Goal: Task Accomplishment & Management: Manage account settings

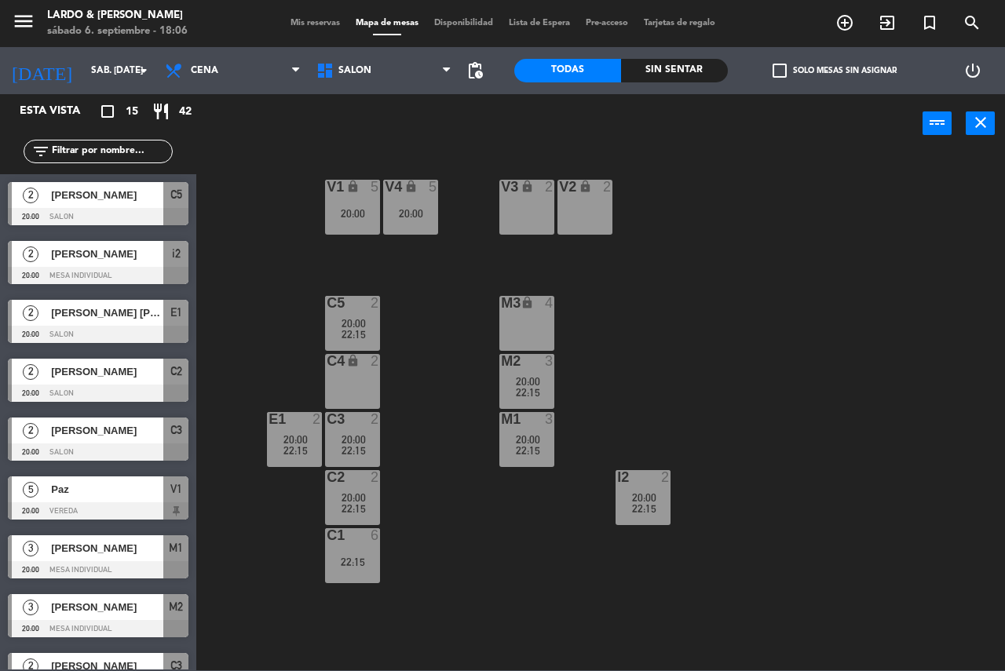
drag, startPoint x: 76, startPoint y: 356, endPoint x: 220, endPoint y: 469, distance: 182.8
click at [220, 469] on div "V1 lock 5 20:00 V2 lock 2 V3 lock 2 V4 lock 5 20:00 C5 2 20:00 22:15 M3 lock 4 …" at bounding box center [605, 411] width 798 height 518
click at [363, 221] on div "V1 lock 5 20:00" at bounding box center [352, 207] width 55 height 55
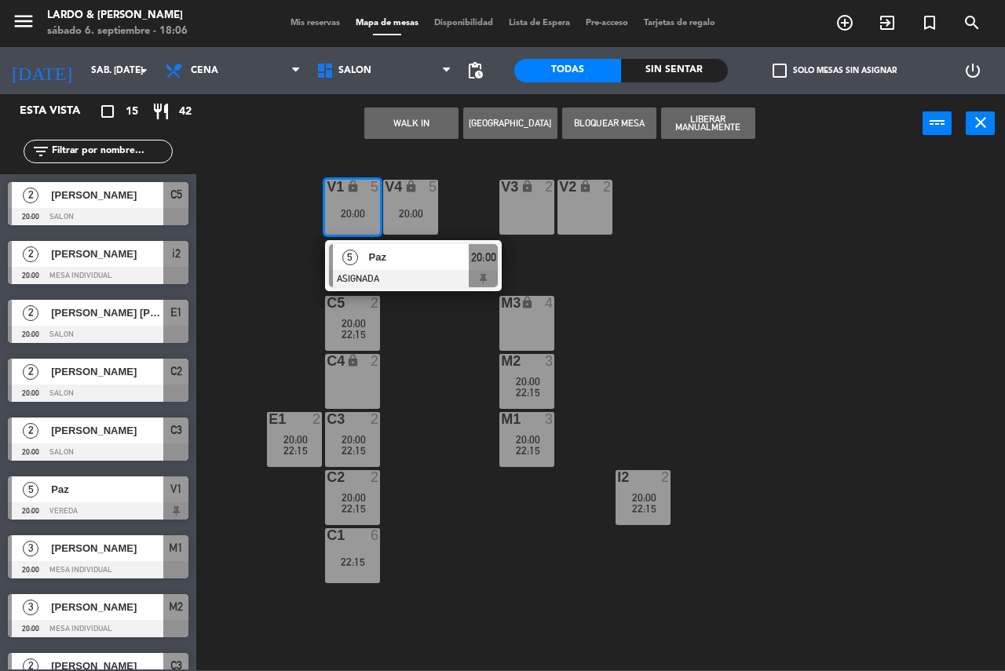
click at [434, 285] on div at bounding box center [413, 278] width 169 height 17
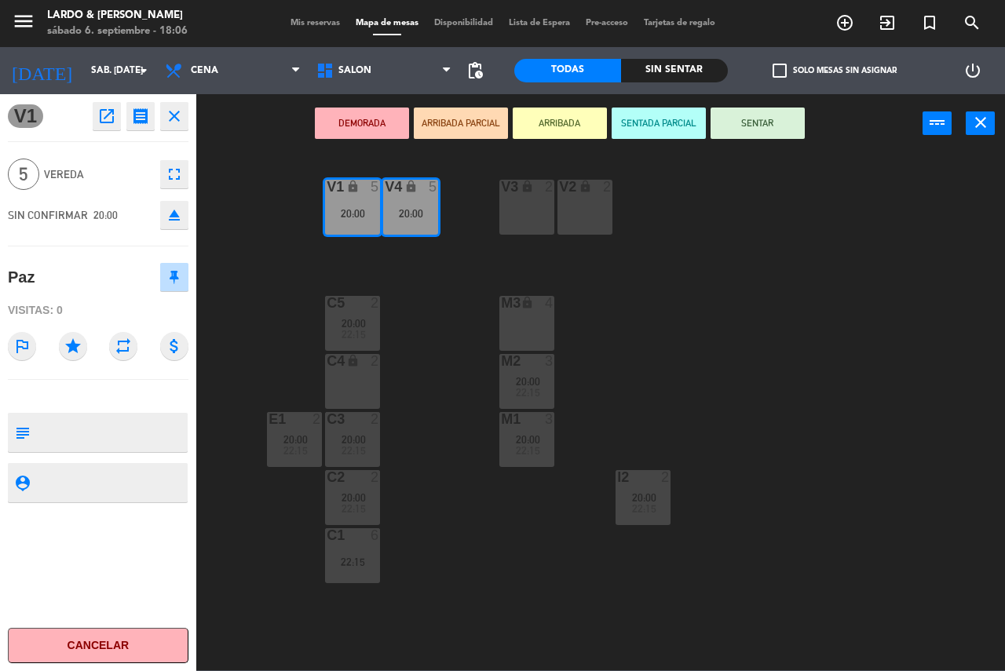
click at [434, 285] on div "V1 lock 5 20:00 V2 lock 2 V3 lock 2 V4 lock 5 20:00 C5 2 20:00 22:15 M3 lock 4 …" at bounding box center [605, 411] width 798 height 518
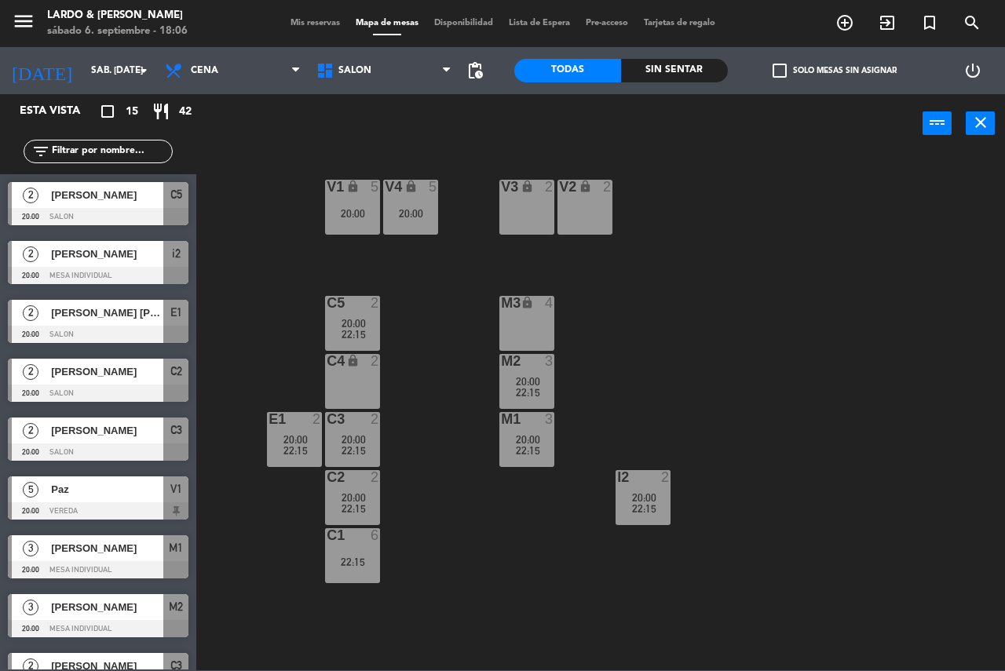
click at [318, 24] on span "Mis reservas" at bounding box center [315, 23] width 65 height 9
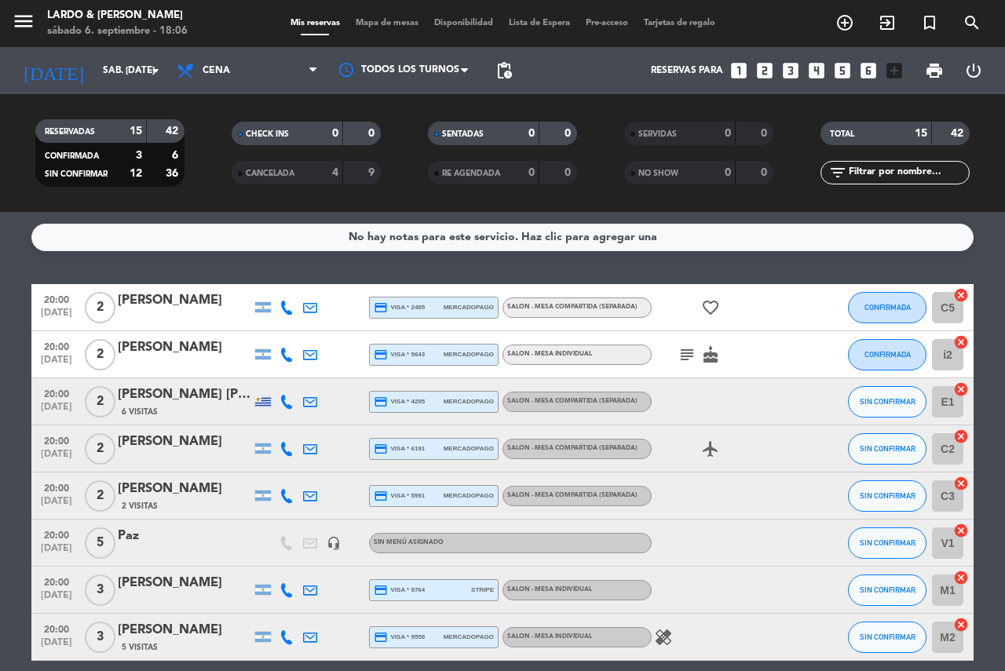
click at [337, 542] on icon "headset_mic" at bounding box center [334, 543] width 14 height 14
click at [338, 542] on icon "headset_mic" at bounding box center [334, 543] width 14 height 14
click at [400, 29] on div "Mis reservas Mapa de mesas Disponibilidad Lista de Espera Pre-acceso Tarjetas d…" at bounding box center [503, 23] width 440 height 14
drag, startPoint x: 401, startPoint y: 24, endPoint x: 403, endPoint y: 38, distance: 13.6
click at [403, 38] on div "menu Lardo & [PERSON_NAME] 6. septiembre - 18:11 Mis reservas Mapa de mesas Dis…" at bounding box center [502, 23] width 1005 height 47
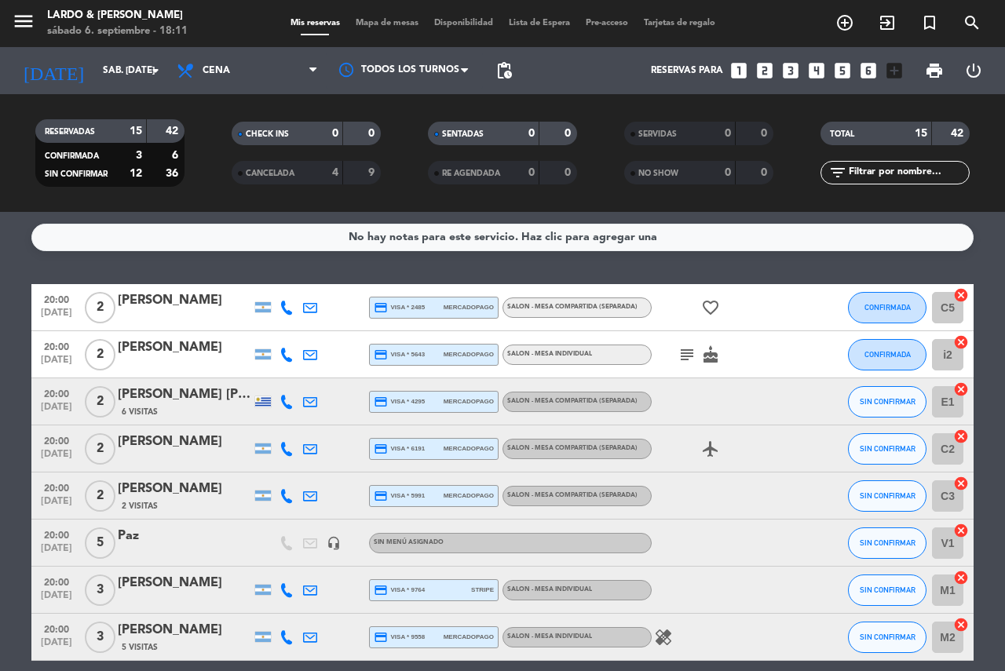
click at [394, 22] on span "Mapa de mesas" at bounding box center [387, 23] width 78 height 9
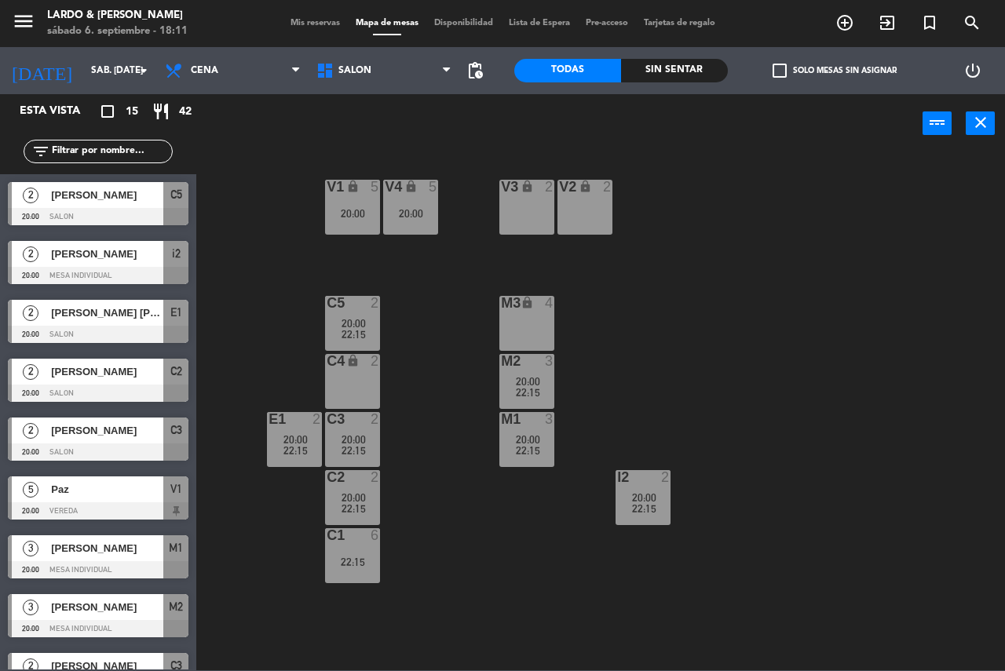
click at [516, 370] on div "M2 3" at bounding box center [526, 362] width 55 height 16
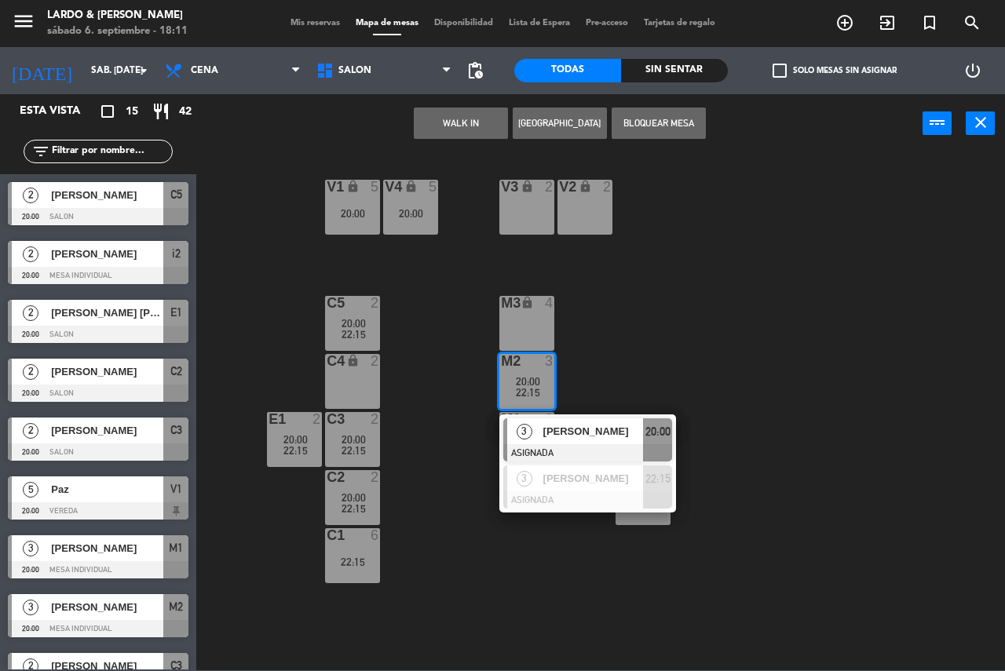
click at [728, 372] on div "V1 lock 5 20:00 V2 lock 2 V3 lock 2 V4 lock 5 20:00 C5 2 20:00 22:15 M3 lock 4 …" at bounding box center [605, 411] width 798 height 518
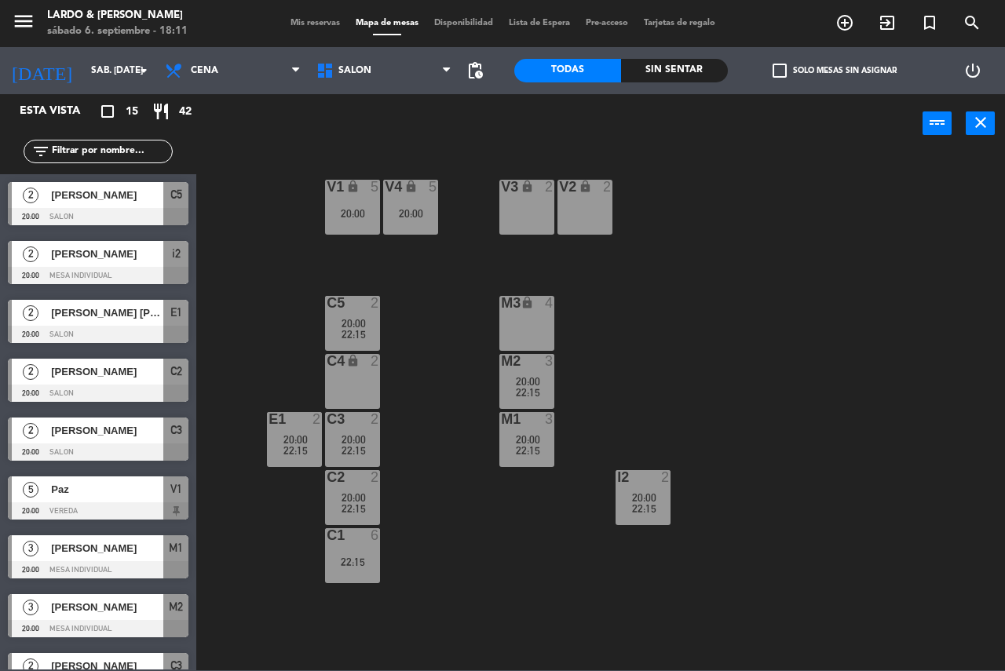
click at [545, 354] on div "3" at bounding box center [549, 361] width 9 height 14
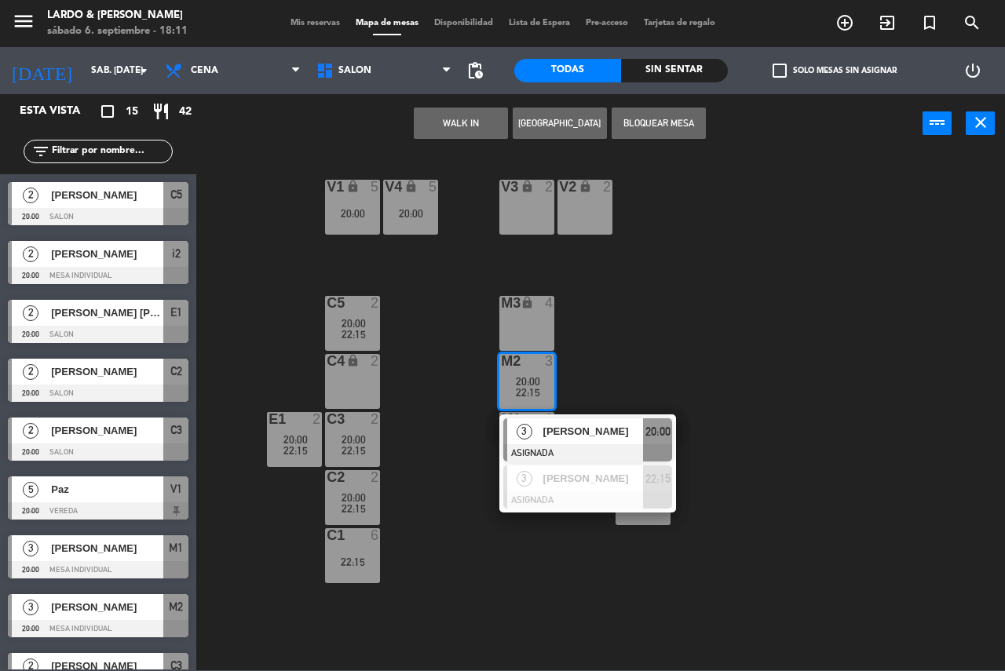
click at [742, 338] on div "V1 lock 5 20:00 V2 lock 2 V3 lock 2 V4 lock 5 20:00 C5 2 20:00 22:15 M3 lock 4 …" at bounding box center [605, 411] width 798 height 518
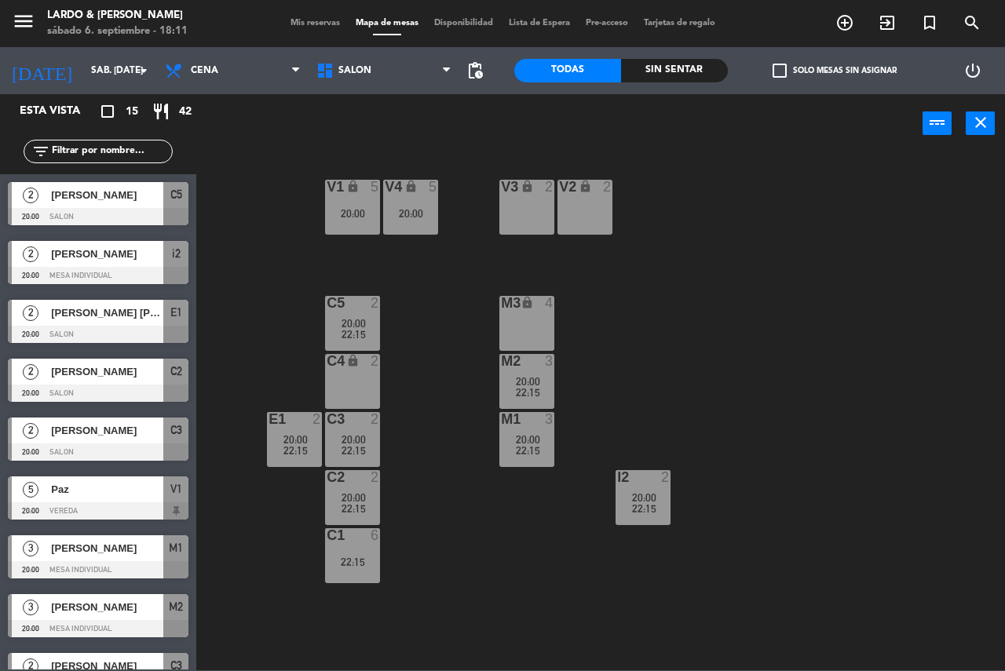
click at [542, 429] on div "M1 3 20:00 22:15" at bounding box center [526, 439] width 55 height 55
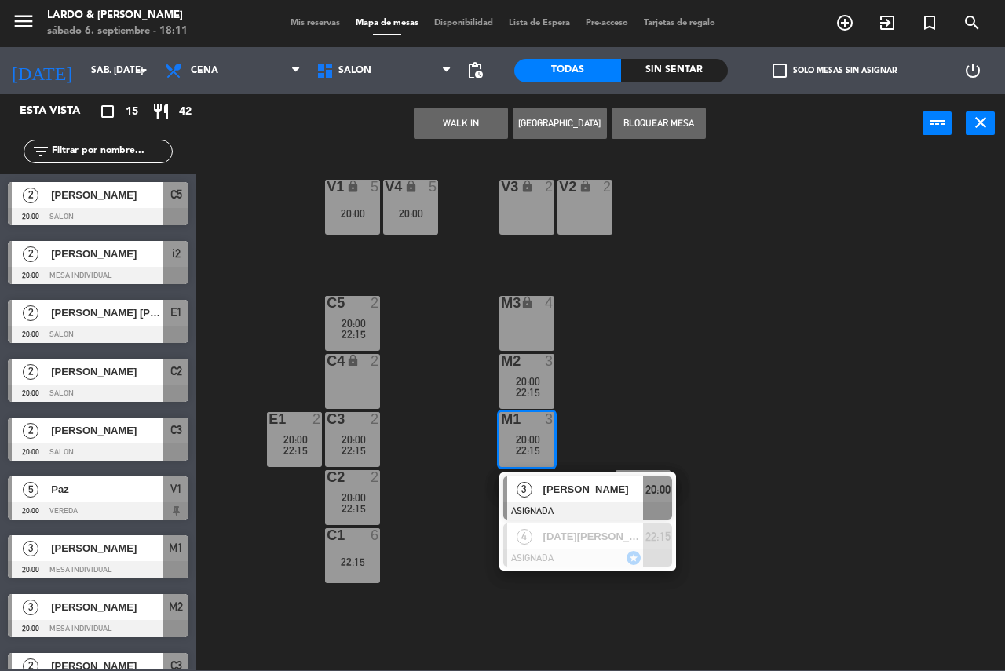
drag, startPoint x: 715, startPoint y: 363, endPoint x: 539, endPoint y: 347, distance: 176.6
click at [711, 365] on div "V1 lock 5 20:00 V2 lock 2 V3 lock 2 V4 lock 5 20:00 C5 2 20:00 22:15 M3 lock 4 …" at bounding box center [605, 411] width 798 height 518
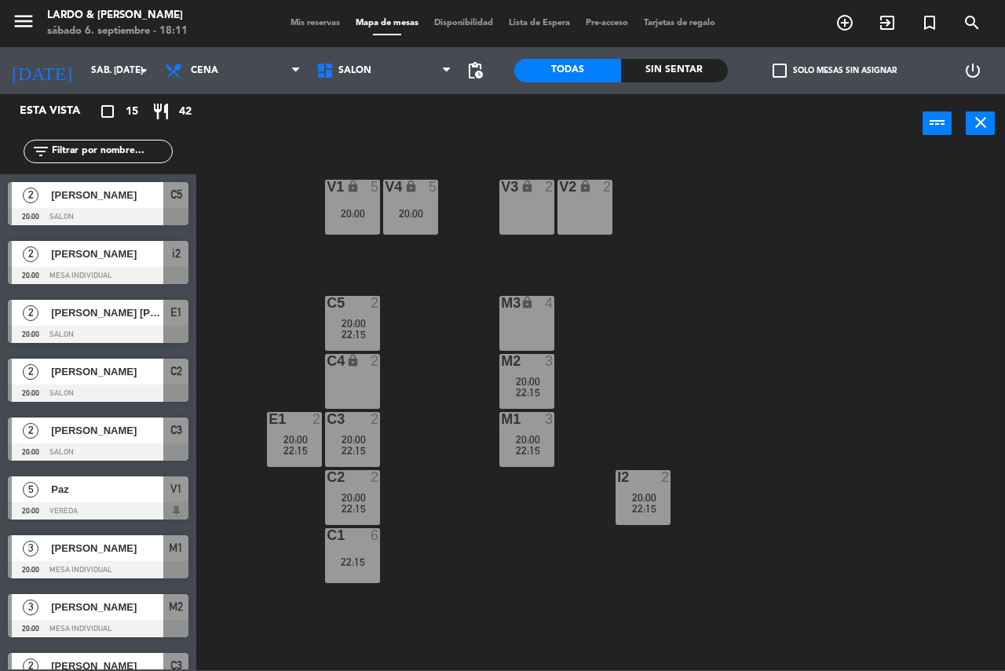
click at [345, 328] on span "22:15" at bounding box center [353, 334] width 24 height 13
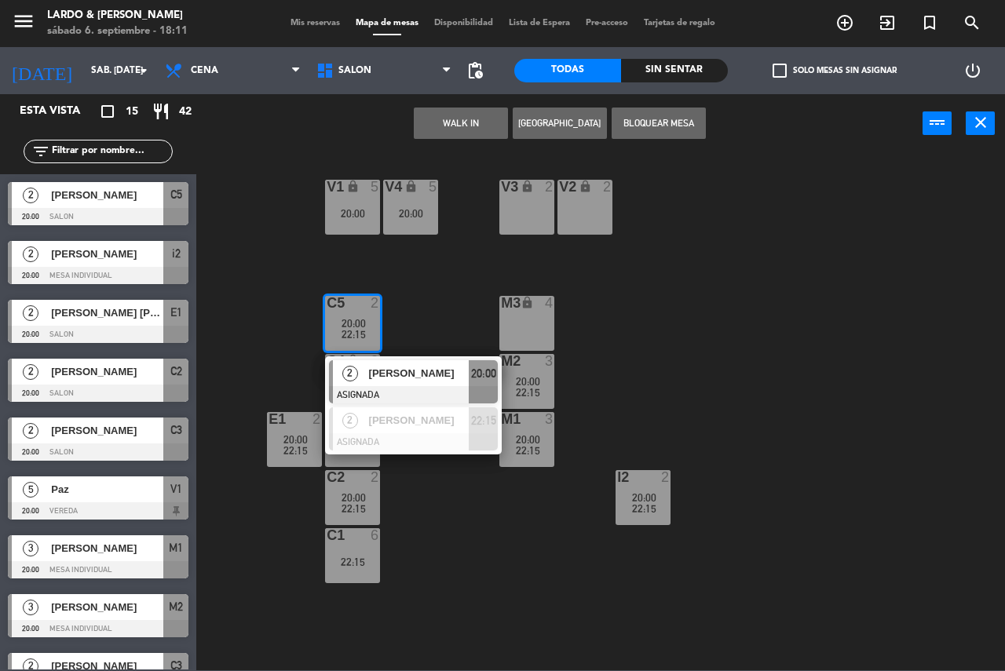
click at [475, 272] on div "V1 lock 5 20:00 V2 lock 2 V3 lock 2 V4 lock 5 20:00 C5 2 20:00 22:15 2 [PERSON_…" at bounding box center [605, 411] width 798 height 518
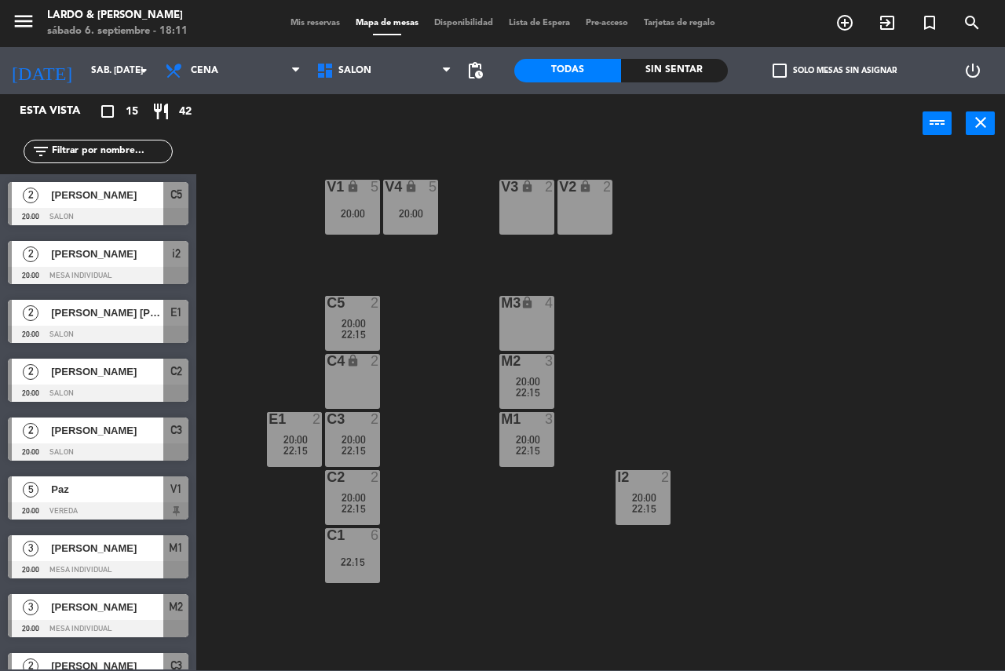
click at [366, 552] on div "C1 6 22:15" at bounding box center [352, 555] width 55 height 55
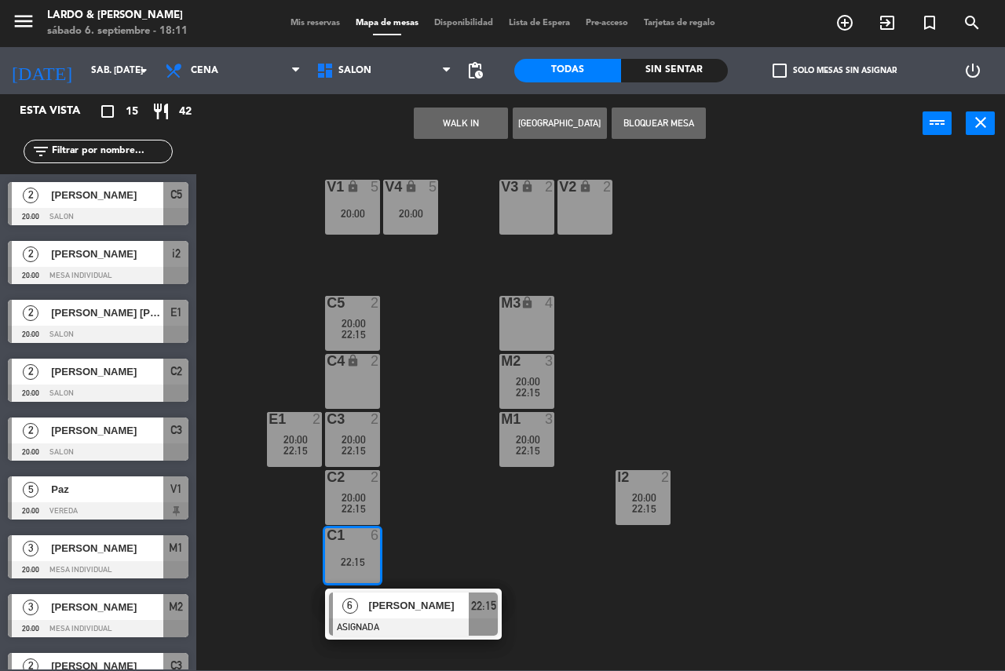
click at [393, 599] on span "[PERSON_NAME]" at bounding box center [419, 605] width 100 height 16
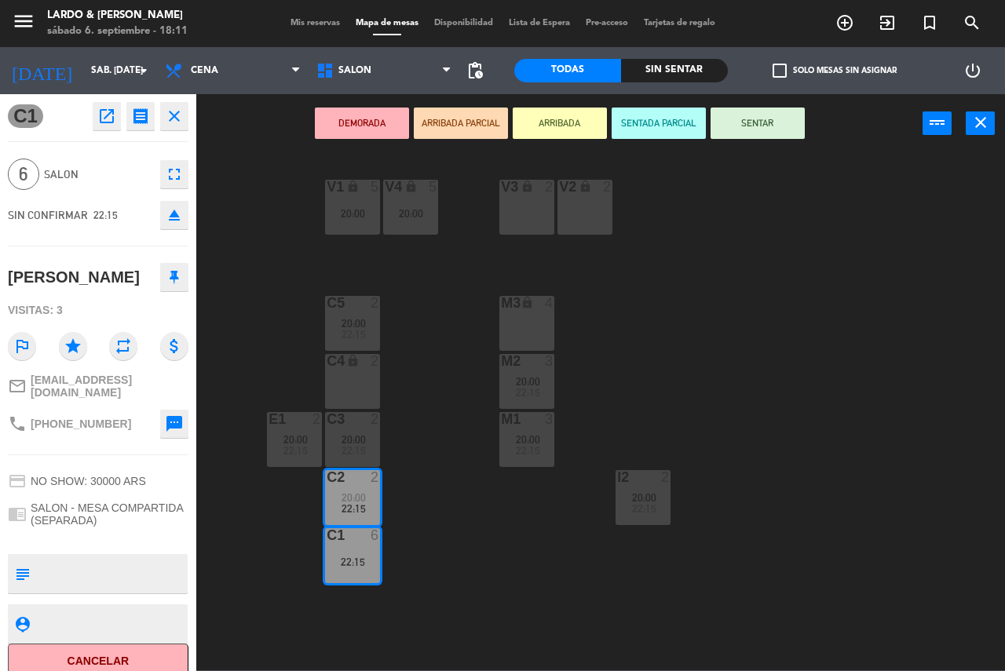
click at [451, 502] on div "V1 lock 5 20:00 V2 lock 2 V3 lock 2 V4 lock 5 20:00 C5 2 20:00 22:15 M3 lock 4 …" at bounding box center [605, 411] width 798 height 518
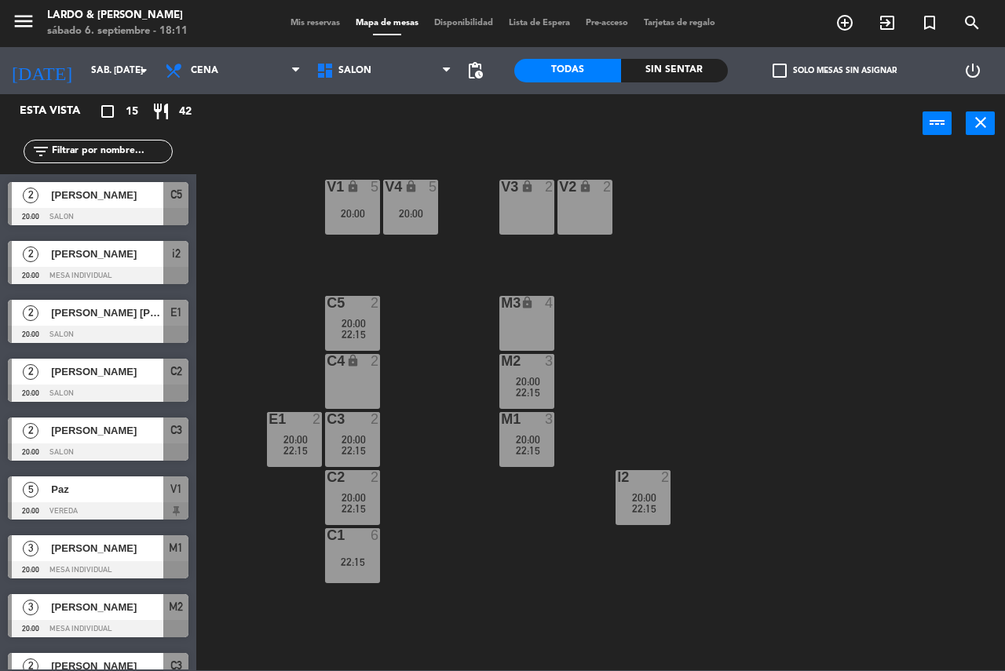
scroll to position [198, 0]
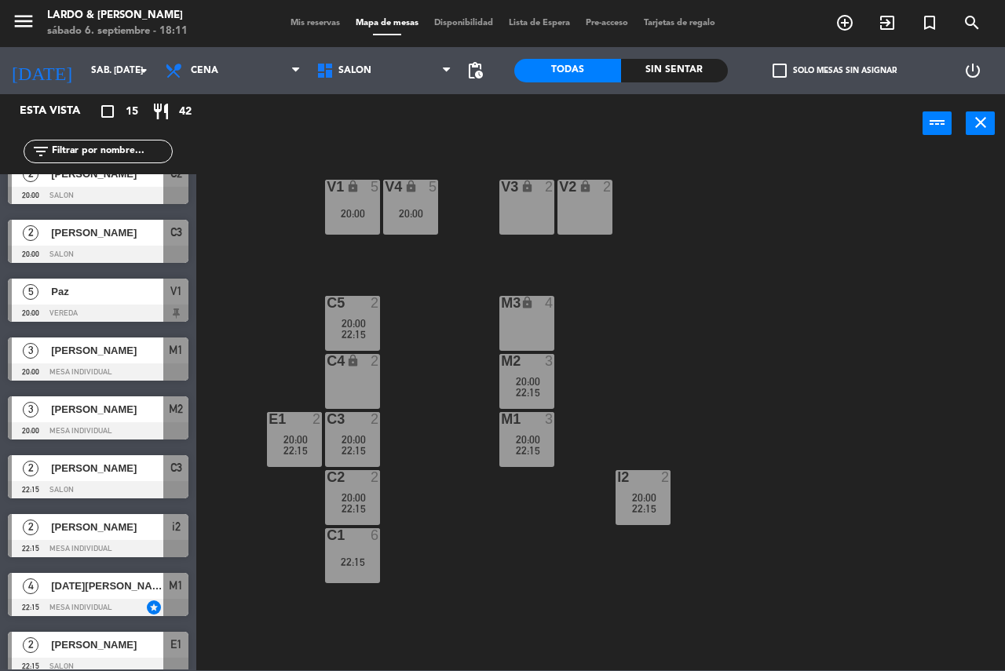
click at [341, 491] on div "C2 2 20:00 22:15" at bounding box center [352, 497] width 55 height 55
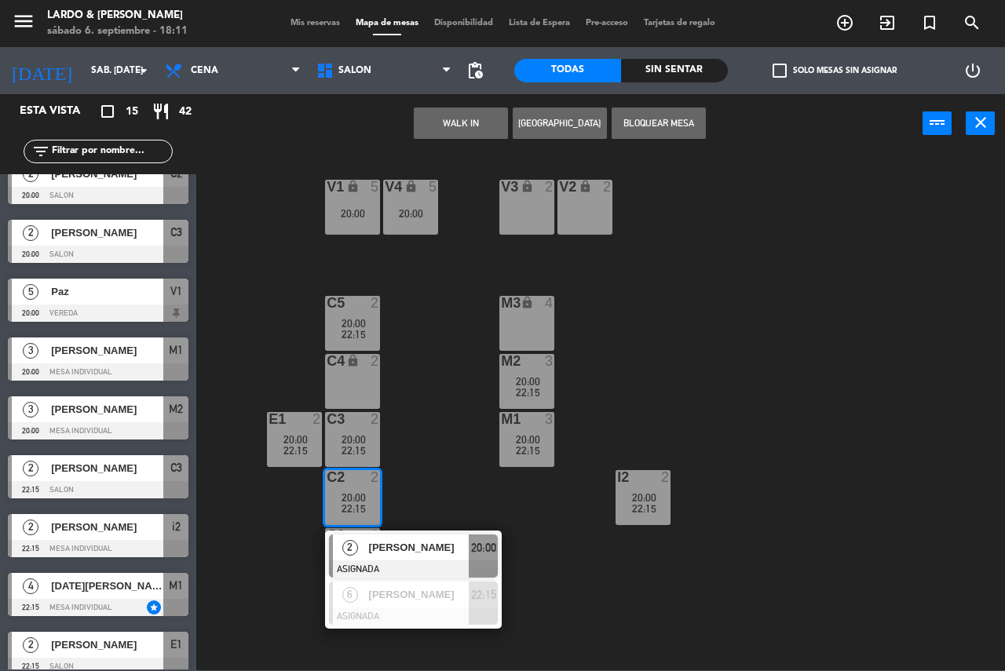
click at [464, 470] on div "V1 lock 5 20:00 V2 lock 2 V3 lock 2 V4 lock 5 20:00 C5 2 20:00 22:15 M3 lock 4 …" at bounding box center [605, 411] width 798 height 518
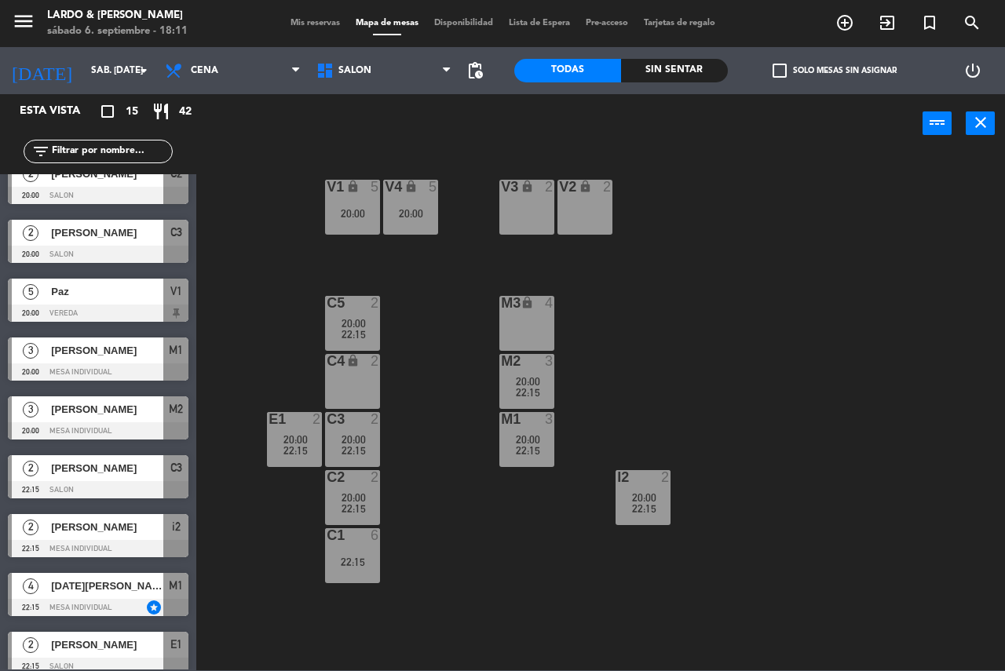
click at [354, 490] on div "C2 2 20:00 22:15" at bounding box center [352, 497] width 55 height 55
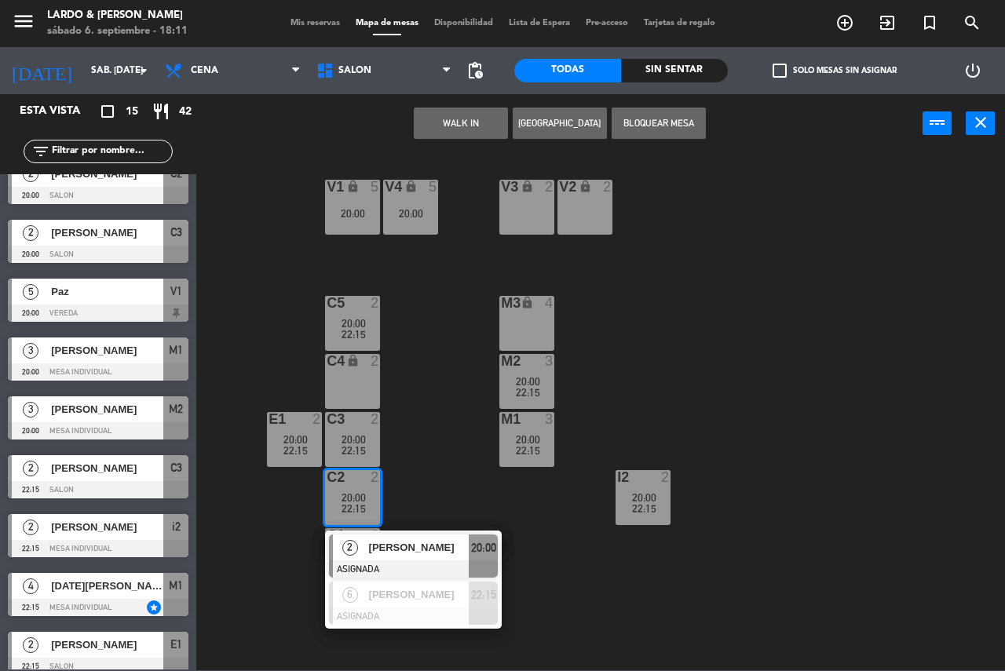
click at [445, 450] on div "V1 lock 5 20:00 V2 lock 2 V3 lock 2 V4 lock 5 20:00 C5 2 20:00 22:15 M3 lock 4 …" at bounding box center [605, 411] width 798 height 518
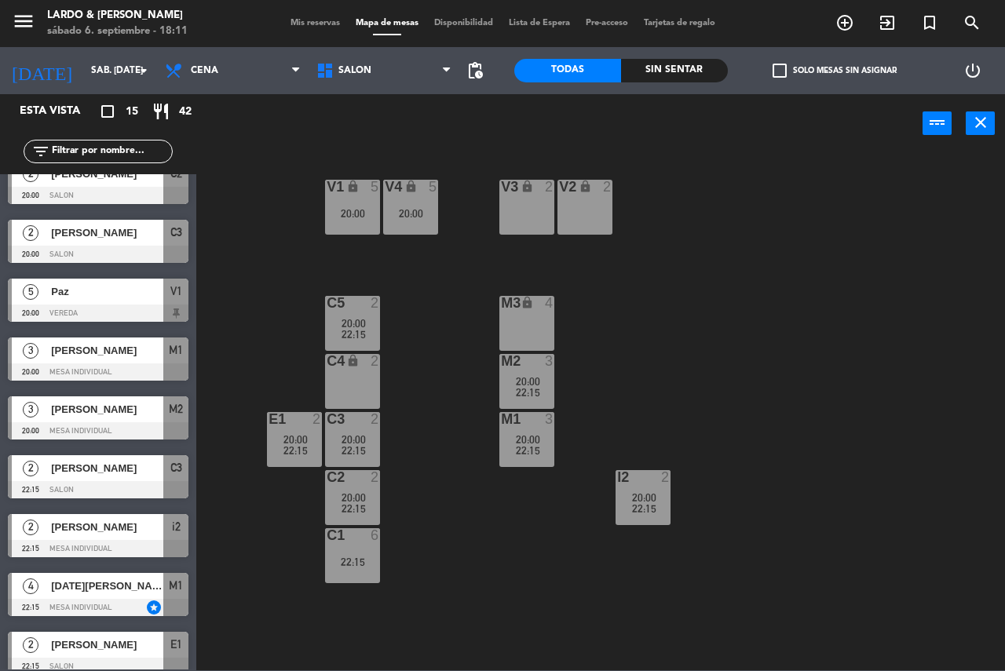
click at [356, 562] on div "22:15" at bounding box center [352, 562] width 55 height 11
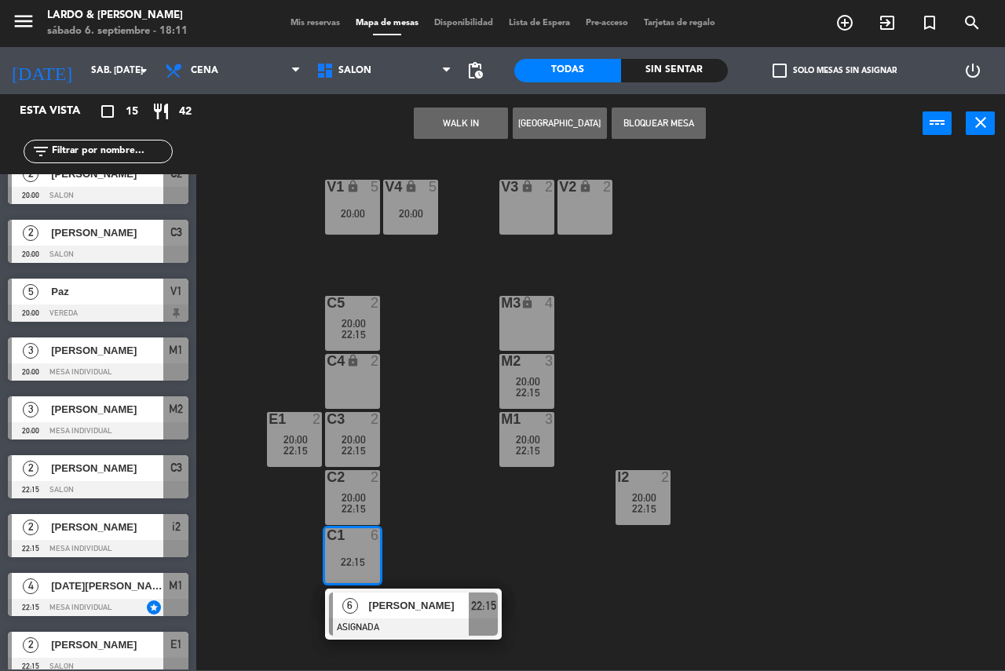
click at [443, 550] on div "V1 lock 5 20:00 V2 lock 2 V3 lock 2 V4 lock 5 20:00 C5 2 20:00 22:15 M3 lock 4 …" at bounding box center [605, 411] width 798 height 518
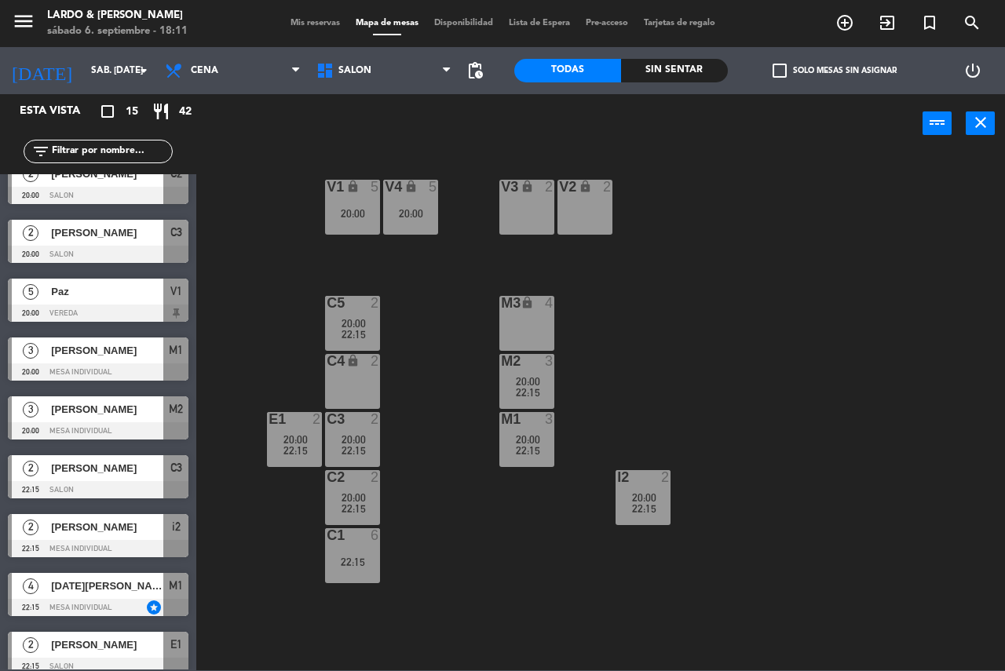
click at [320, 26] on span "Mis reservas" at bounding box center [315, 23] width 65 height 9
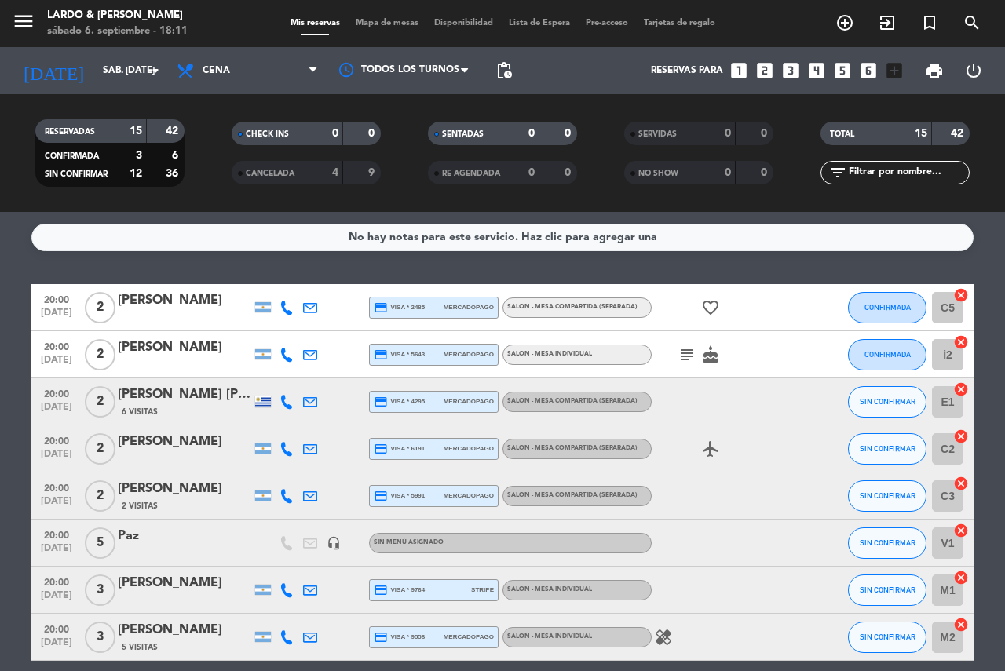
click at [688, 360] on icon "subject" at bounding box center [686, 354] width 19 height 19
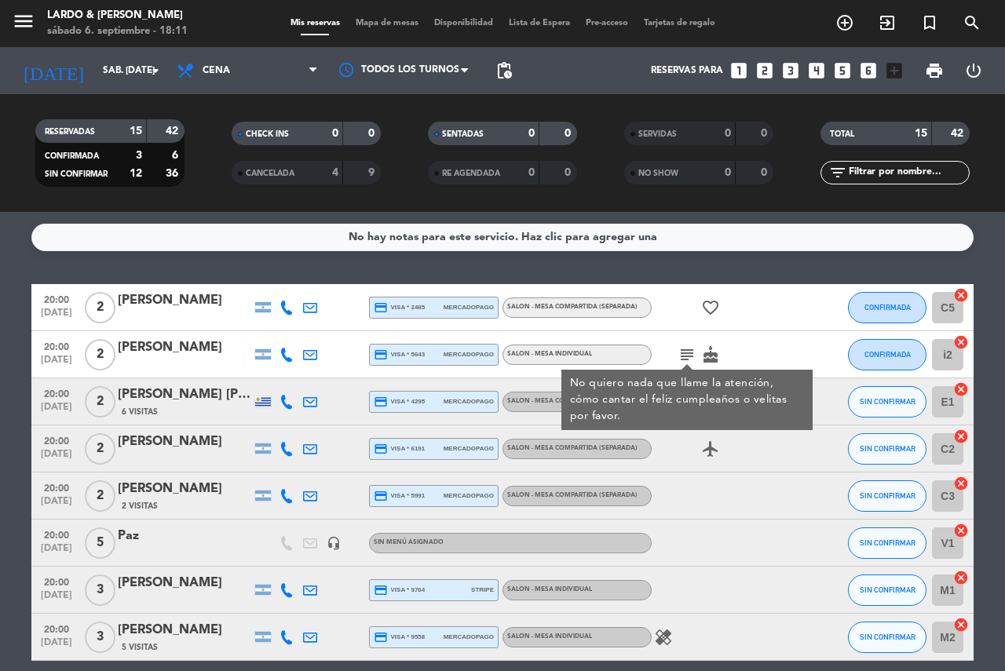
click at [686, 351] on icon "subject" at bounding box center [686, 354] width 19 height 19
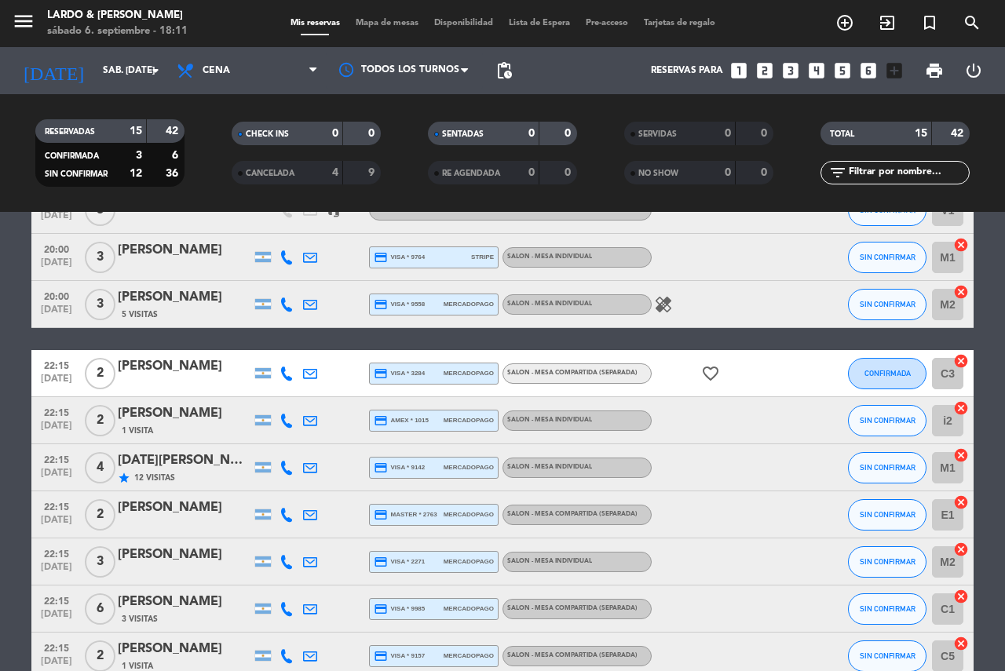
scroll to position [341, 0]
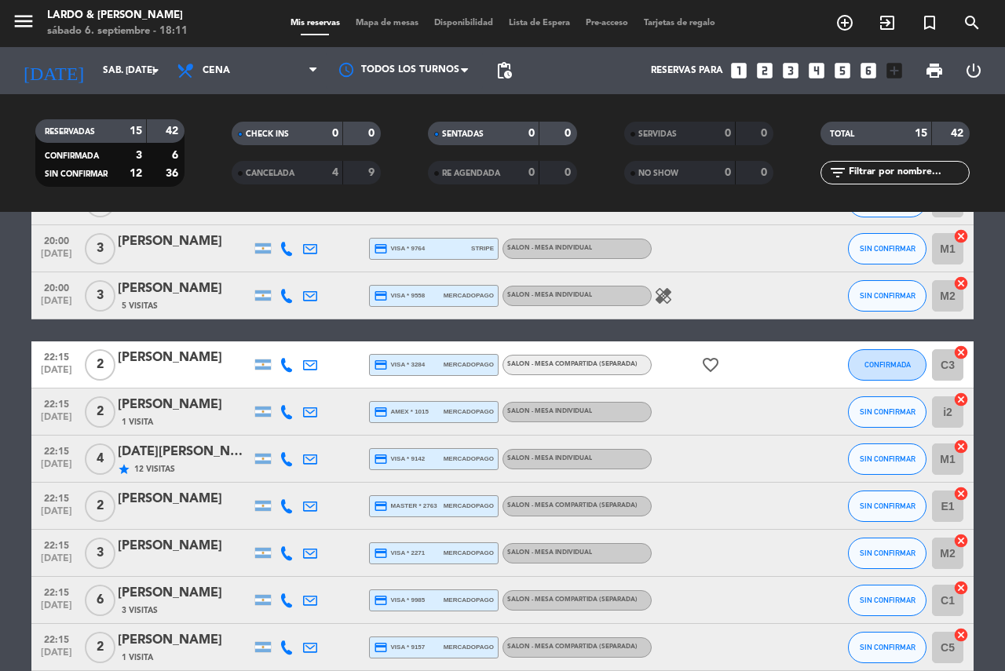
click at [666, 296] on icon "healing" at bounding box center [663, 296] width 19 height 19
click at [386, 22] on span "Mapa de mesas" at bounding box center [387, 23] width 78 height 9
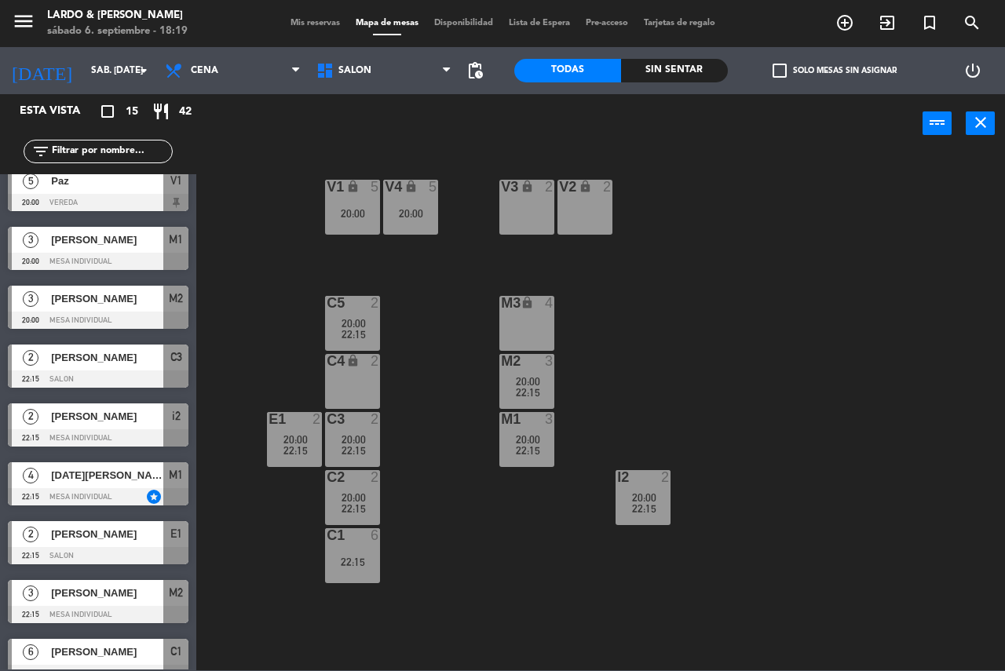
scroll to position [314, 0]
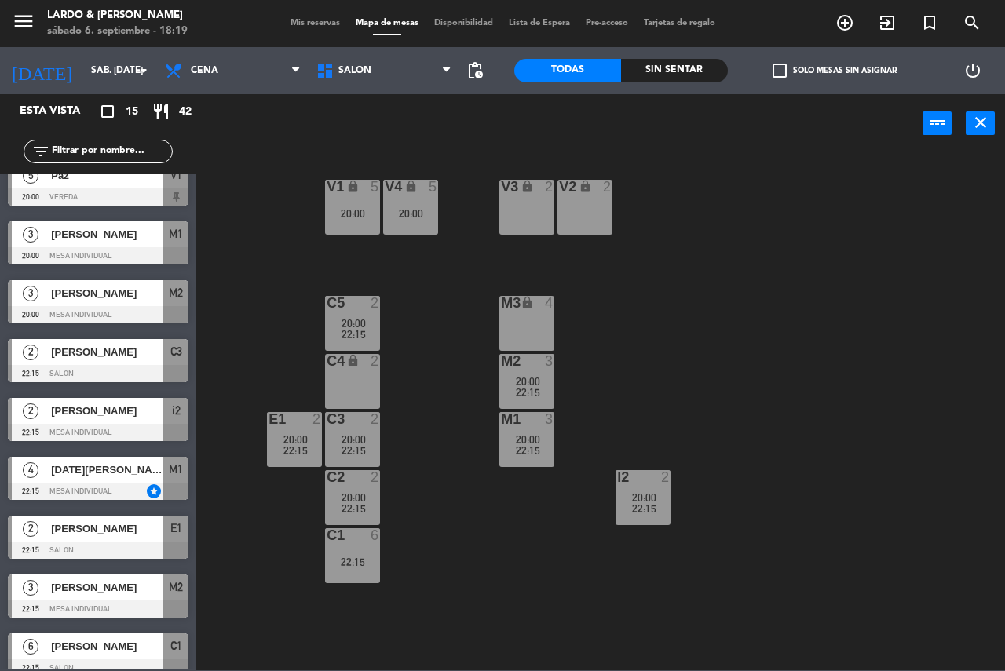
click at [122, 190] on div at bounding box center [98, 196] width 181 height 17
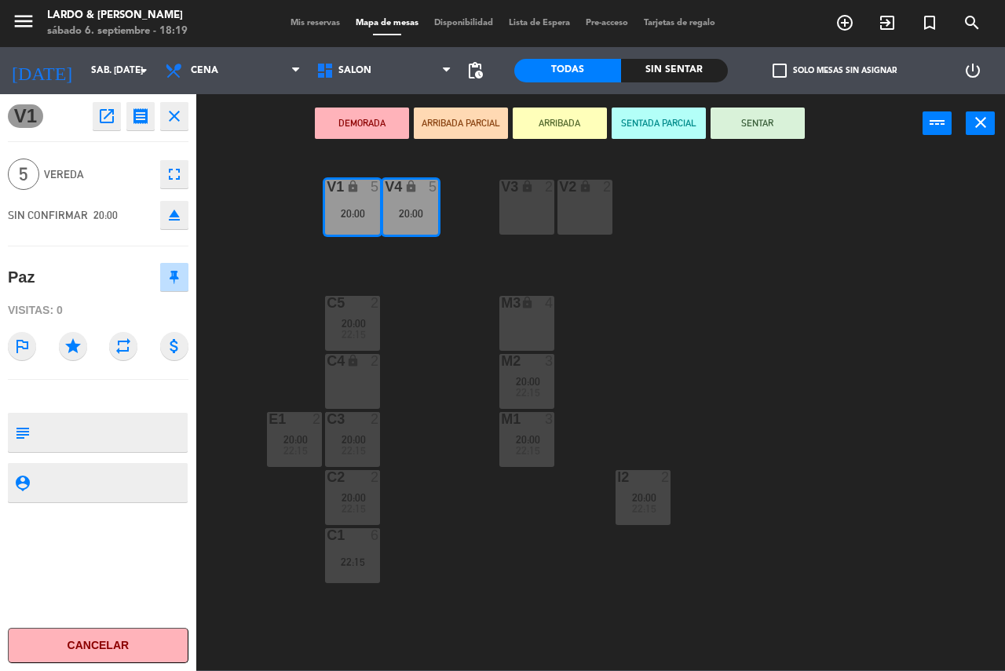
click at [65, 633] on button "Cancelar" at bounding box center [98, 645] width 181 height 35
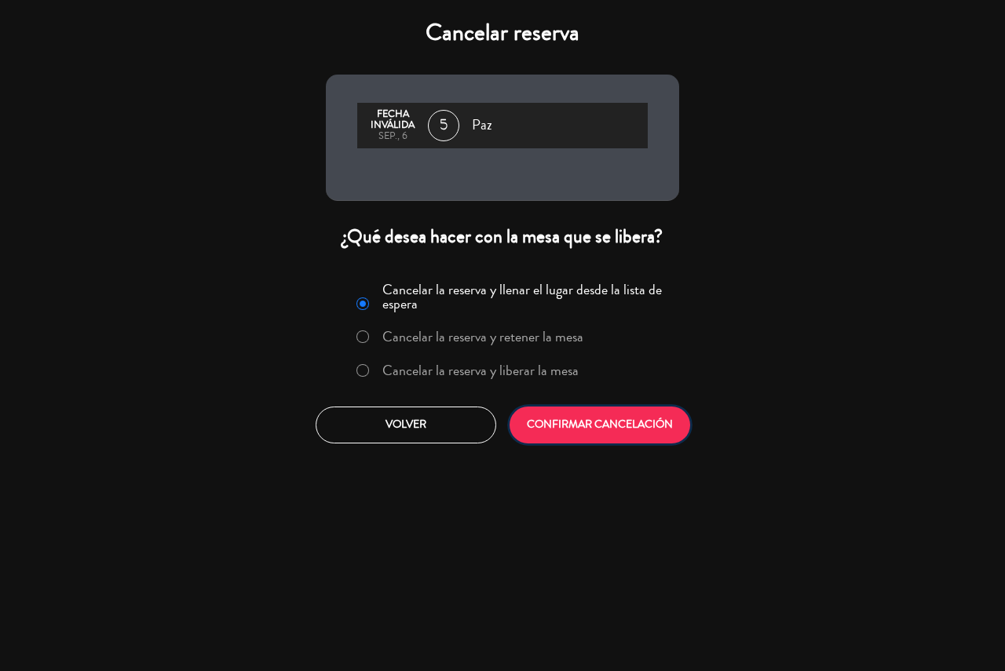
click at [632, 430] on button "CONFIRMAR CANCELACIÓN" at bounding box center [599, 425] width 181 height 37
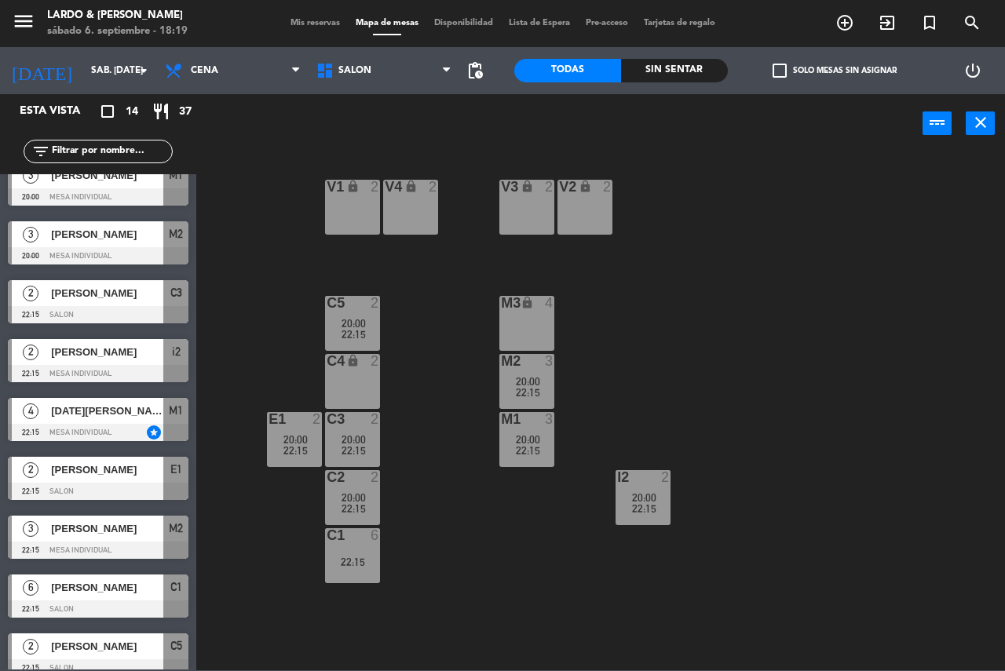
click at [78, 427] on div at bounding box center [98, 432] width 181 height 17
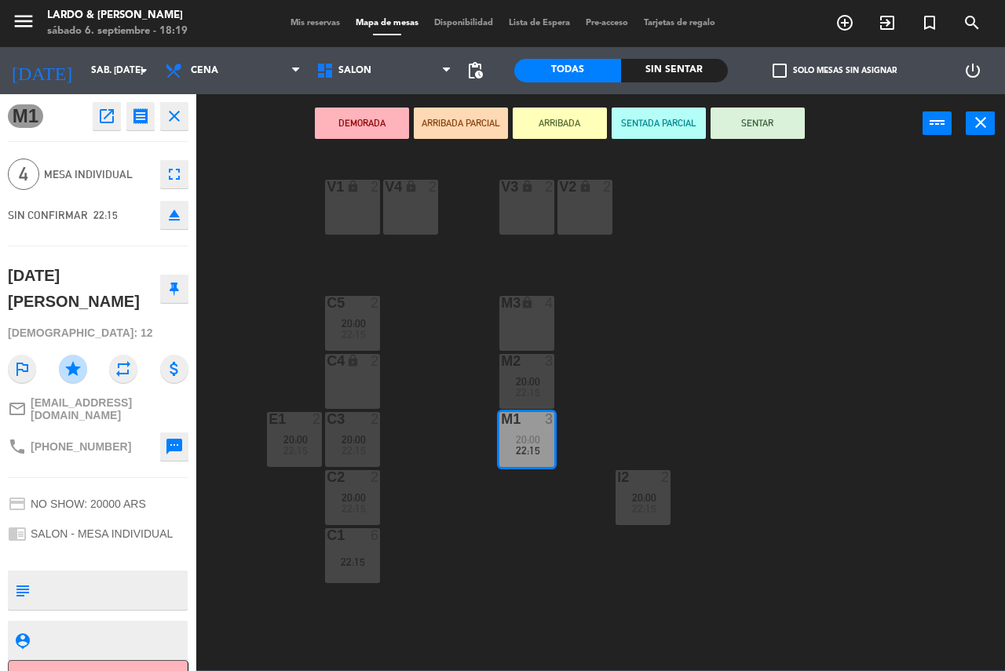
scroll to position [3, 0]
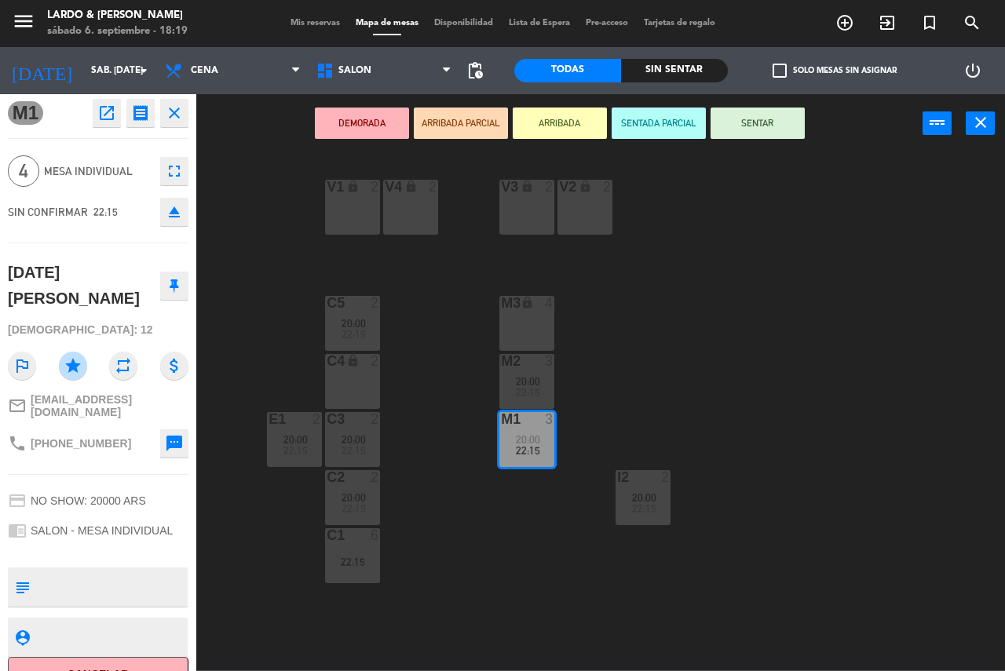
click at [251, 358] on div "V1 lock 2 V2 lock 2 V3 lock 2 V4 lock 2 C5 2 20:00 22:15 M3 lock 4 C4 lock 2 M2…" at bounding box center [605, 411] width 798 height 518
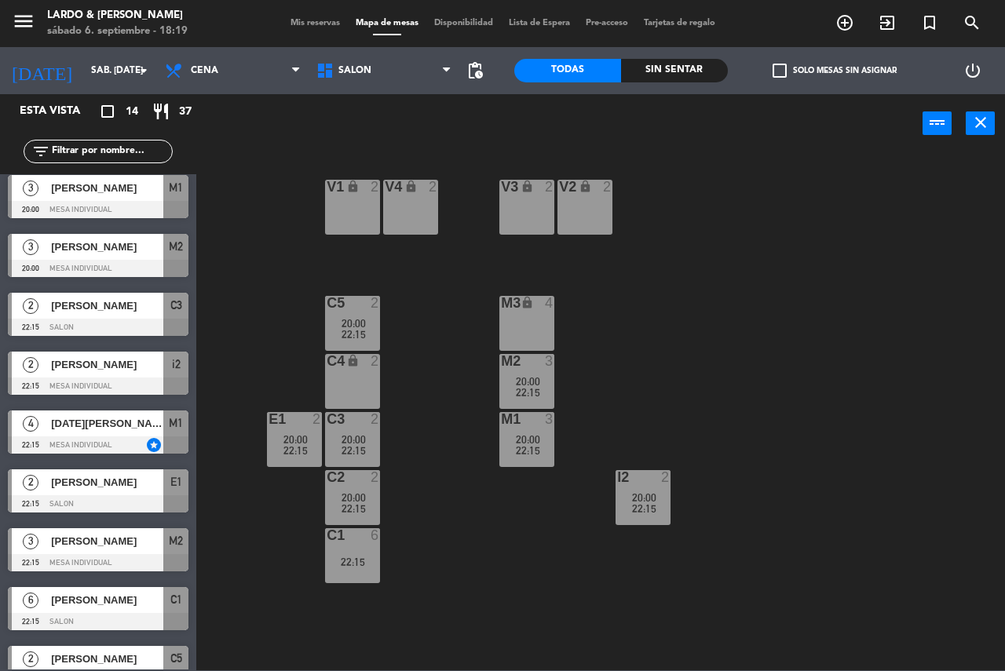
scroll to position [329, 0]
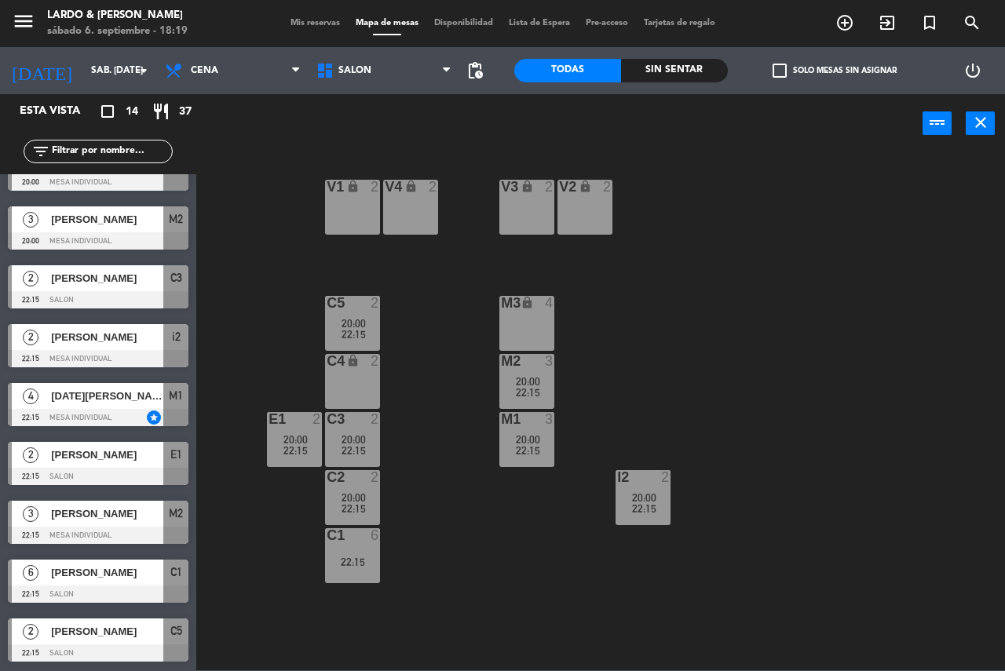
click at [325, 21] on span "Mis reservas" at bounding box center [315, 23] width 65 height 9
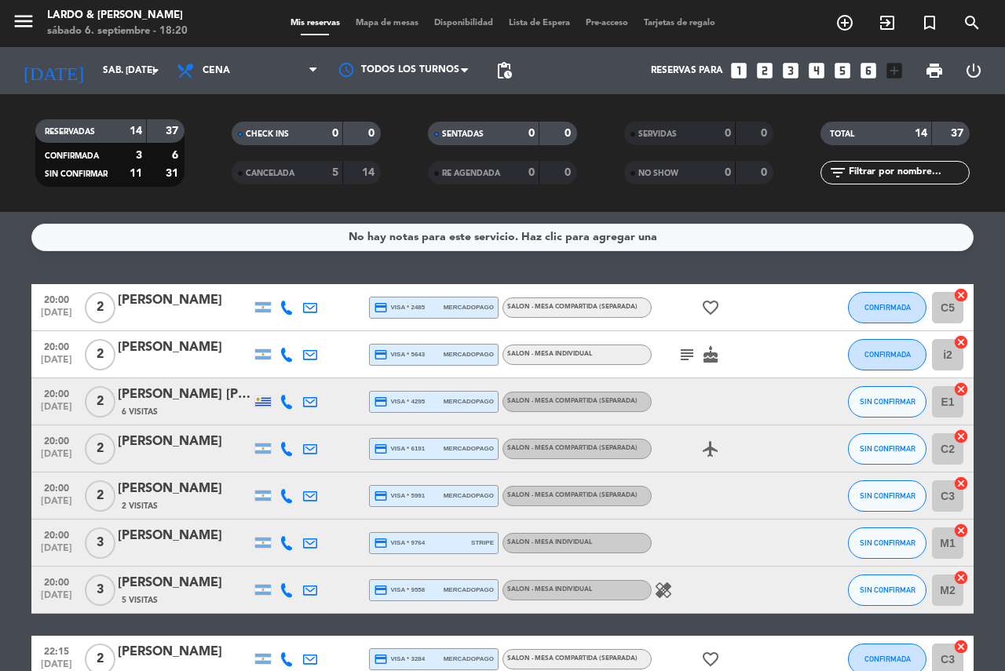
click at [683, 353] on icon "subject" at bounding box center [686, 354] width 19 height 19
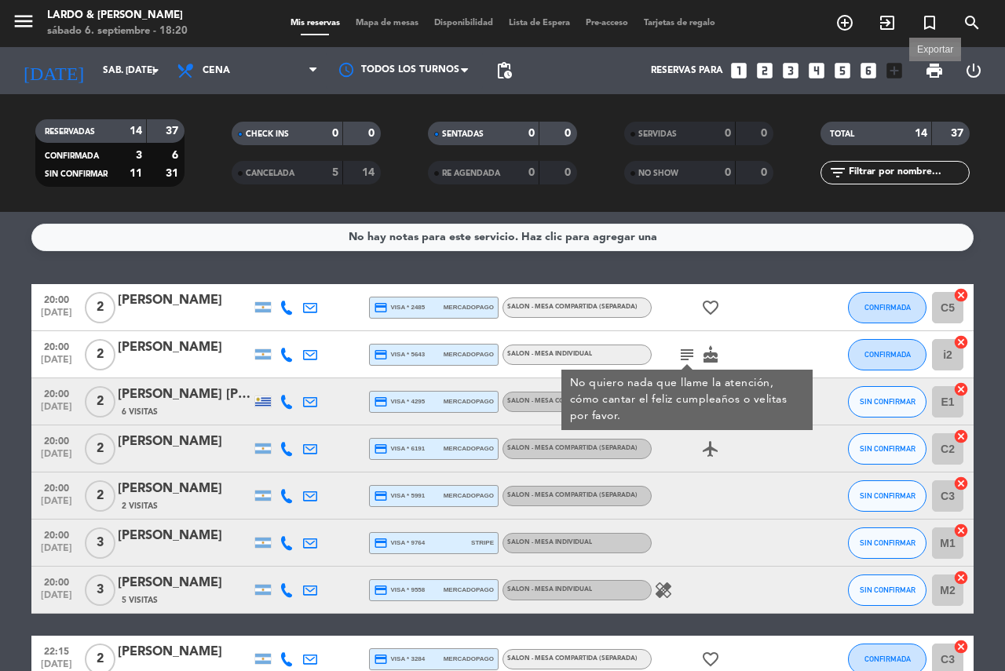
click at [935, 69] on span "print" at bounding box center [934, 70] width 19 height 19
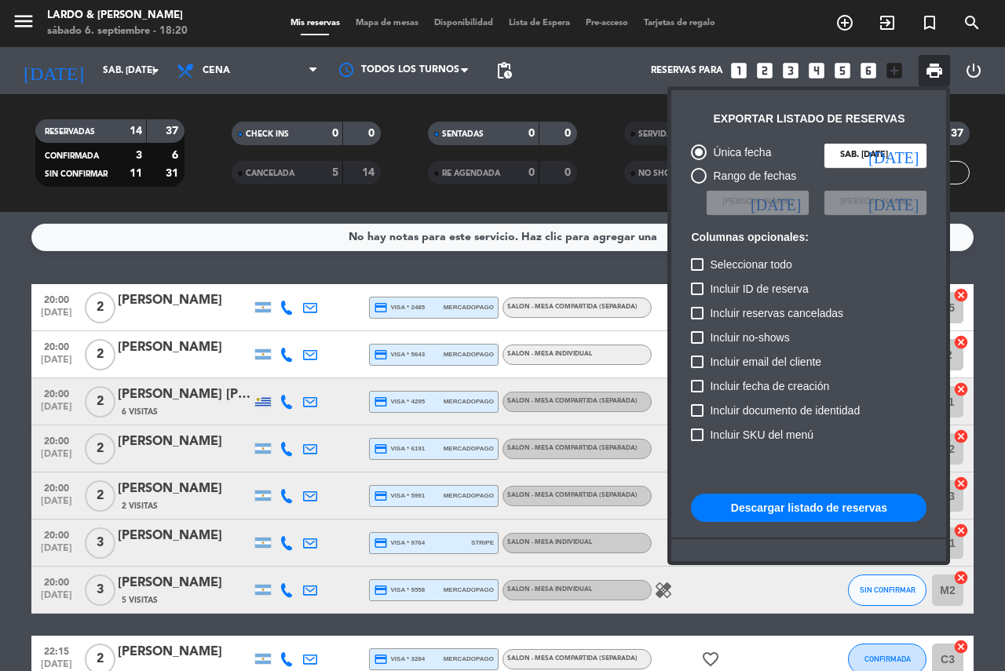
click at [842, 516] on button "Descargar listado de reservas" at bounding box center [808, 508] width 235 height 28
click at [365, 30] on div at bounding box center [502, 335] width 1005 height 671
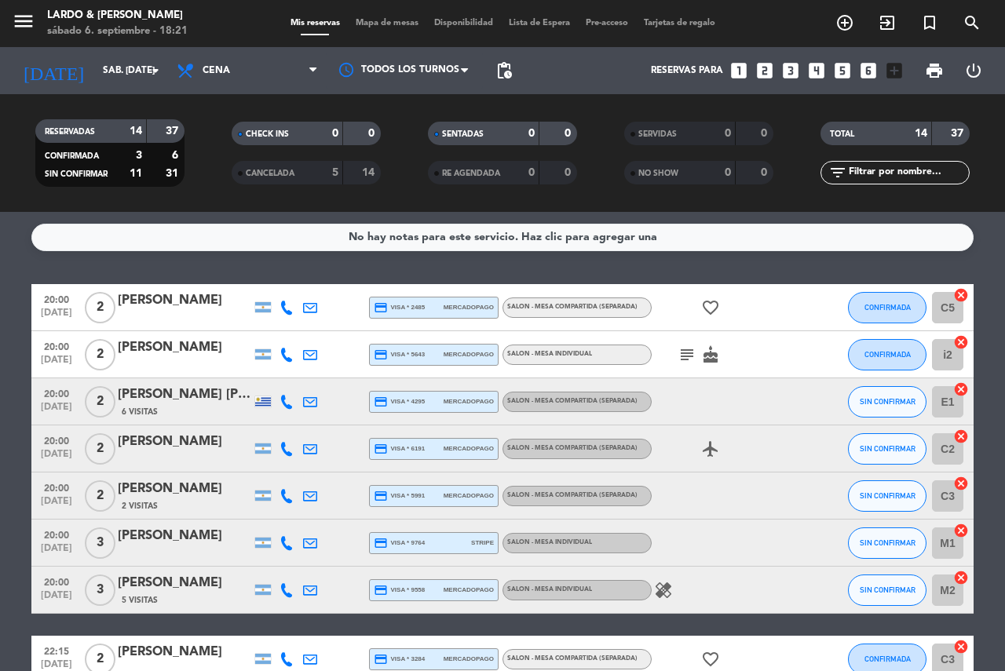
click at [366, 24] on span "Mapa de mesas" at bounding box center [387, 23] width 78 height 9
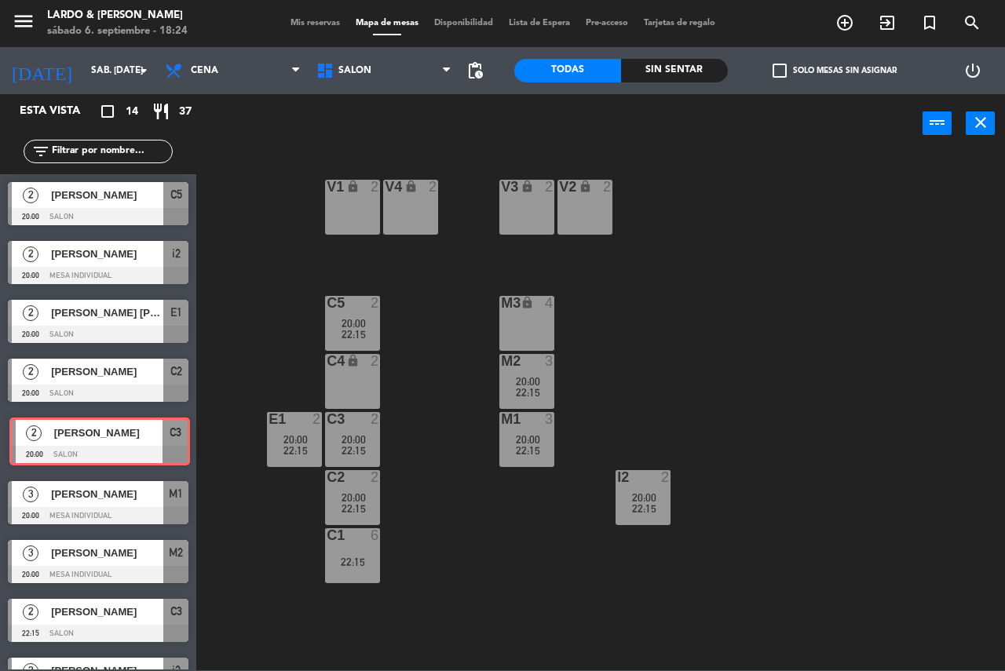
click at [82, 418] on div "2 [PERSON_NAME] 20:00 SALON C3 2 [PERSON_NAME] 20:00 SALON C3" at bounding box center [98, 442] width 196 height 64
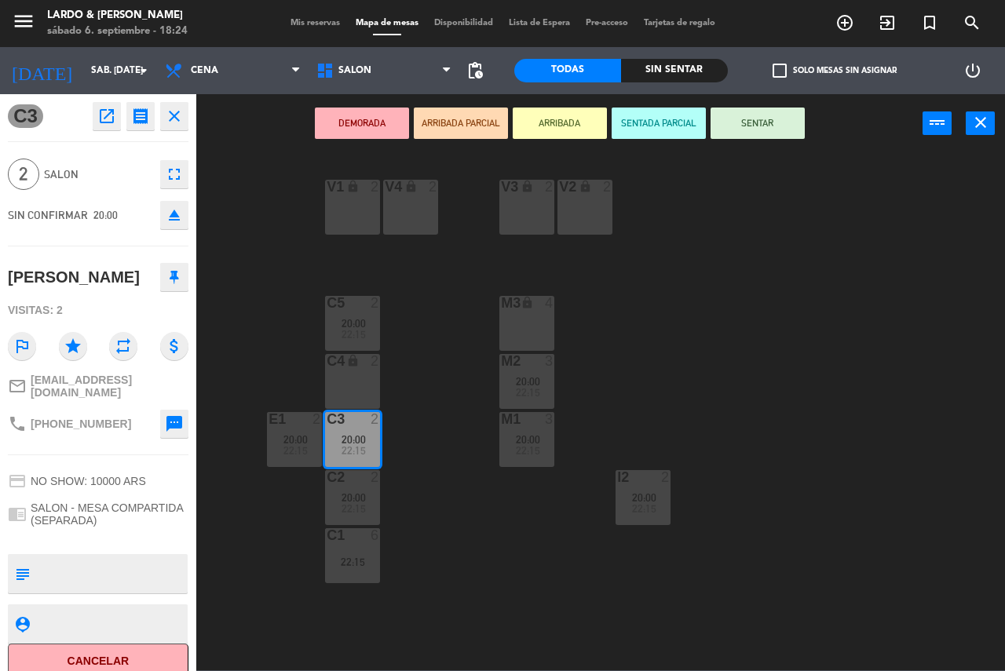
click at [352, 116] on button "DEMORADA" at bounding box center [362, 123] width 94 height 31
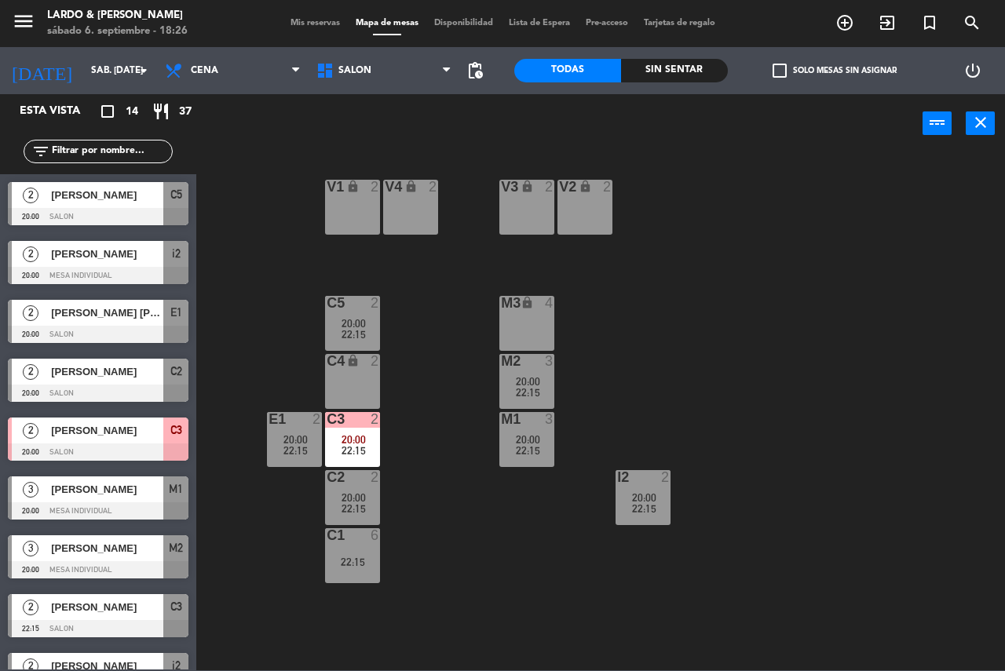
click at [365, 376] on div "C4 lock 2" at bounding box center [352, 381] width 55 height 55
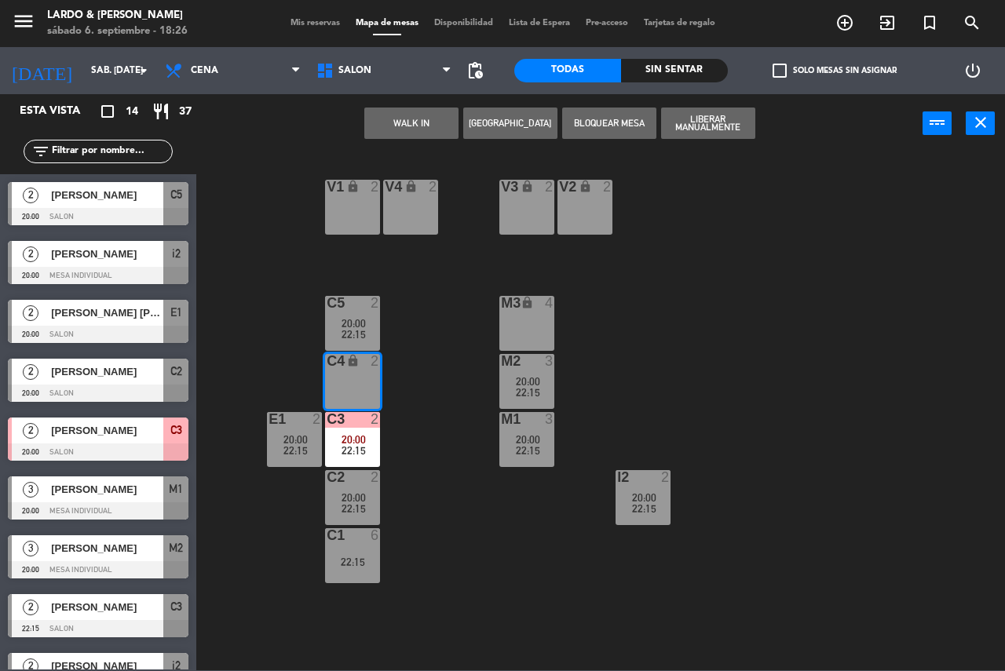
click at [490, 125] on button "[GEOGRAPHIC_DATA]" at bounding box center [510, 123] width 94 height 31
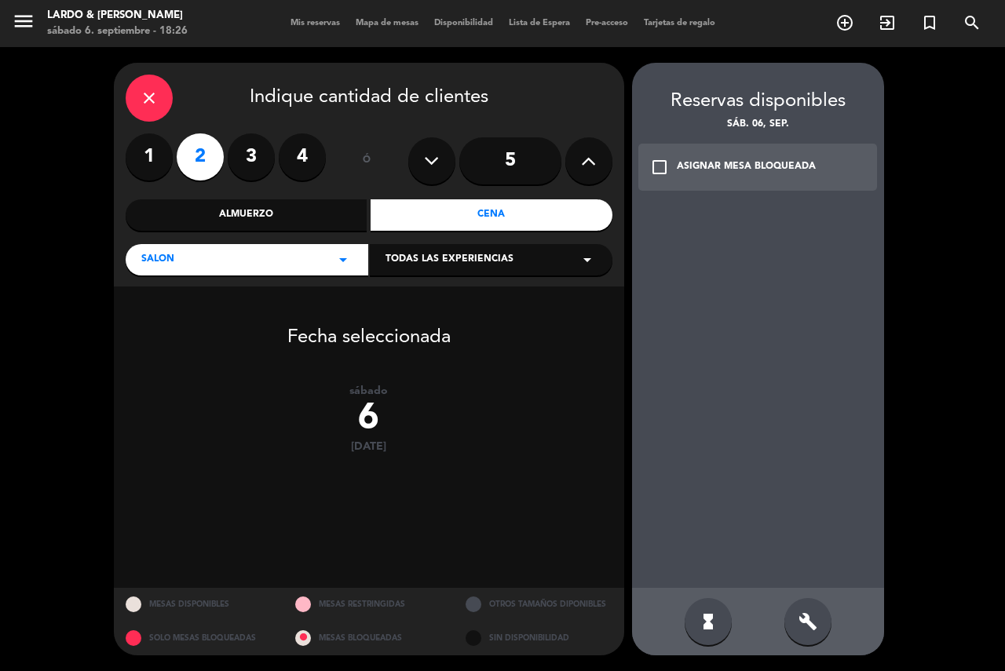
click at [735, 177] on div "check_box_outline_blank ASIGNAR MESA BLOQUEADA" at bounding box center [757, 167] width 239 height 47
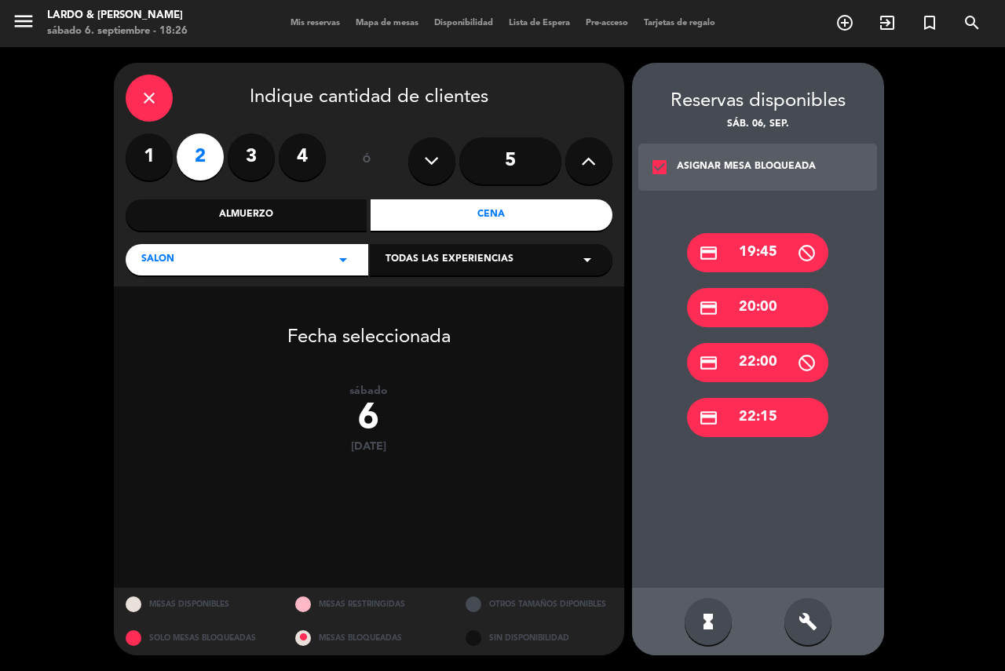
click at [743, 288] on div "credit_card 20:00" at bounding box center [757, 307] width 141 height 39
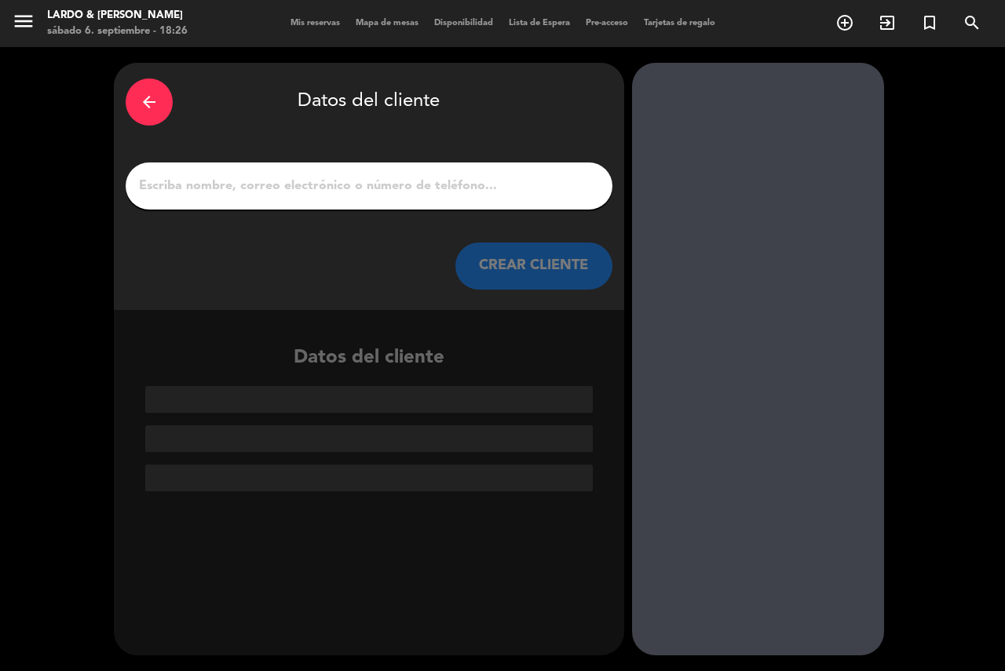
click at [529, 176] on input "1" at bounding box center [368, 186] width 463 height 22
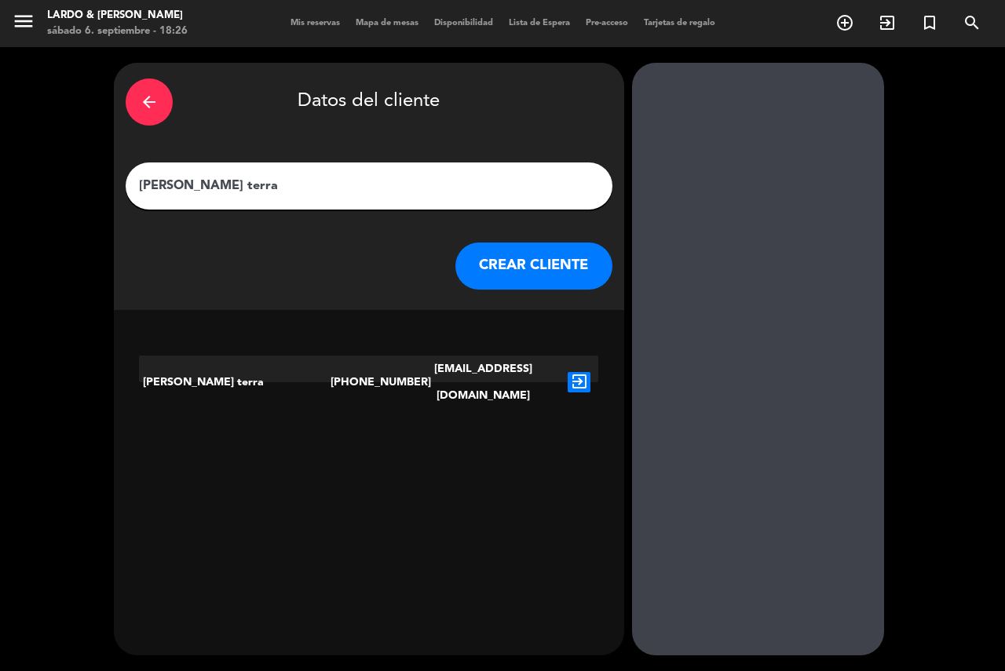
type input "[PERSON_NAME] terra"
click at [585, 372] on icon "exit_to_app" at bounding box center [579, 382] width 23 height 20
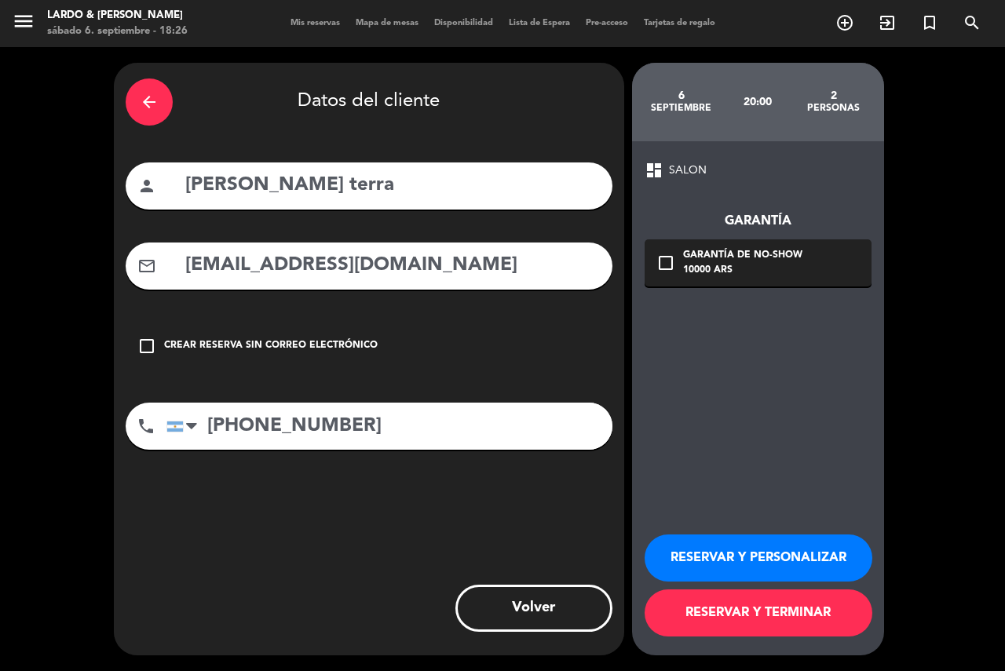
click at [718, 619] on button "RESERVAR Y TERMINAR" at bounding box center [758, 613] width 228 height 47
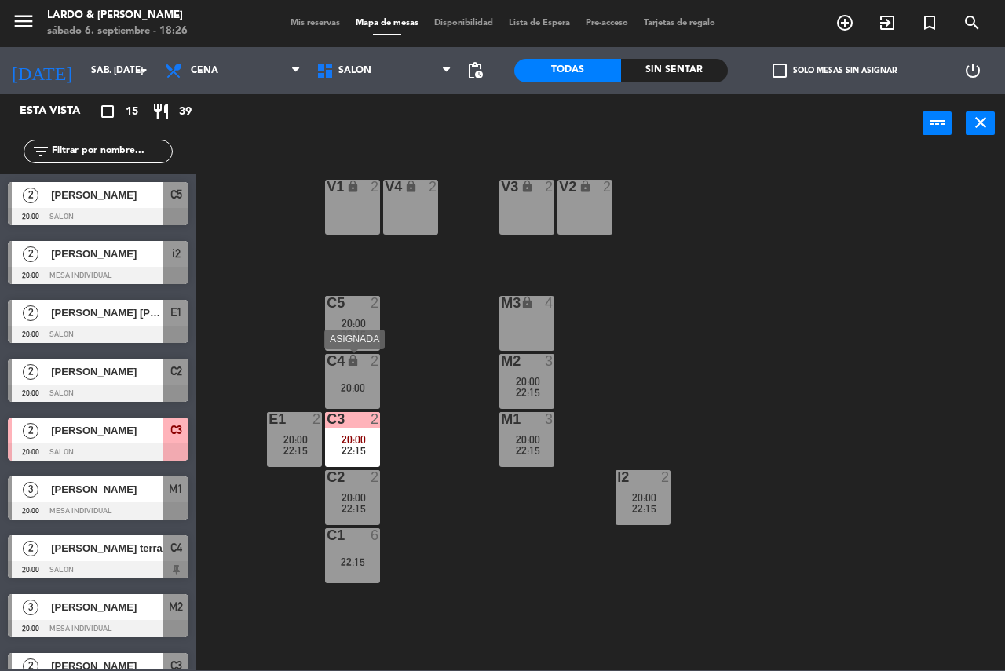
click at [349, 378] on div "C4 lock 2 20:00" at bounding box center [352, 381] width 55 height 55
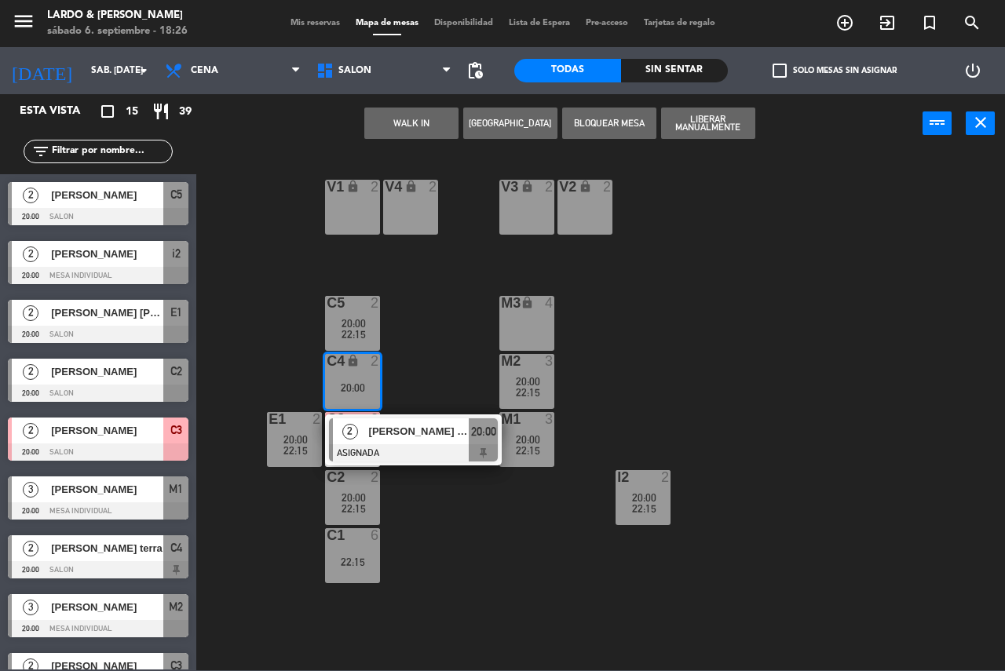
click at [389, 441] on div "[PERSON_NAME] terra" at bounding box center [418, 431] width 102 height 26
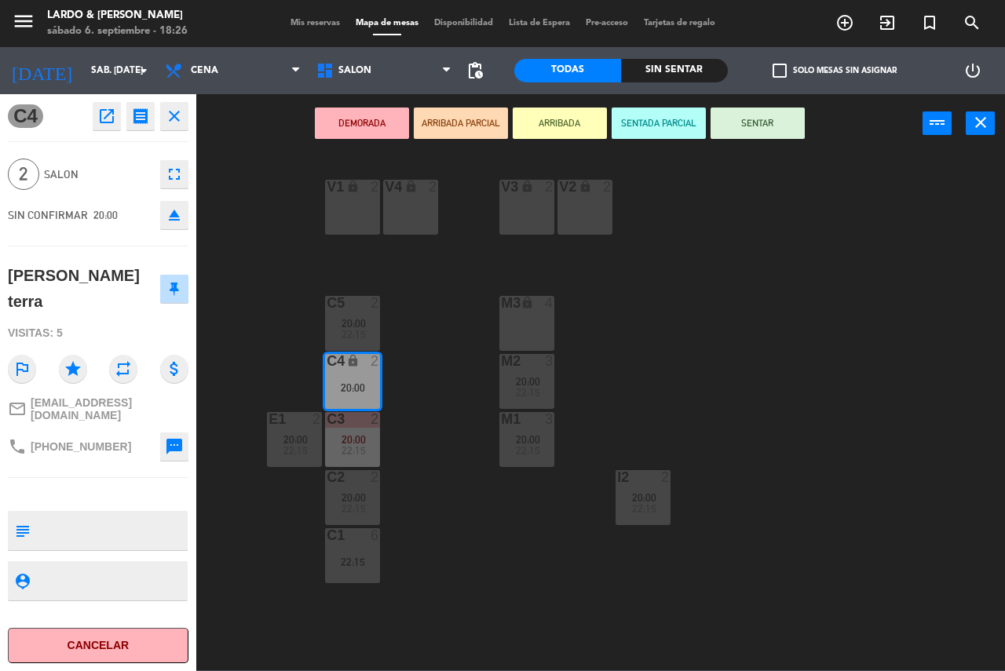
click at [407, 452] on div "V1 lock 2 V2 lock 2 V3 lock 2 V4 lock 2 C5 2 20:00 22:15 M3 lock 4 C4 lock 2 20…" at bounding box center [605, 411] width 798 height 518
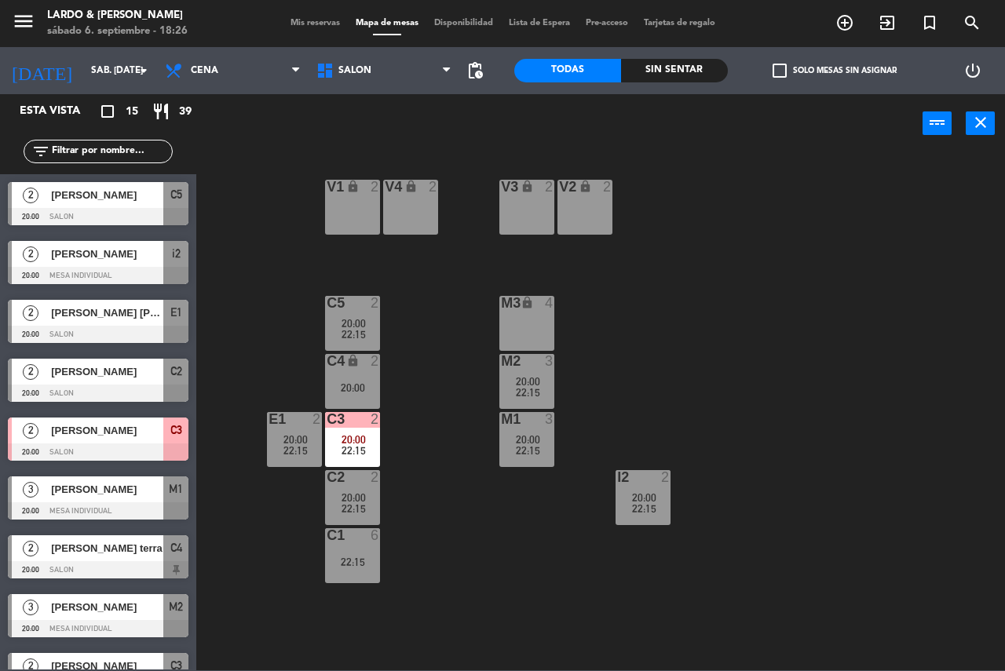
click at [363, 389] on div "20:00" at bounding box center [352, 387] width 55 height 11
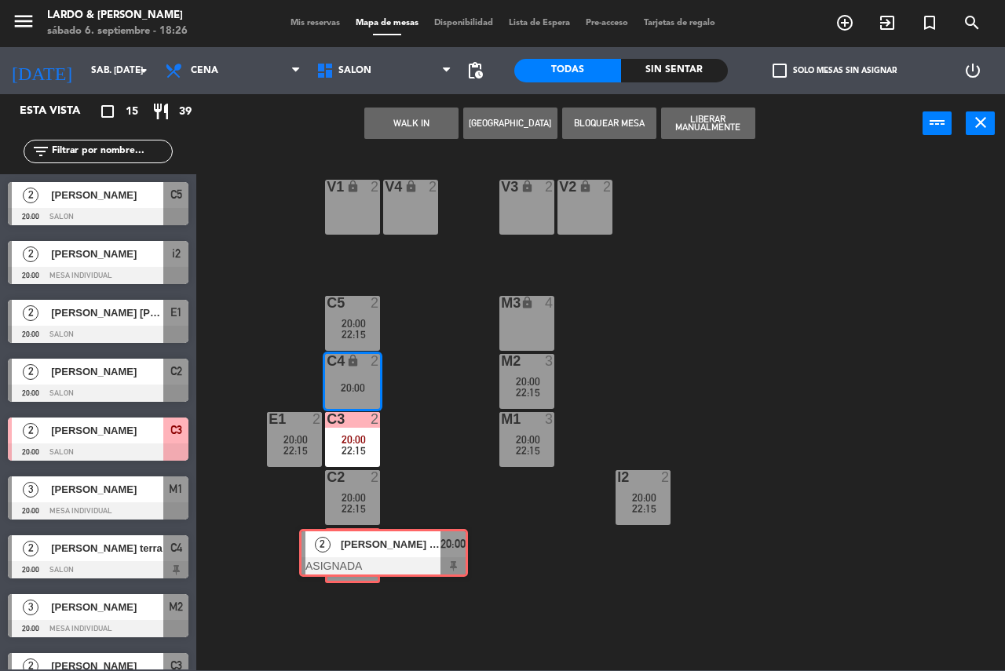
drag, startPoint x: 395, startPoint y: 443, endPoint x: 365, endPoint y: 553, distance: 113.9
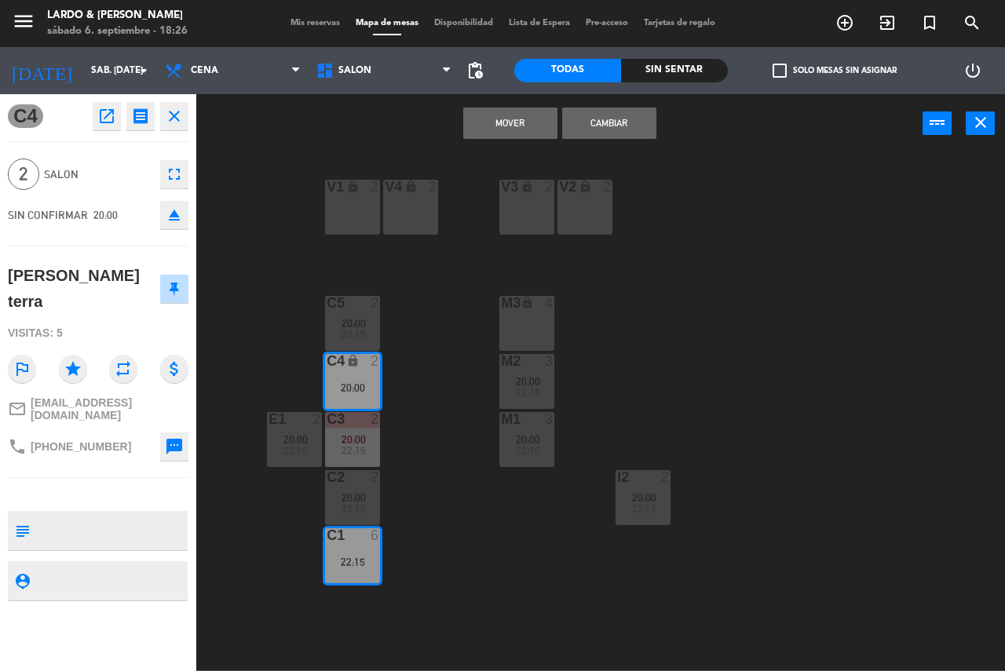
click at [482, 124] on button "Mover" at bounding box center [510, 123] width 94 height 31
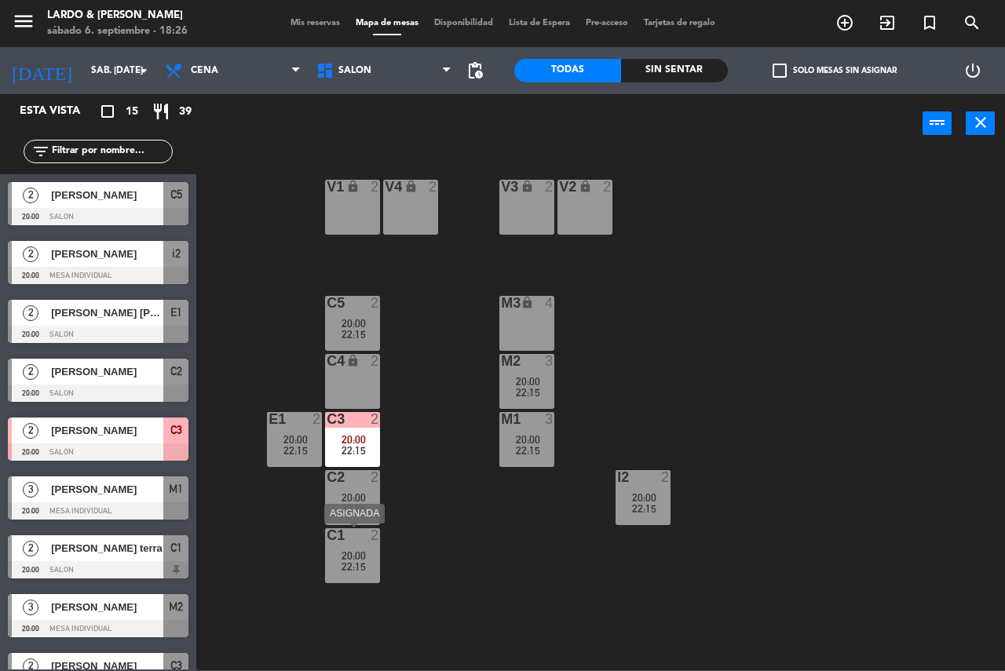
click at [363, 551] on span "20:00" at bounding box center [353, 555] width 24 height 13
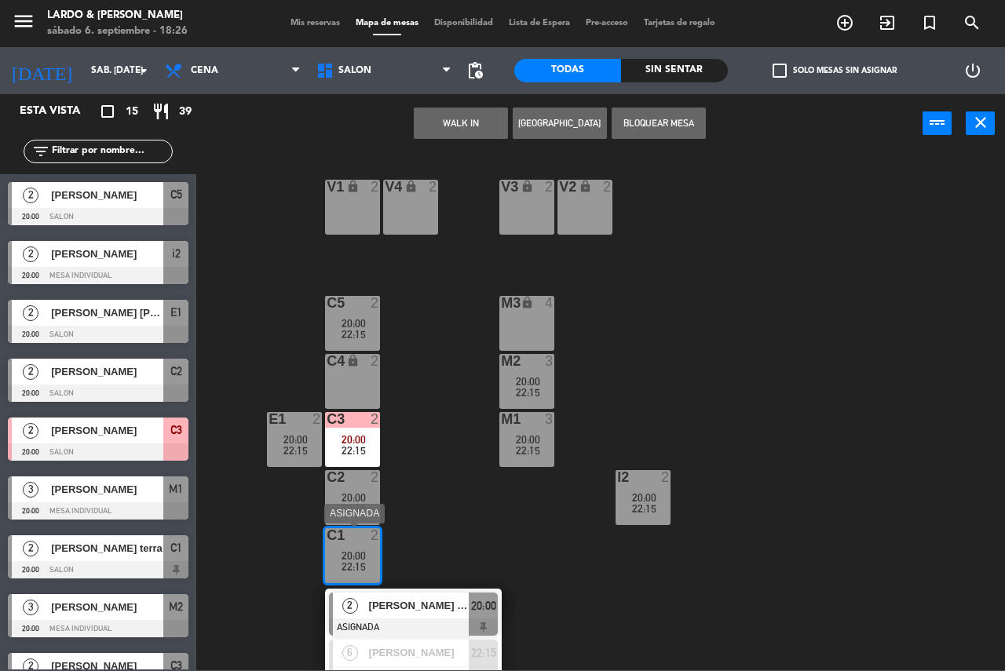
click at [423, 598] on span "[PERSON_NAME] terra" at bounding box center [419, 605] width 100 height 16
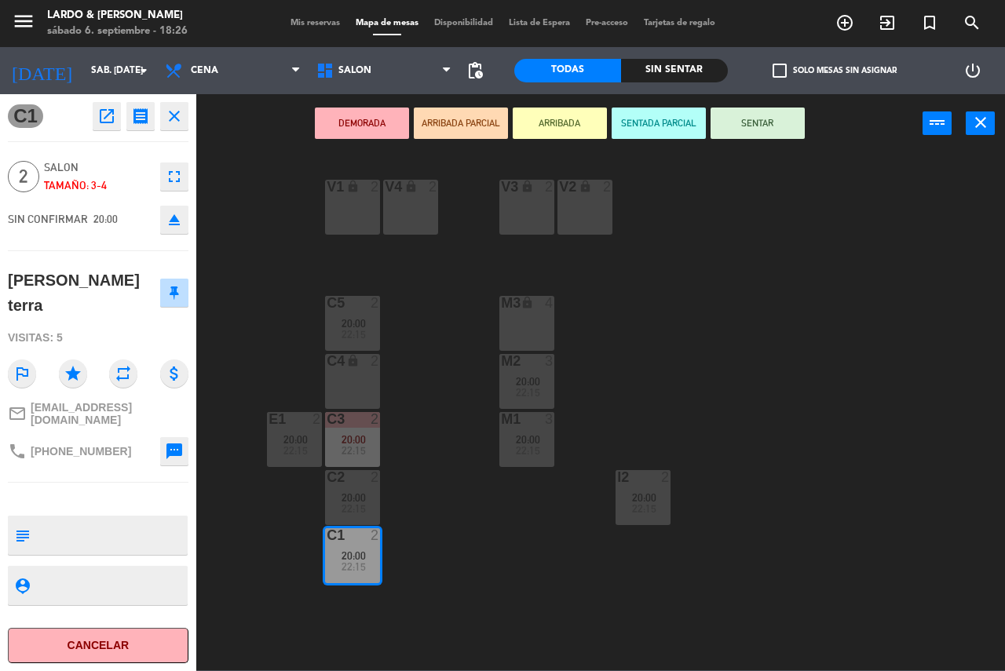
click at [381, 130] on button "DEMORADA" at bounding box center [362, 123] width 94 height 31
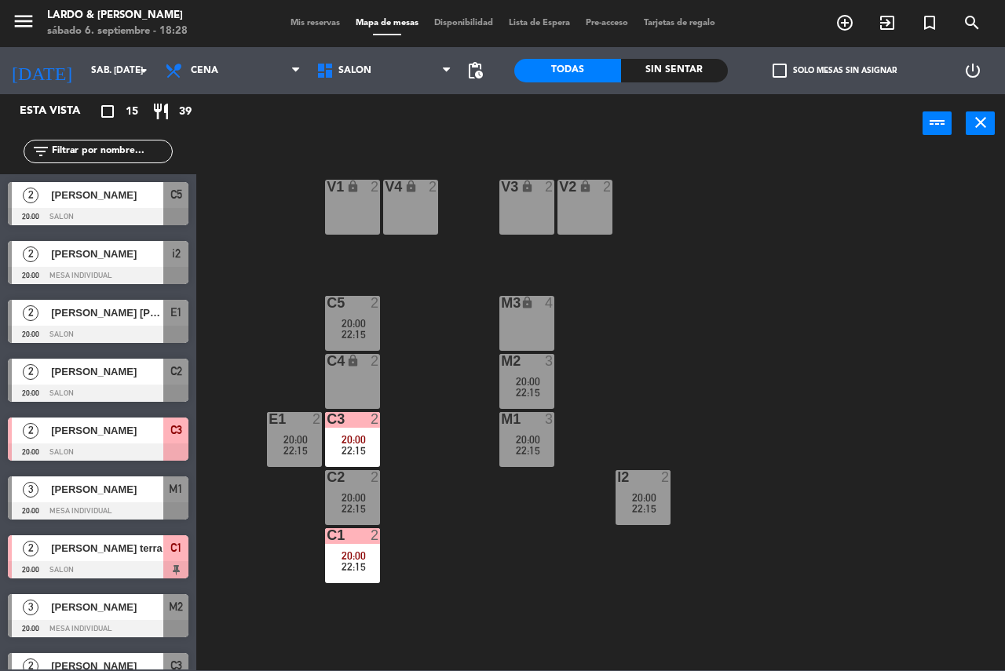
click at [83, 286] on div "2 [PERSON_NAME] 20:00 MESA INDIVIDUAL i2" at bounding box center [98, 262] width 196 height 59
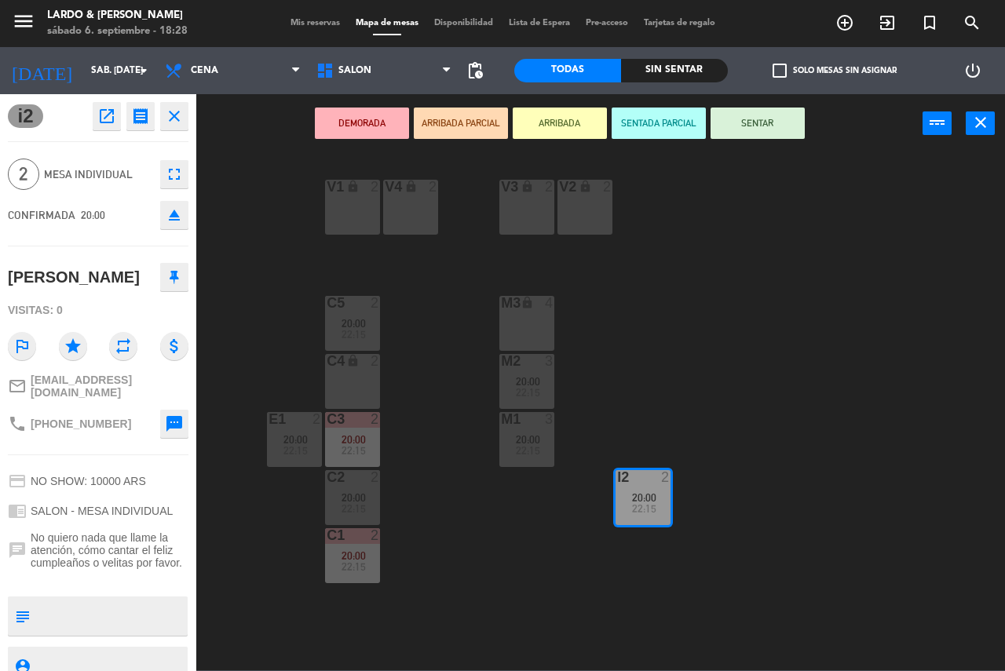
click at [350, 130] on button "DEMORADA" at bounding box center [362, 123] width 94 height 31
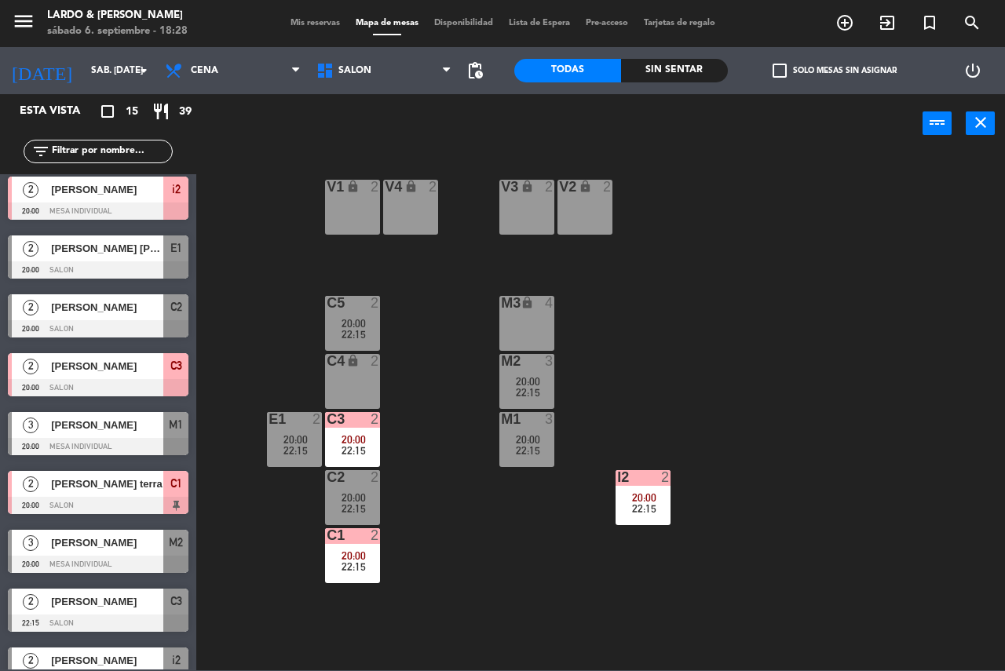
scroll to position [157, 0]
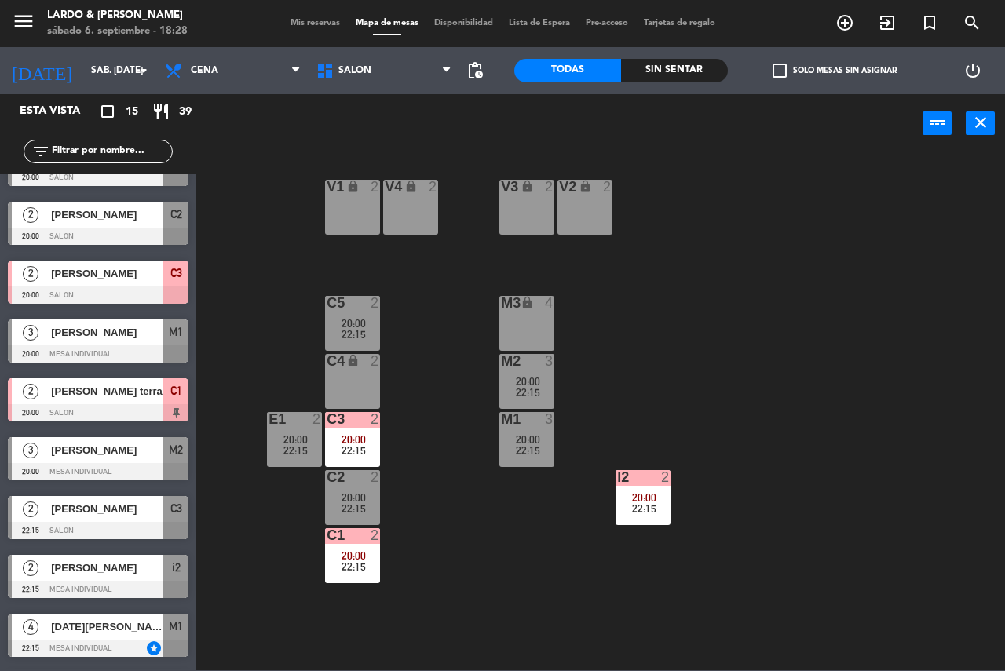
click at [93, 461] on div "[PERSON_NAME]" at bounding box center [106, 450] width 114 height 26
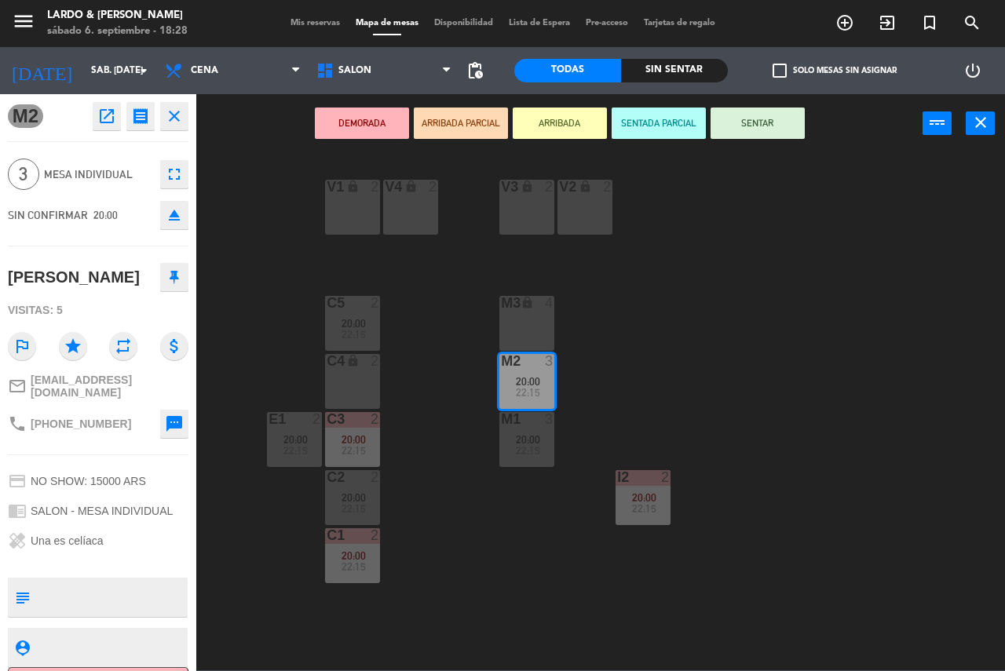
click at [363, 119] on button "DEMORADA" at bounding box center [362, 123] width 94 height 31
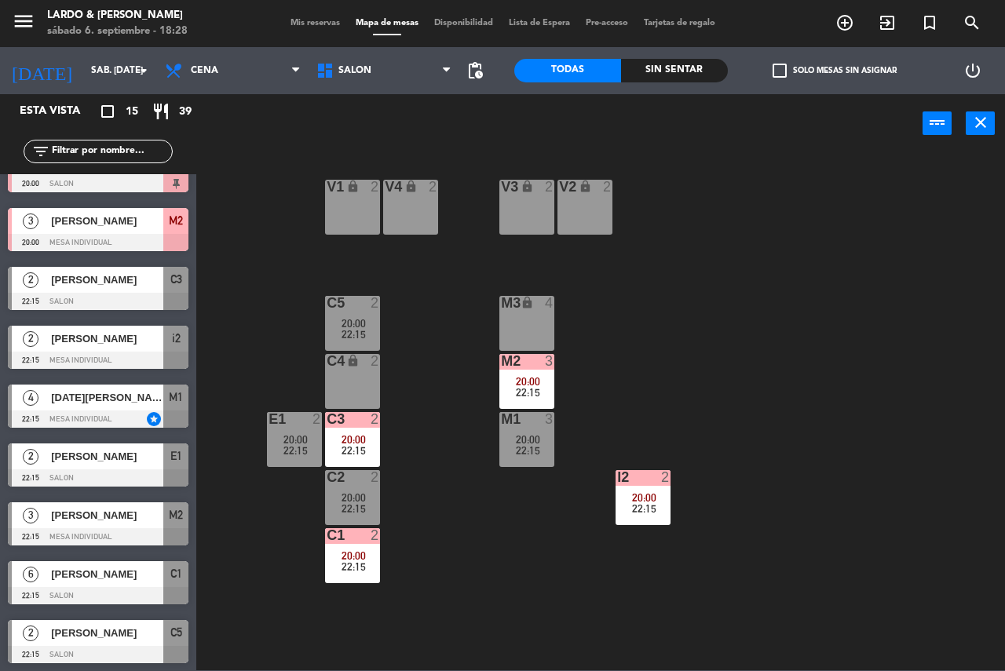
scroll to position [388, 0]
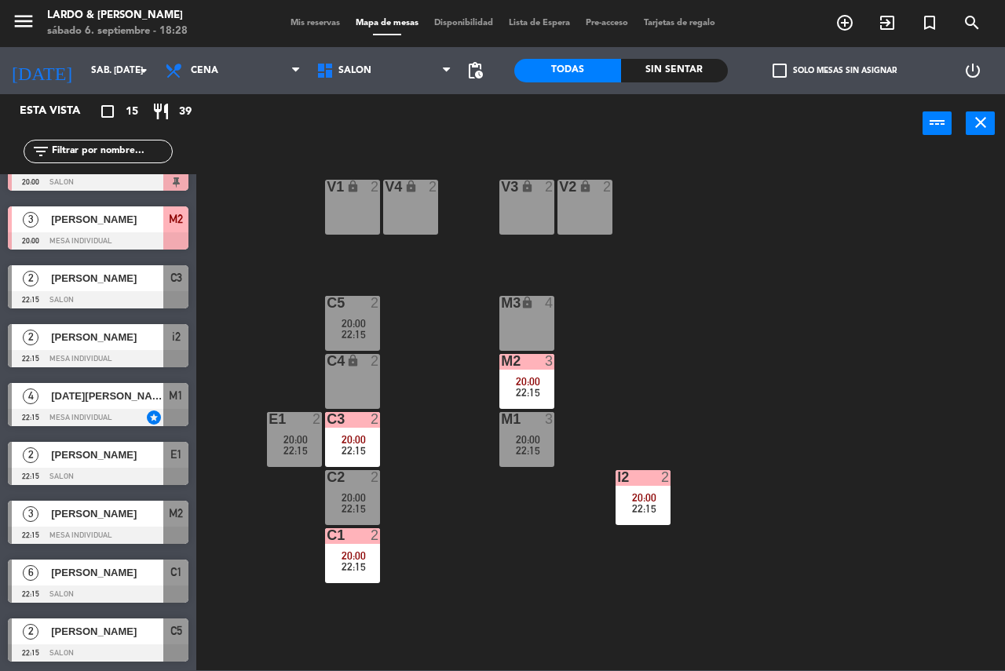
click at [107, 357] on div at bounding box center [98, 358] width 181 height 17
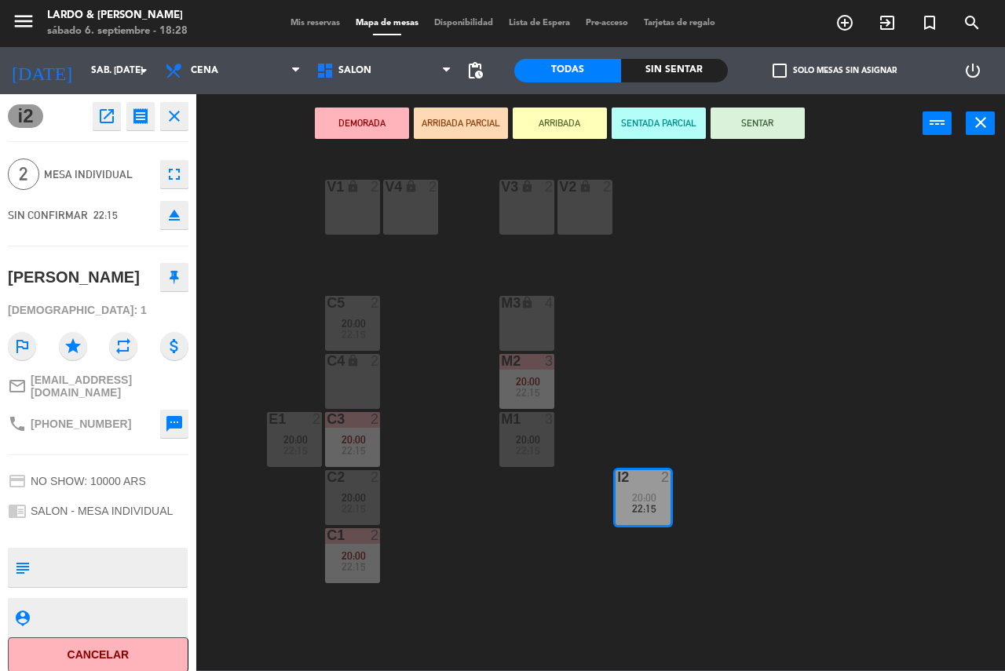
click at [339, 133] on button "DEMORADA" at bounding box center [362, 123] width 94 height 31
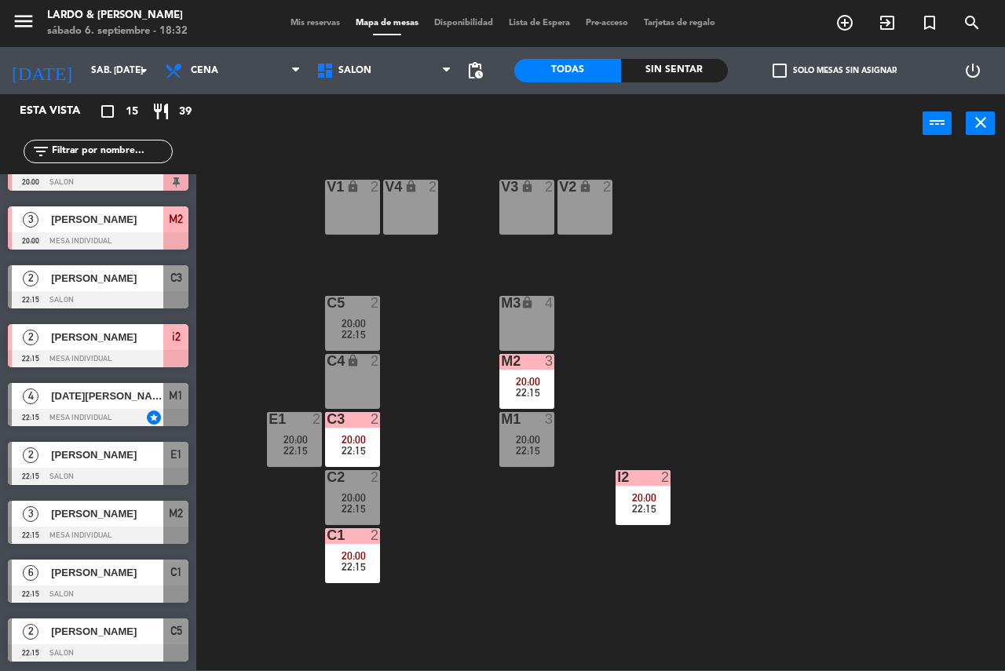
click at [104, 502] on div "[PERSON_NAME]" at bounding box center [106, 514] width 114 height 26
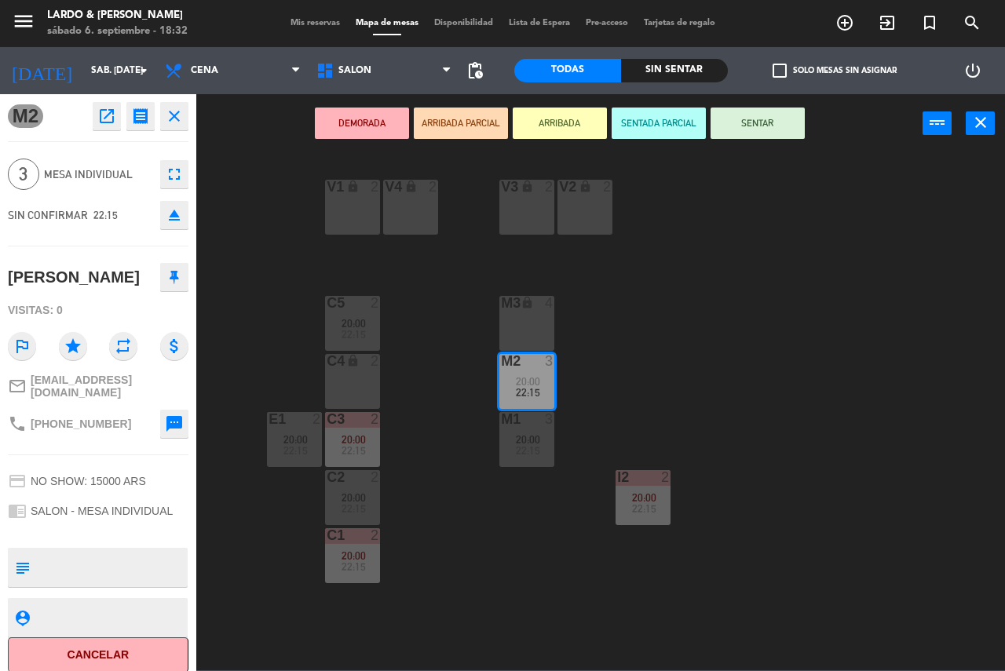
click at [233, 332] on div "V1 lock 2 V2 lock 2 V3 lock 2 V4 lock 2 C5 2 20:00 22:15 M3 lock 4 C4 lock 2 M2…" at bounding box center [605, 411] width 798 height 518
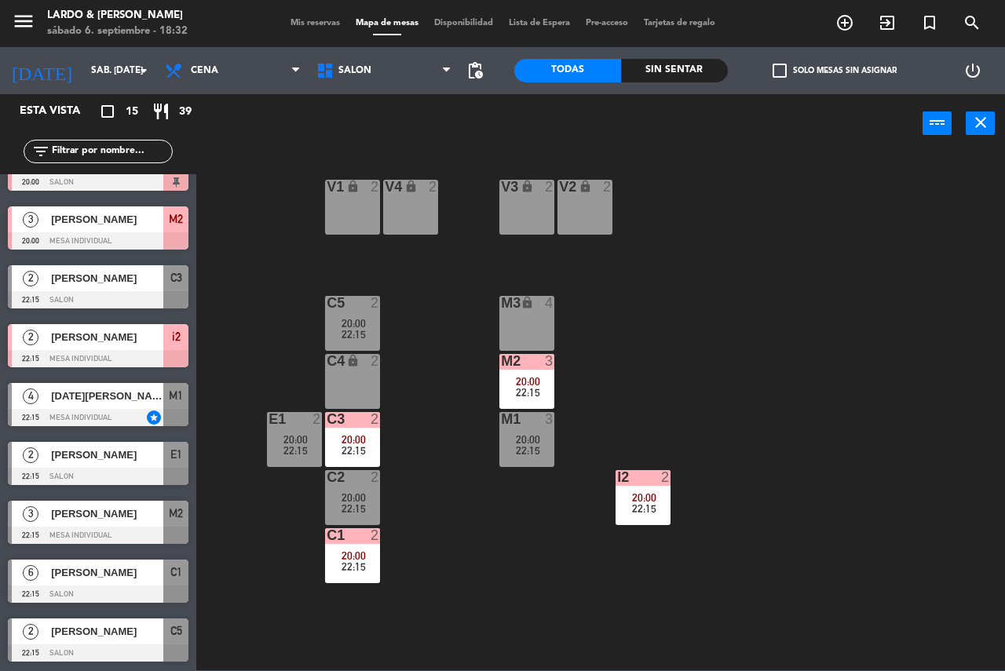
click at [67, 473] on div at bounding box center [98, 476] width 181 height 17
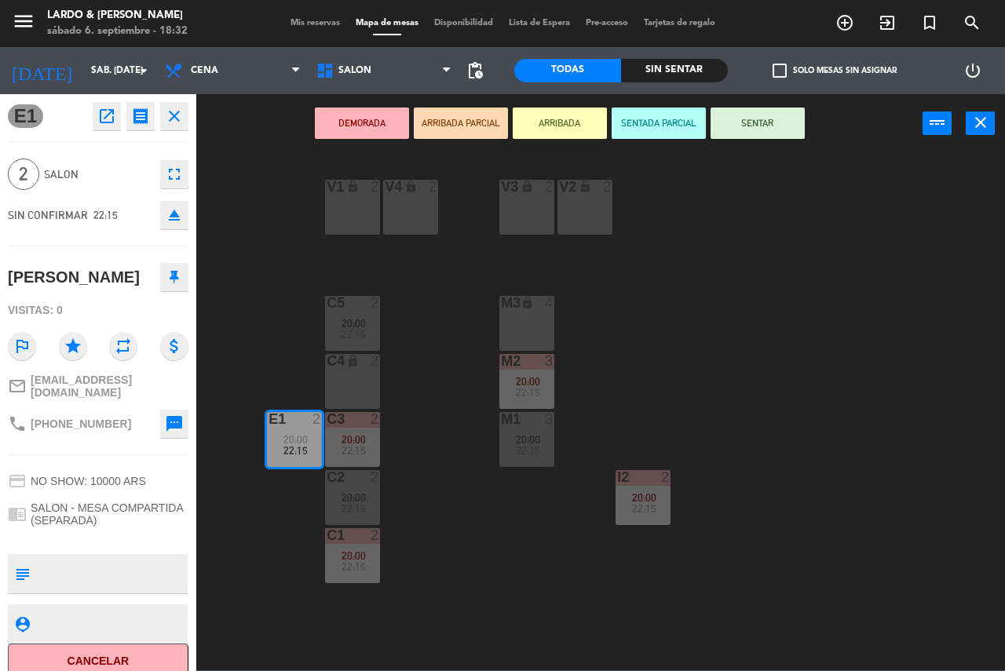
click at [328, 134] on button "DEMORADA" at bounding box center [362, 123] width 94 height 31
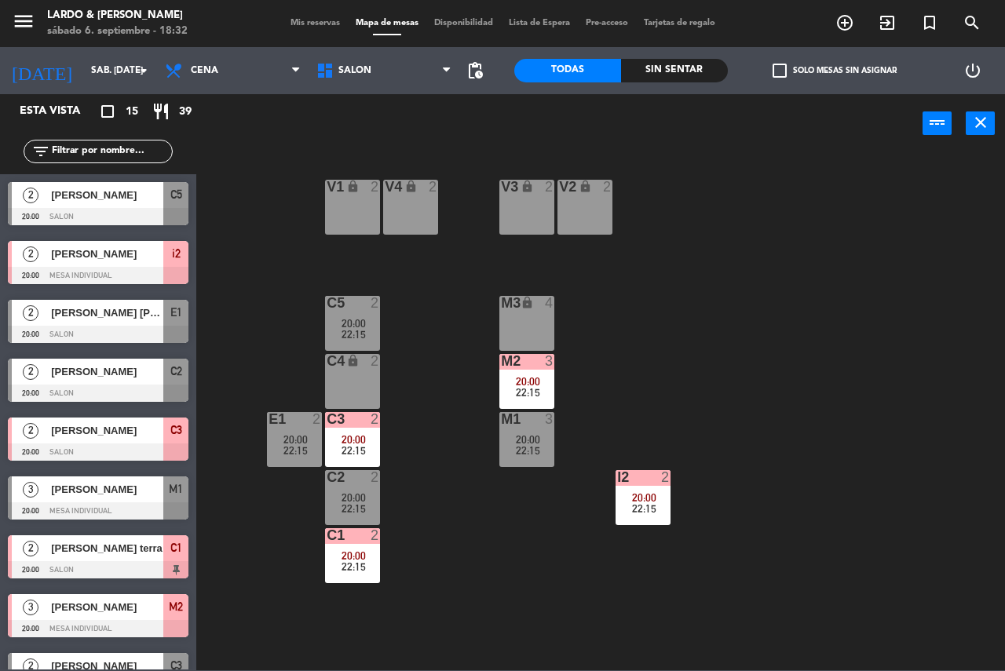
scroll to position [80, 0]
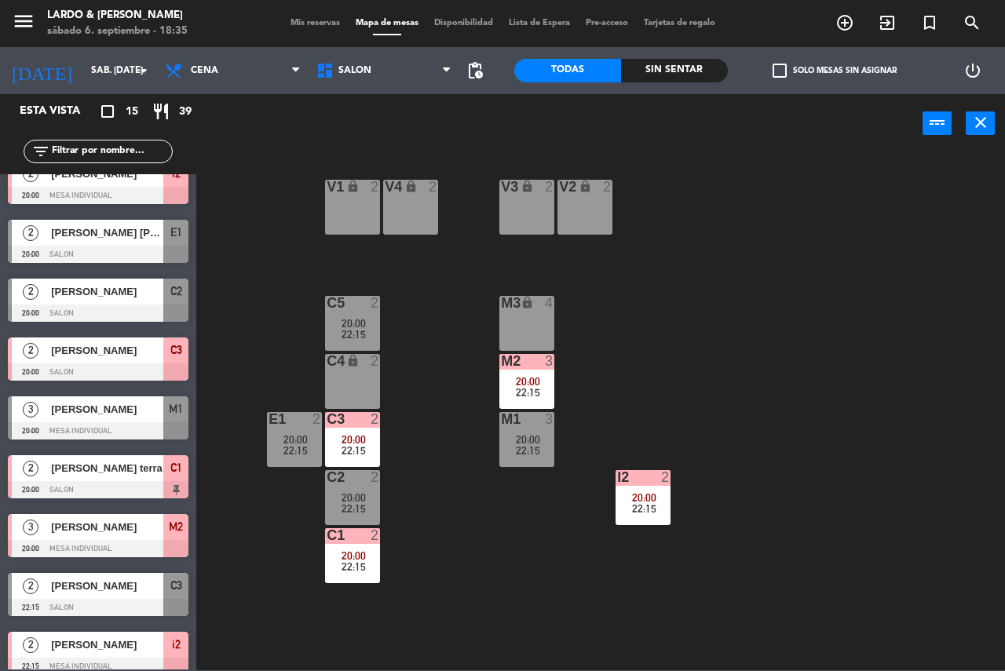
click at [363, 368] on div "lock" at bounding box center [353, 361] width 26 height 15
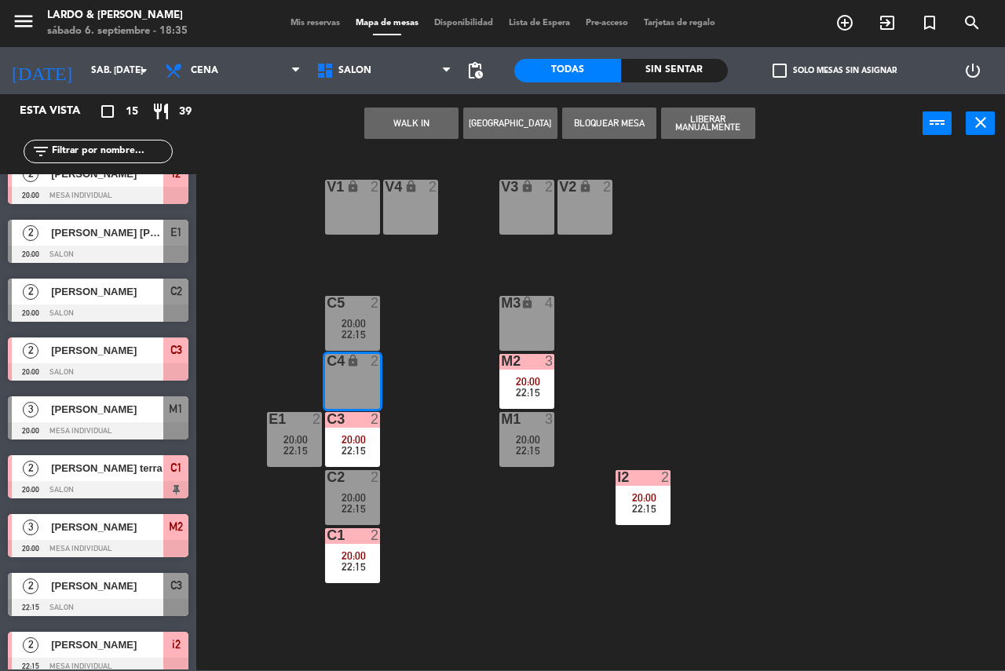
click at [481, 128] on button "[GEOGRAPHIC_DATA]" at bounding box center [510, 123] width 94 height 31
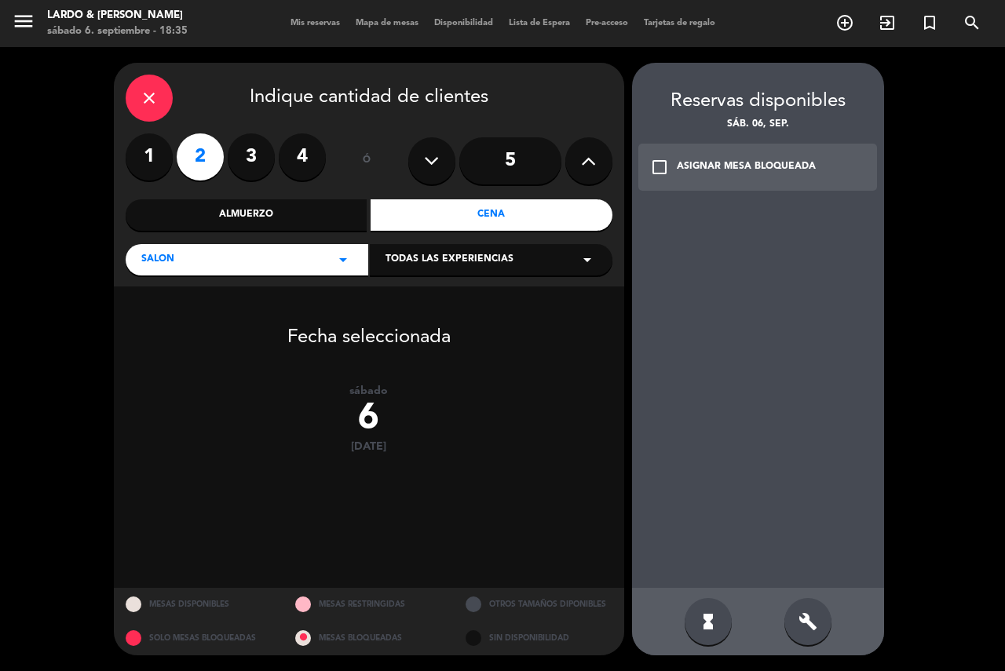
click at [685, 177] on div "check_box_outline_blank ASIGNAR MESA BLOQUEADA" at bounding box center [757, 167] width 239 height 47
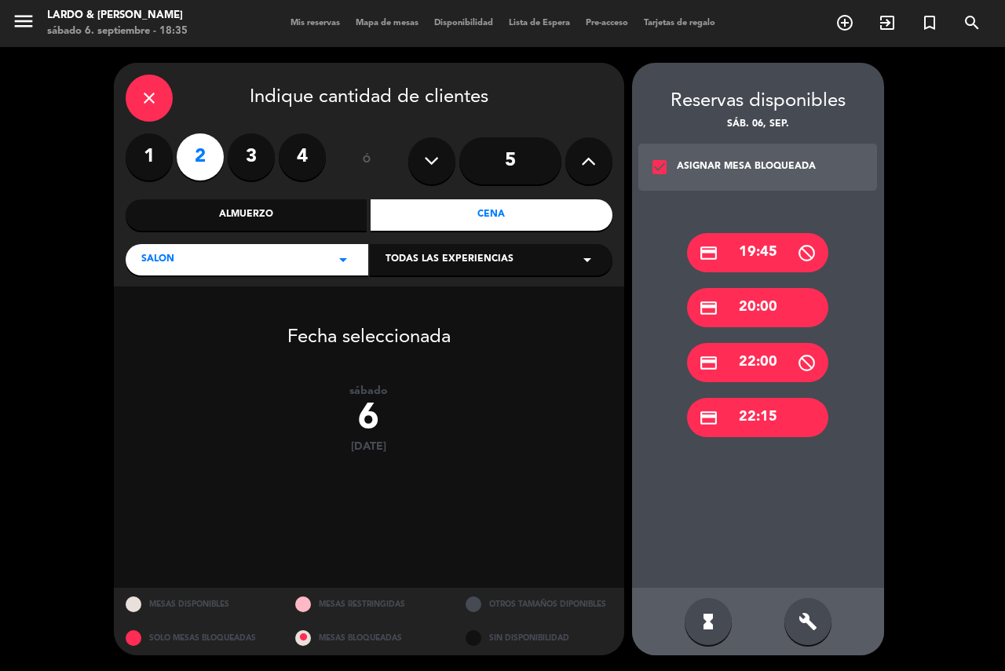
click at [752, 419] on div "credit_card 22:15" at bounding box center [757, 417] width 141 height 39
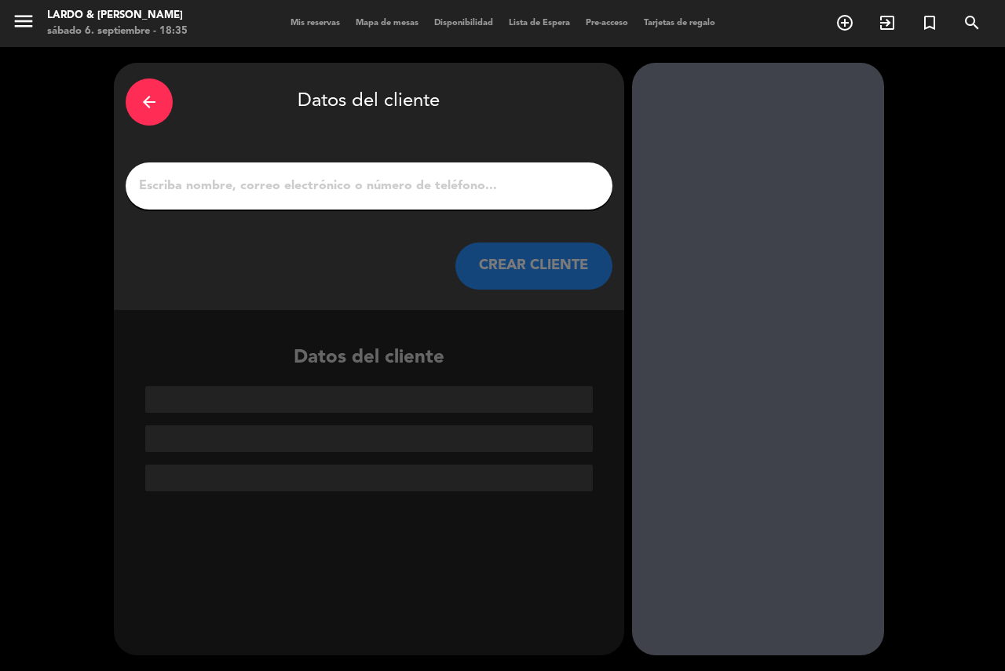
click at [392, 179] on input "1" at bounding box center [368, 186] width 463 height 22
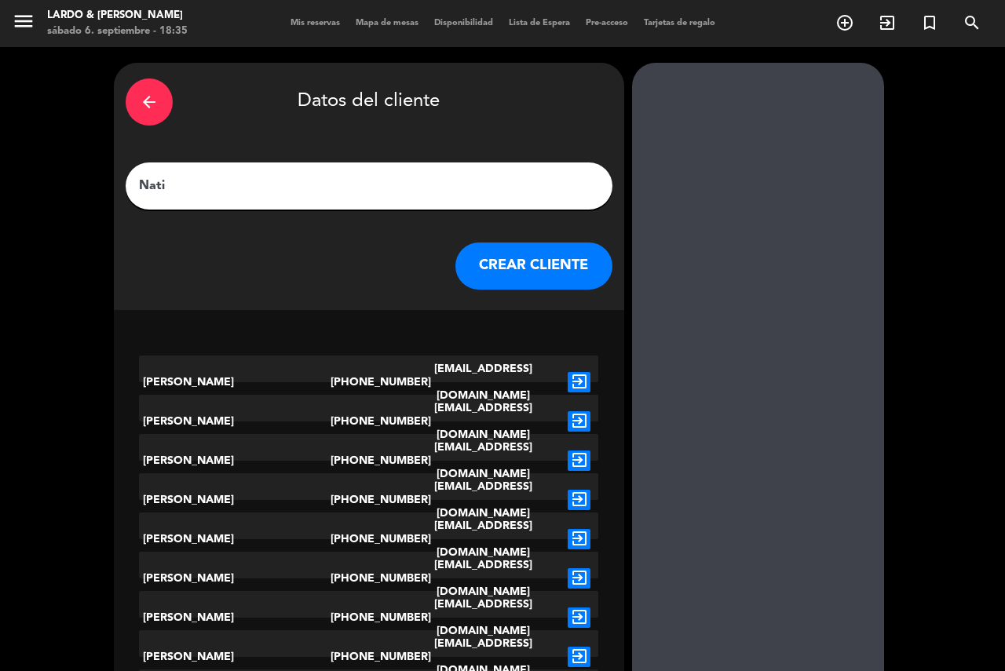
type input "Nati"
click at [523, 276] on button "CREAR CLIENTE" at bounding box center [533, 266] width 157 height 47
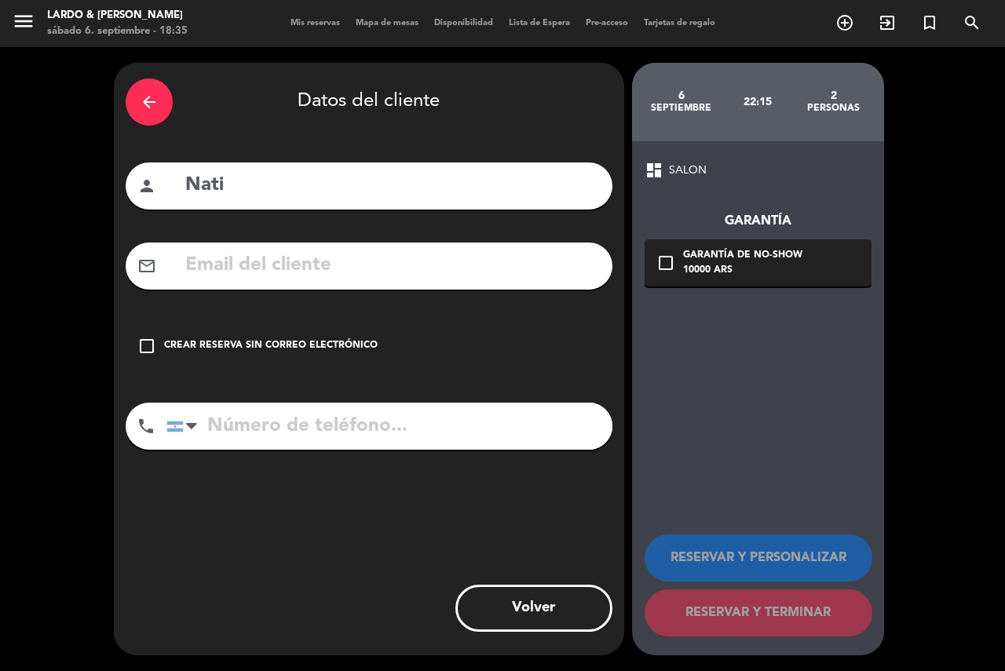
click at [297, 344] on div "Crear reserva sin correo electrónico" at bounding box center [271, 346] width 214 height 16
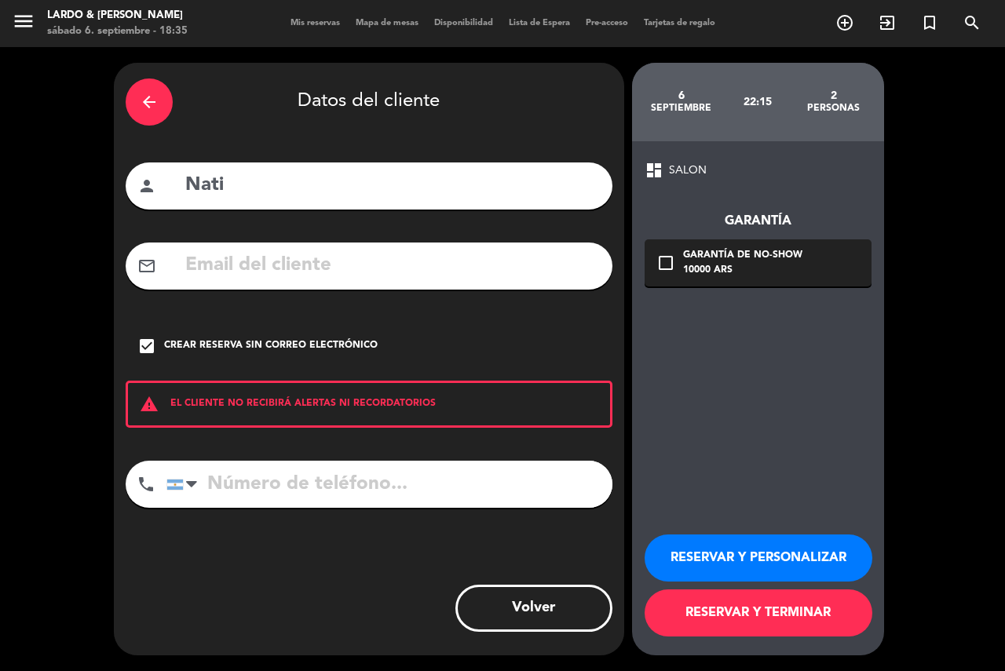
click at [806, 616] on button "RESERVAR Y TERMINAR" at bounding box center [758, 613] width 228 height 47
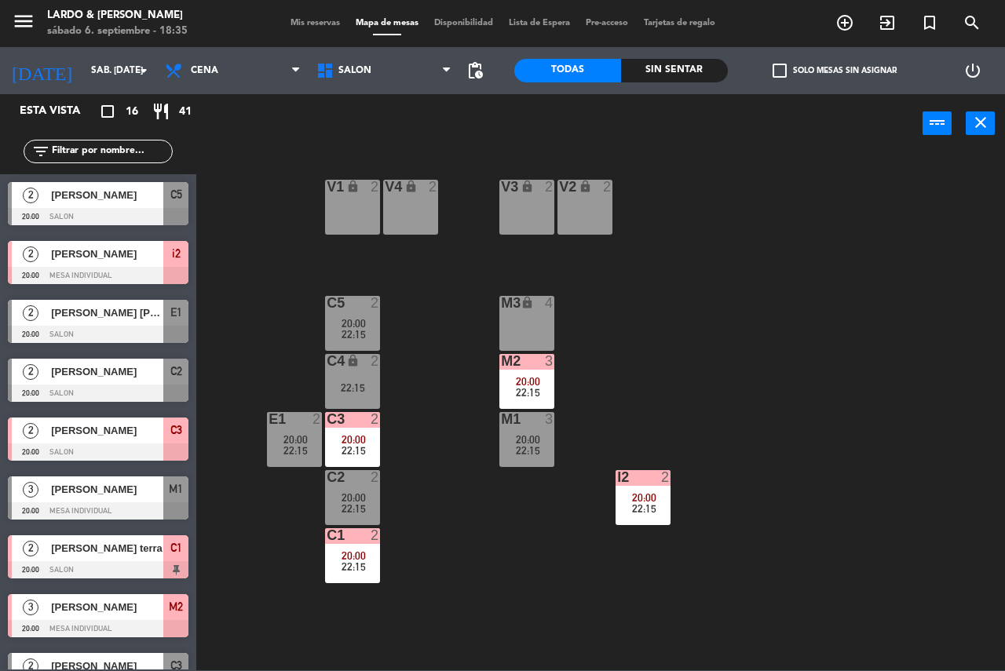
click at [327, 364] on div "C4" at bounding box center [327, 361] width 1 height 14
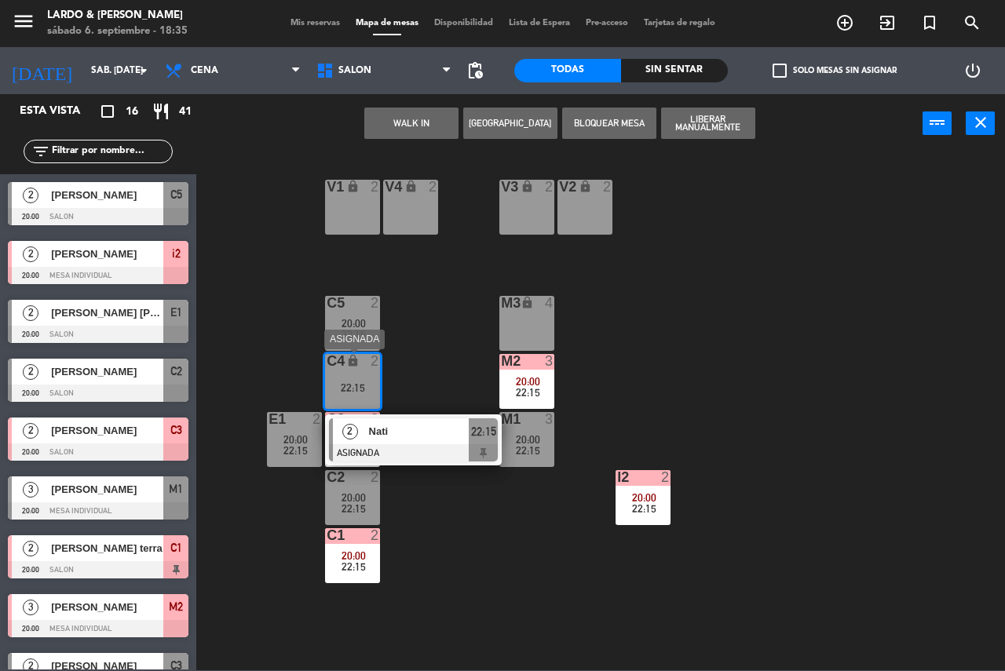
click at [405, 436] on span "Nati" at bounding box center [419, 431] width 100 height 16
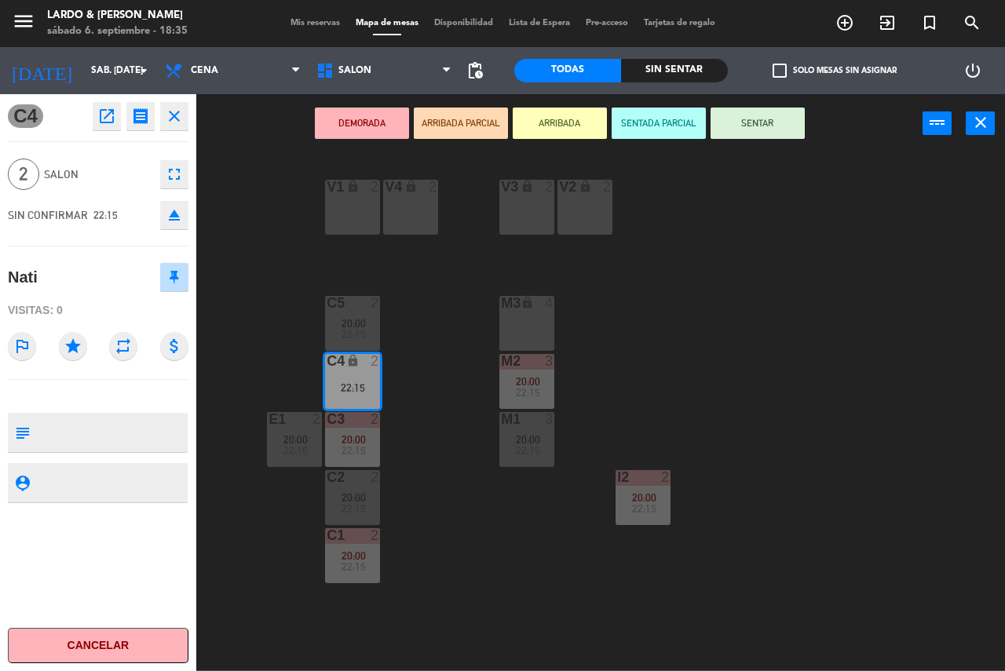
click at [370, 112] on button "DEMORADA" at bounding box center [362, 123] width 94 height 31
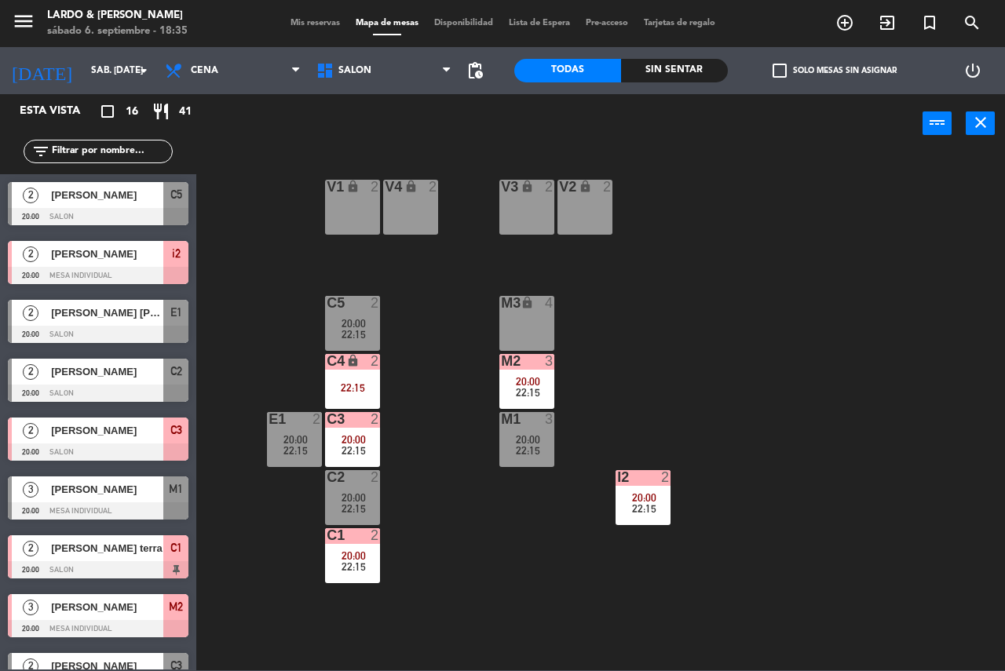
scroll to position [219, 0]
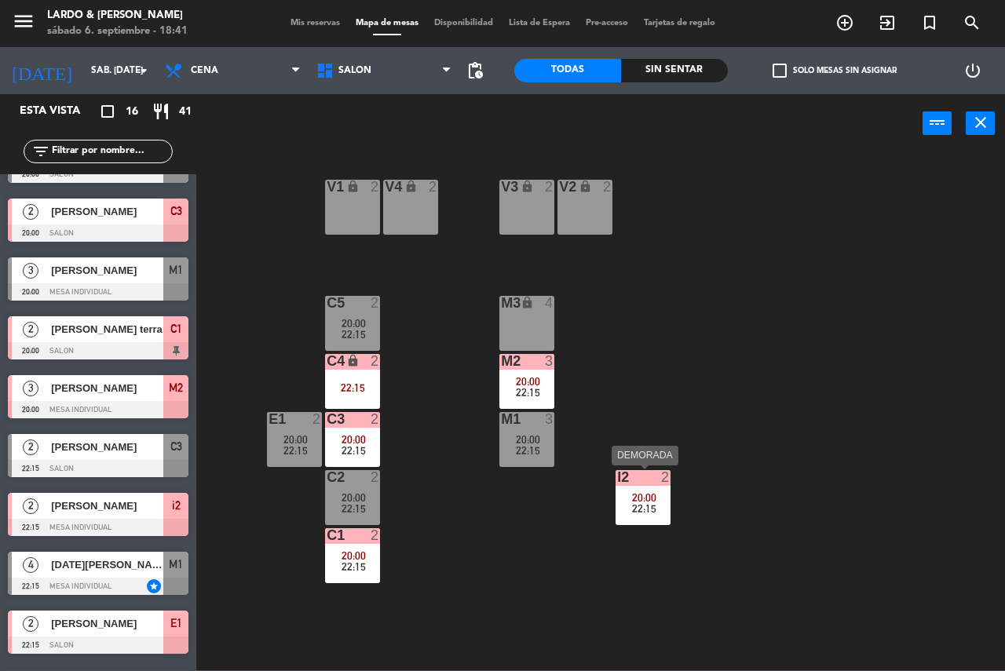
click at [633, 493] on span "20:00" at bounding box center [644, 497] width 24 height 13
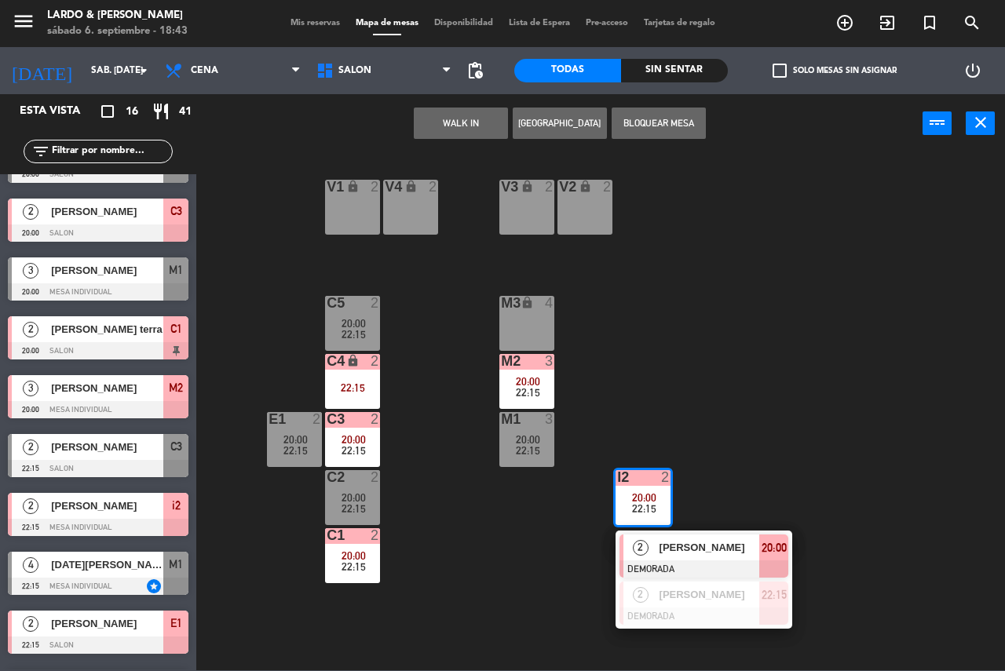
click at [649, 401] on div "V1 lock 2 V2 lock 2 V3 lock 2 V4 lock 2 C5 2 20:00 22:15 M3 lock 4 C4 lock 2 22…" at bounding box center [605, 411] width 798 height 518
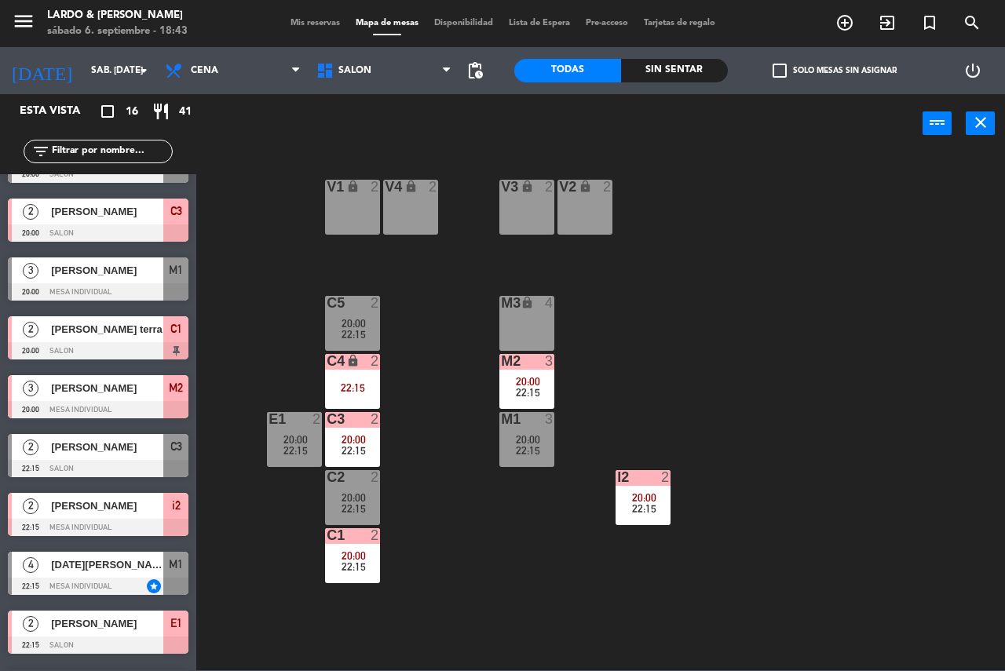
click at [535, 444] on span "20:00" at bounding box center [528, 439] width 24 height 13
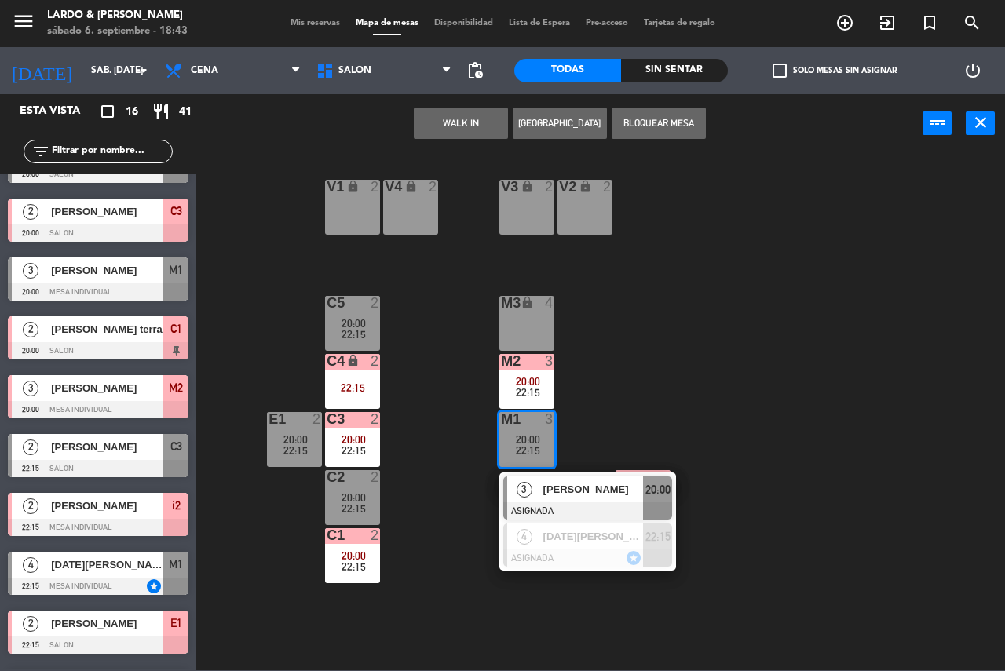
click at [586, 430] on div "V1 lock 2 V2 lock 2 V3 lock 2 V4 lock 2 C5 2 20:00 22:15 M3 lock 4 C4 lock 2 22…" at bounding box center [605, 411] width 798 height 518
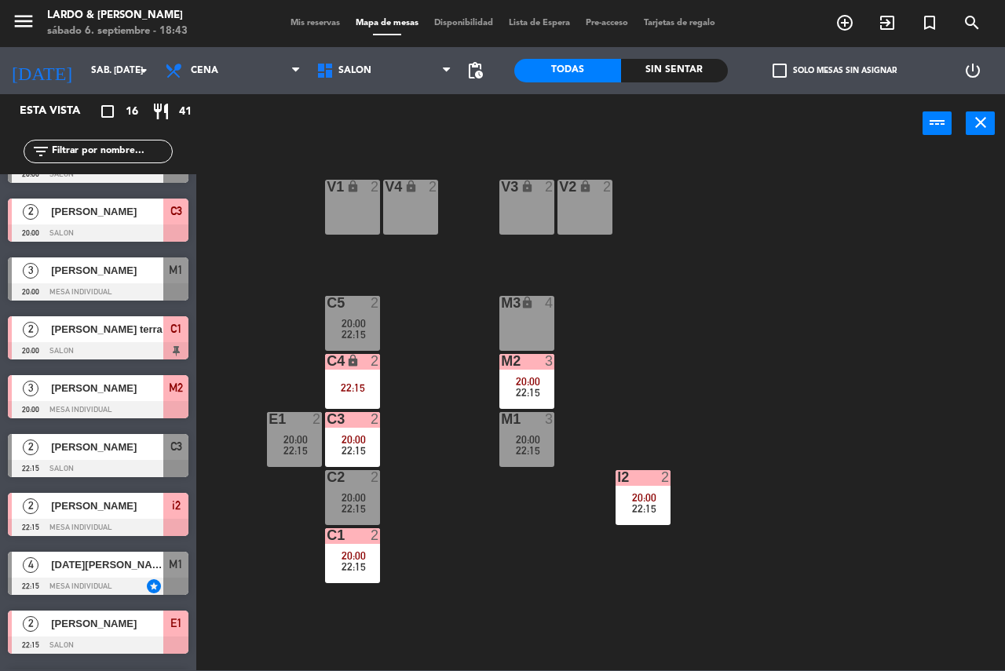
click at [546, 410] on div "V1 lock 2 V2 lock 2 V3 lock 2 V4 lock 2 C5 2 20:00 22:15 M3 lock 4 C4 lock 2 22…" at bounding box center [605, 411] width 798 height 518
click at [548, 404] on div "M2 3 20:00 22:15" at bounding box center [526, 381] width 55 height 55
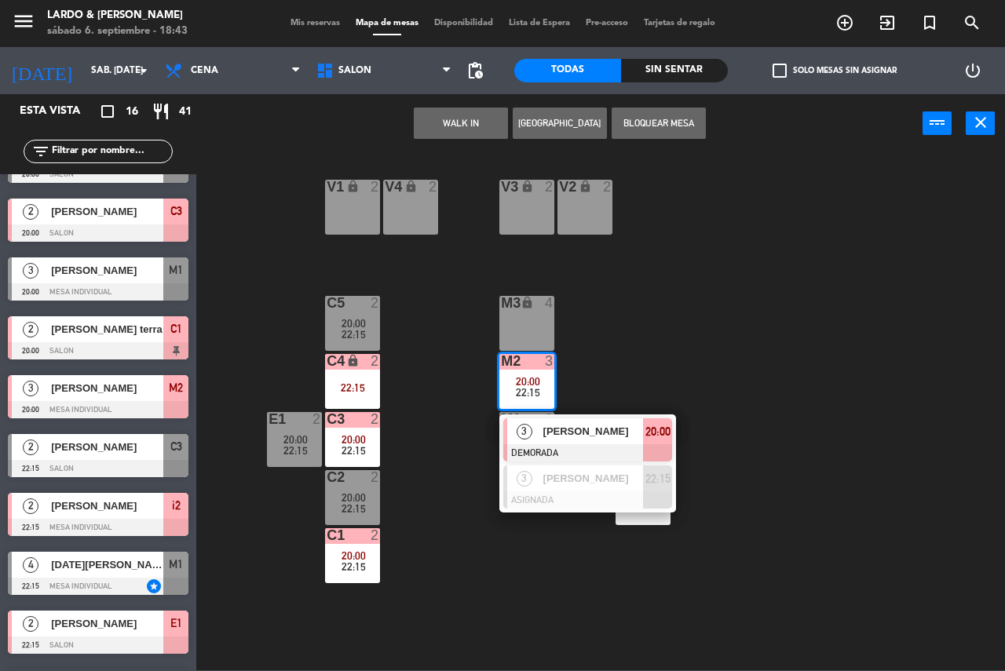
click at [607, 347] on div "V1 lock 2 V2 lock 2 V3 lock 2 V4 lock 2 C5 2 20:00 22:15 M3 lock 4 C4 lock 2 22…" at bounding box center [605, 411] width 798 height 518
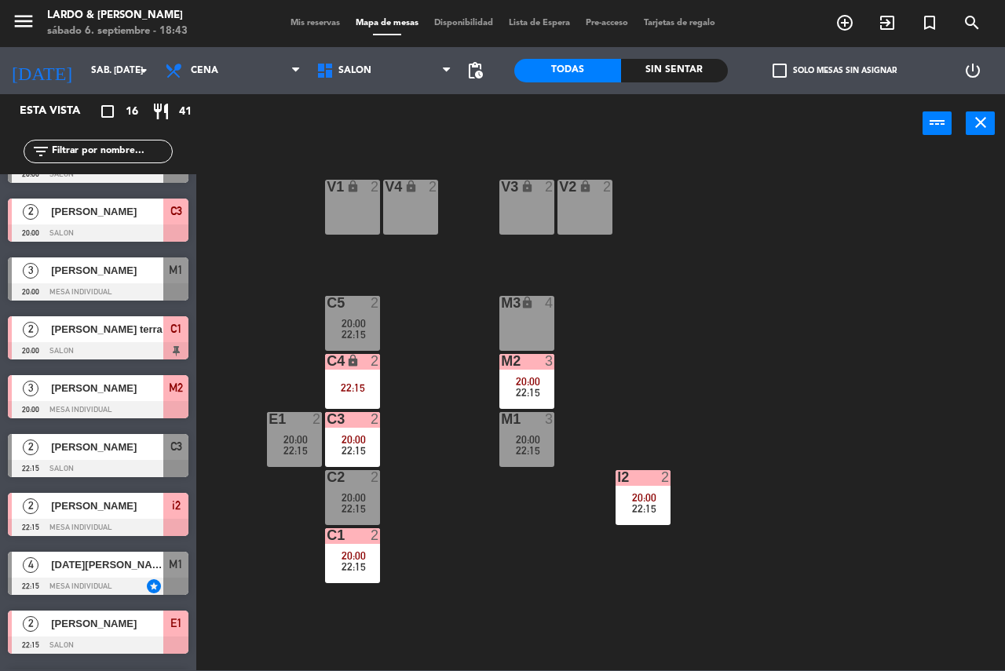
click at [354, 553] on span "20:00" at bounding box center [353, 555] width 24 height 13
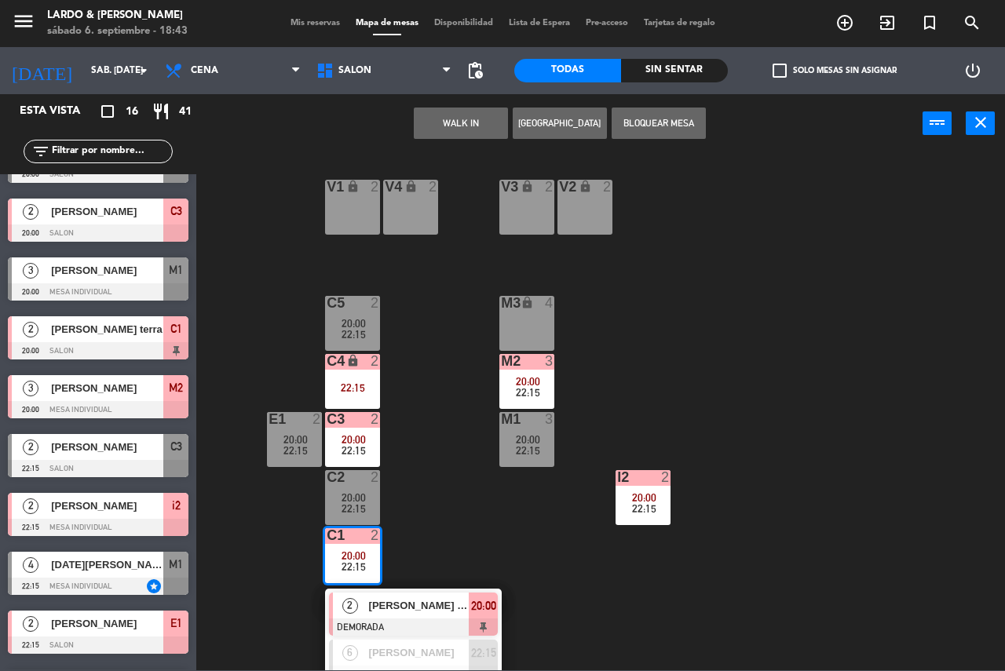
click at [410, 474] on div "V1 lock 2 V2 lock 2 V3 lock 2 V4 lock 2 C5 2 20:00 22:15 M3 lock 4 C4 lock 2 22…" at bounding box center [605, 411] width 798 height 518
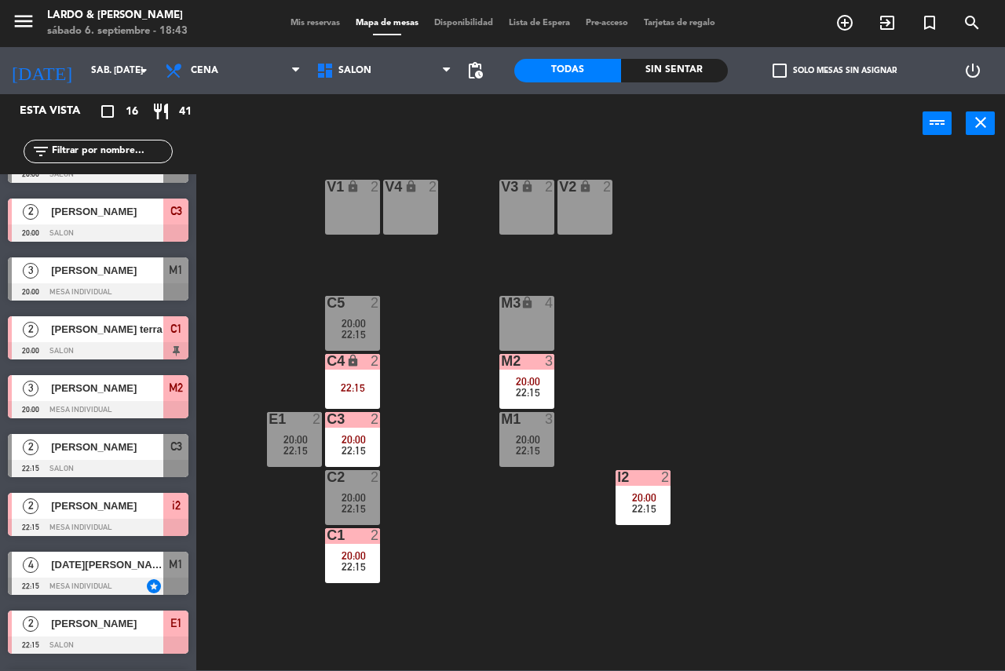
click at [340, 485] on div "C2 2" at bounding box center [352, 478] width 55 height 16
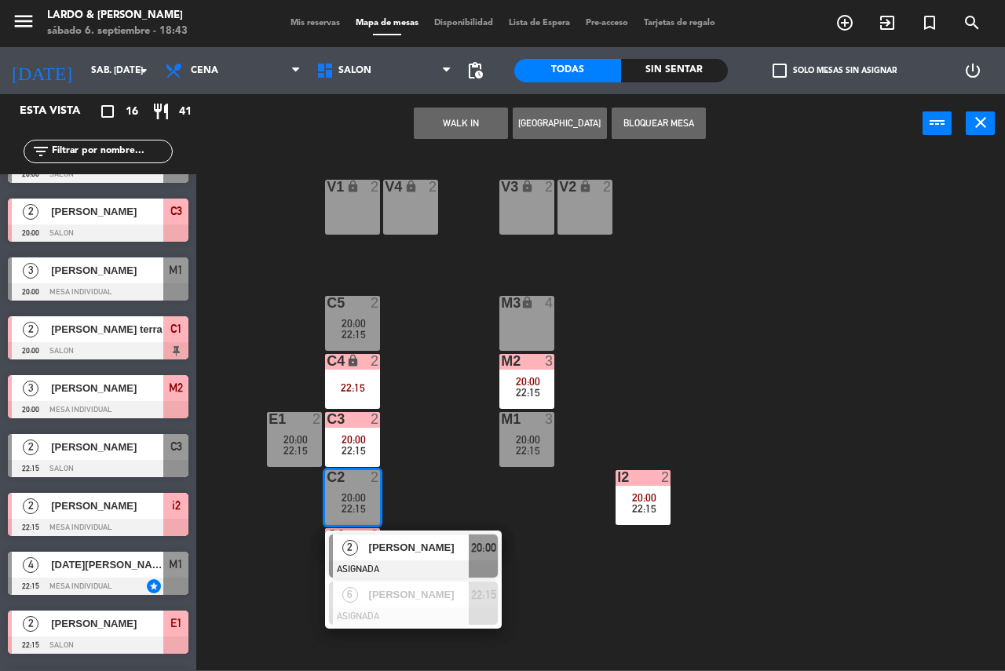
click at [418, 458] on div "V1 lock 2 V2 lock 2 V3 lock 2 V4 lock 2 C5 2 20:00 22:15 M3 lock 4 C4 lock 2 22…" at bounding box center [605, 411] width 798 height 518
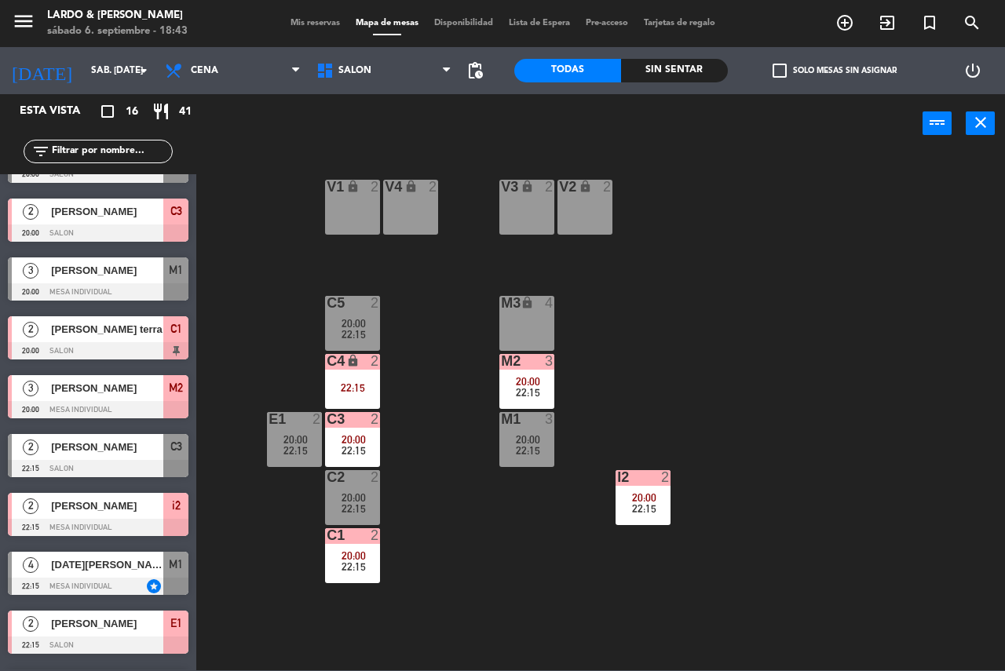
click at [368, 440] on div "20:00" at bounding box center [352, 439] width 55 height 11
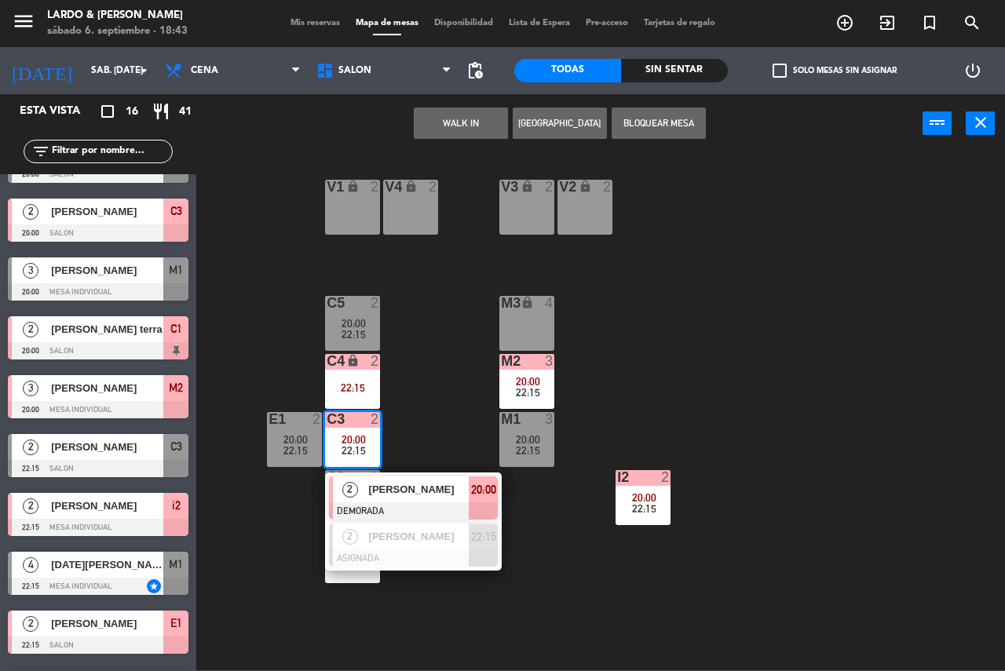
click at [454, 412] on div "V1 lock 2 V2 lock 2 V3 lock 2 V4 lock 2 C5 2 20:00 22:15 M3 lock 4 C4 lock 2 22…" at bounding box center [605, 411] width 798 height 518
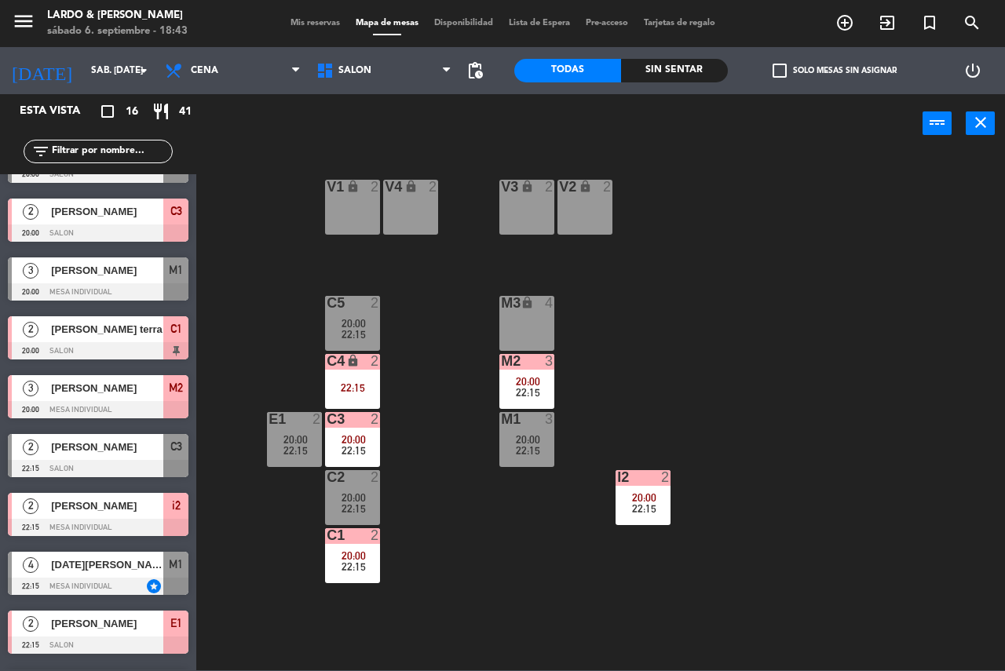
click at [264, 469] on div "V1 lock 2 V2 lock 2 V3 lock 2 V4 lock 2 C5 2 20:00 22:15 M3 lock 4 C4 lock 2 22…" at bounding box center [605, 411] width 798 height 518
click at [281, 443] on div "20:00" at bounding box center [294, 439] width 55 height 11
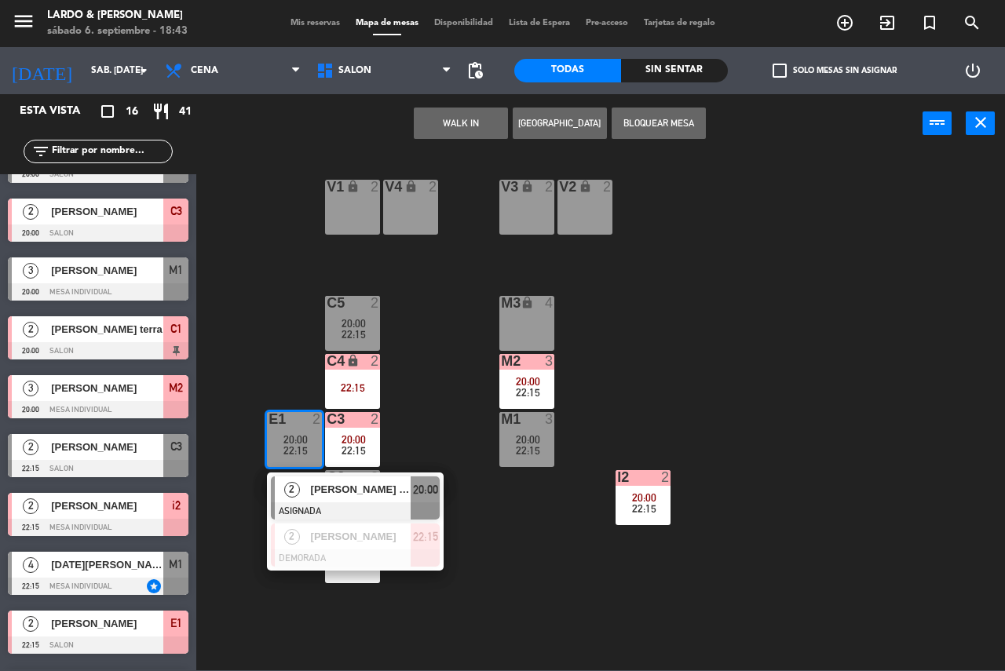
click at [296, 377] on div "V1 lock 2 V2 lock 2 V3 lock 2 V4 lock 2 C5 2 20:00 22:15 M3 lock 4 C4 lock 2 22…" at bounding box center [605, 411] width 798 height 518
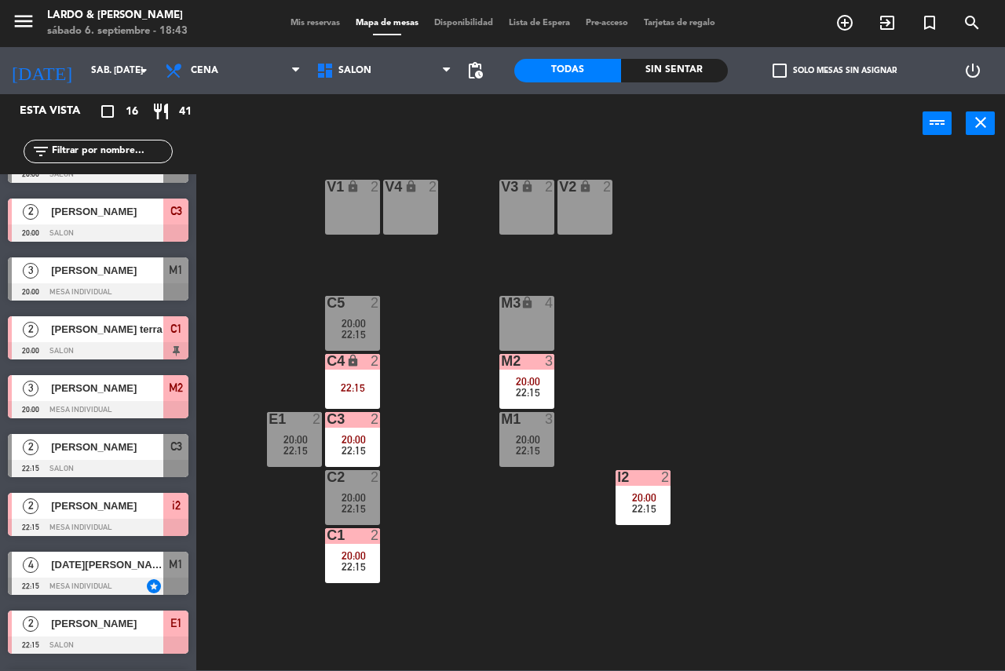
click at [360, 335] on span "22:15" at bounding box center [353, 334] width 24 height 13
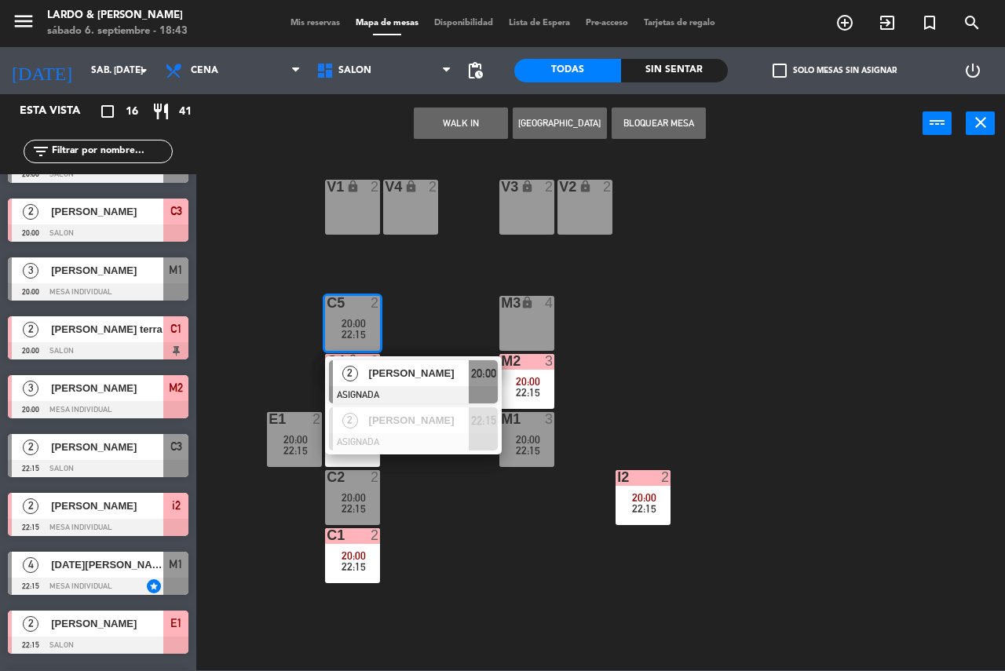
click at [422, 316] on div "V1 lock 2 V2 lock 2 V3 lock 2 V4 lock 2 C5 2 20:00 22:15 2 [PERSON_NAME] ASIGNA…" at bounding box center [605, 411] width 798 height 518
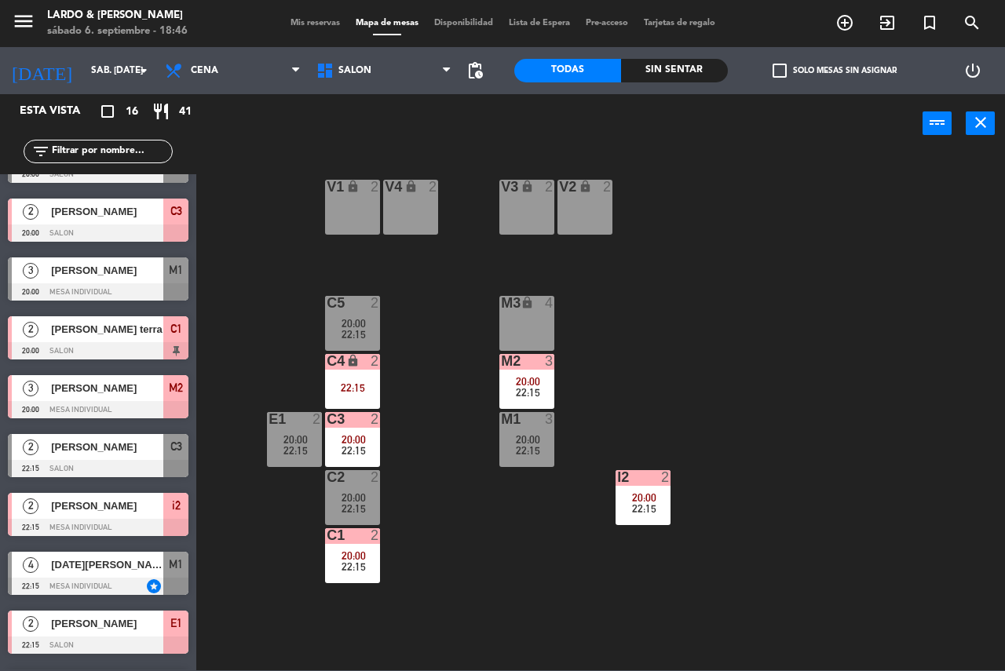
scroll to position [447, 0]
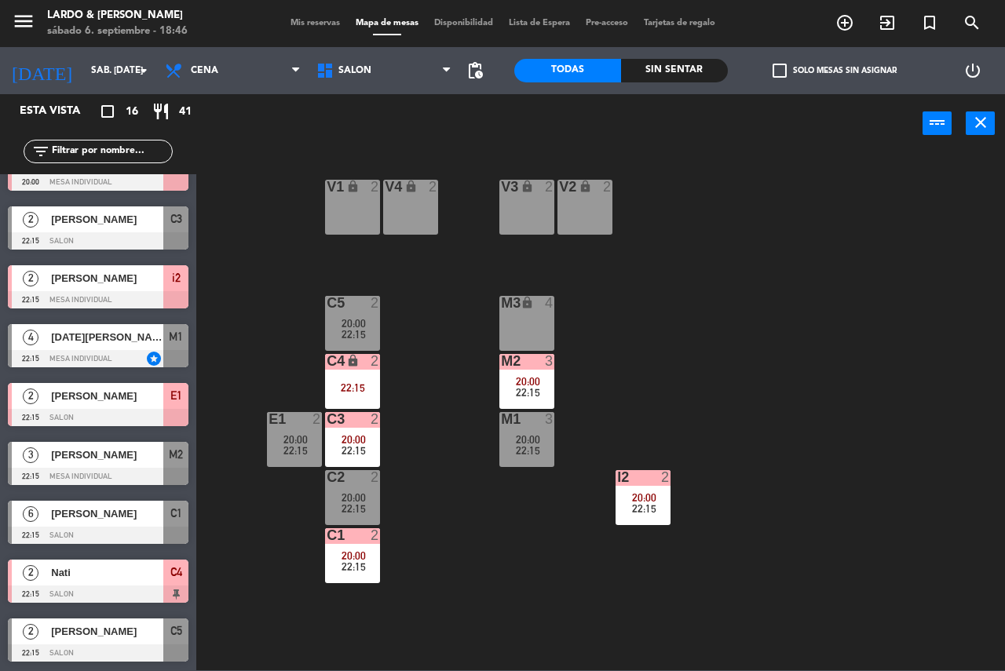
click at [78, 513] on span "[PERSON_NAME]" at bounding box center [107, 514] width 112 height 16
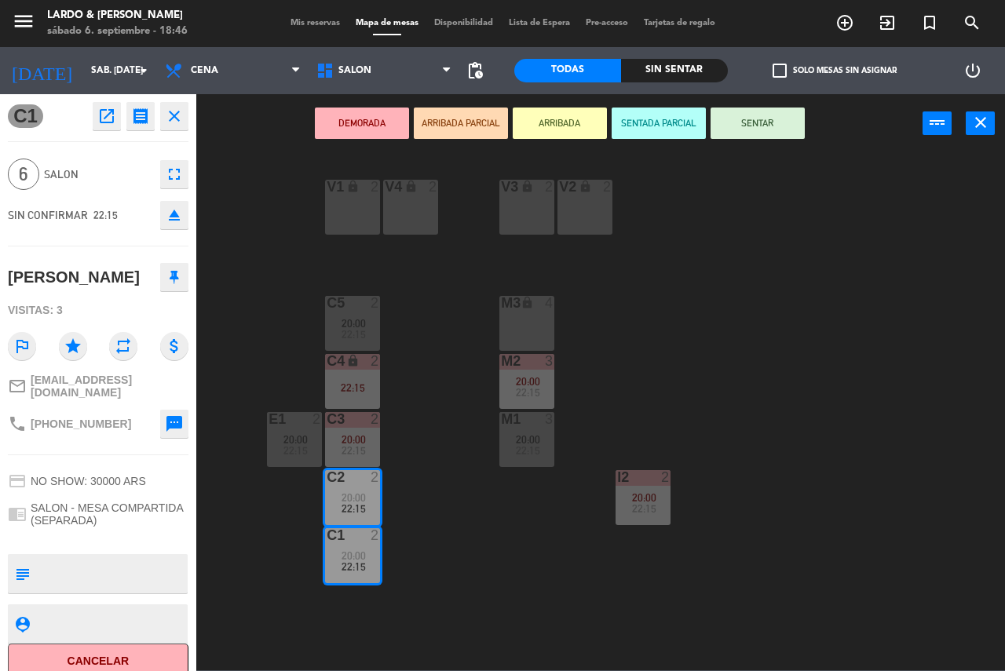
scroll to position [9, 0]
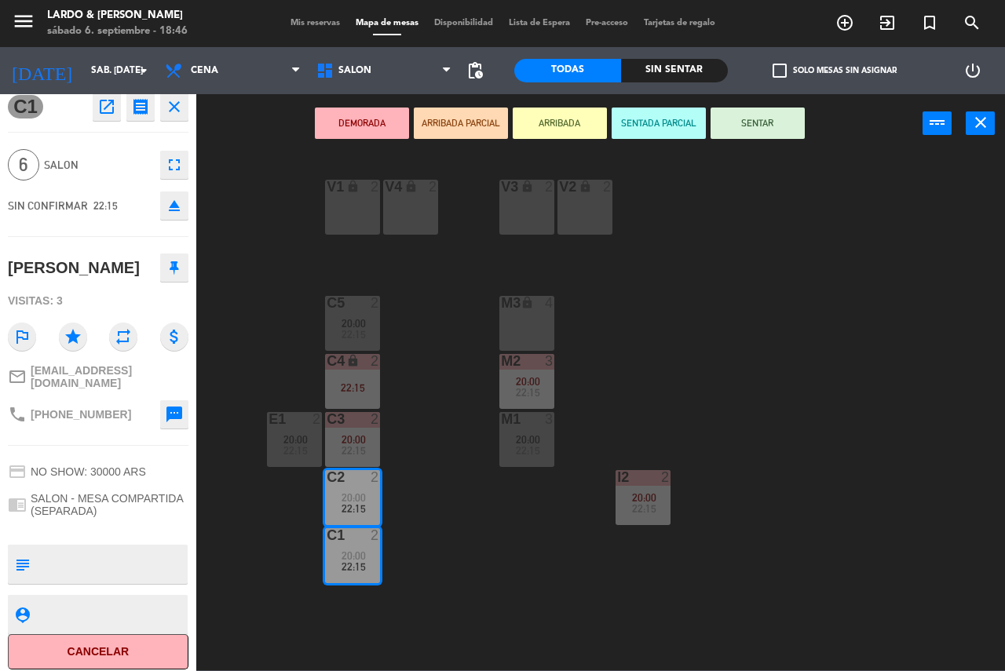
click at [111, 640] on button "Cancelar" at bounding box center [98, 651] width 181 height 35
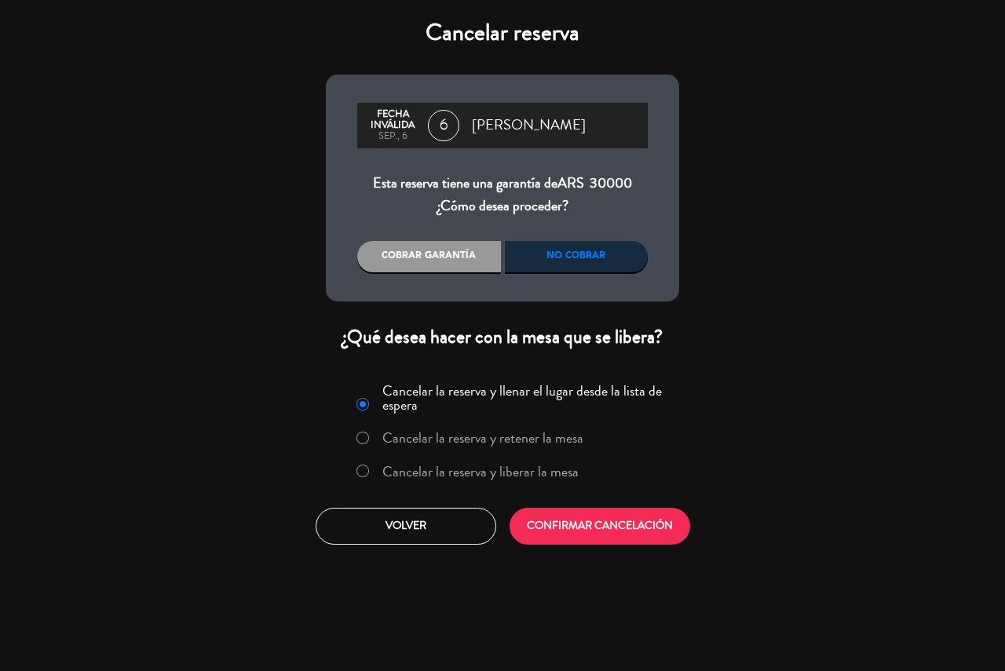
click at [539, 261] on div "No cobrar" at bounding box center [577, 256] width 144 height 31
click at [640, 526] on button "CONFIRMAR CANCELACIÓN" at bounding box center [599, 526] width 181 height 37
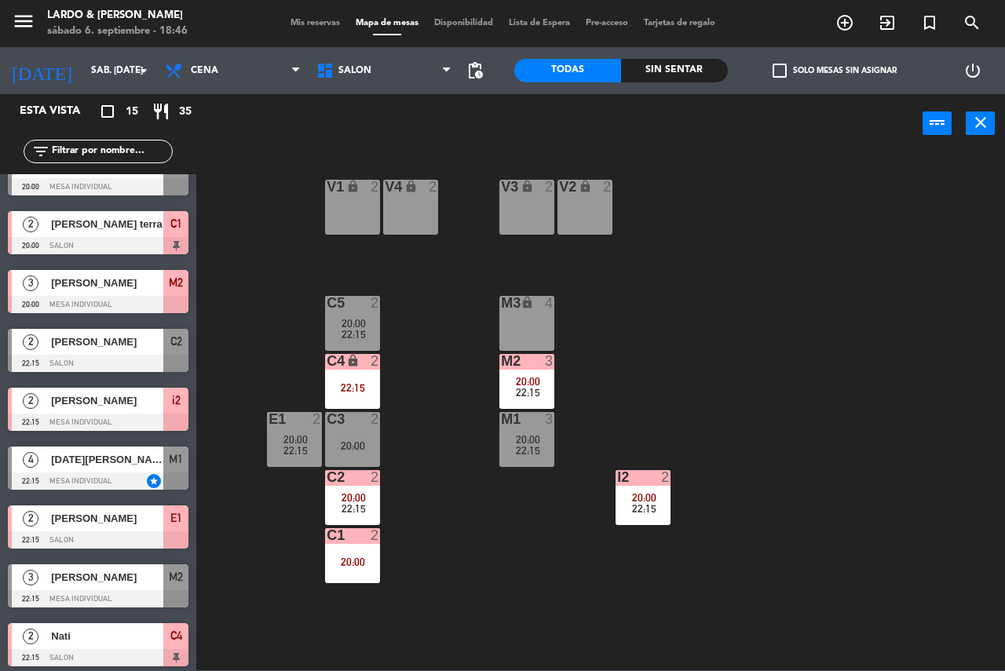
scroll to position [388, 0]
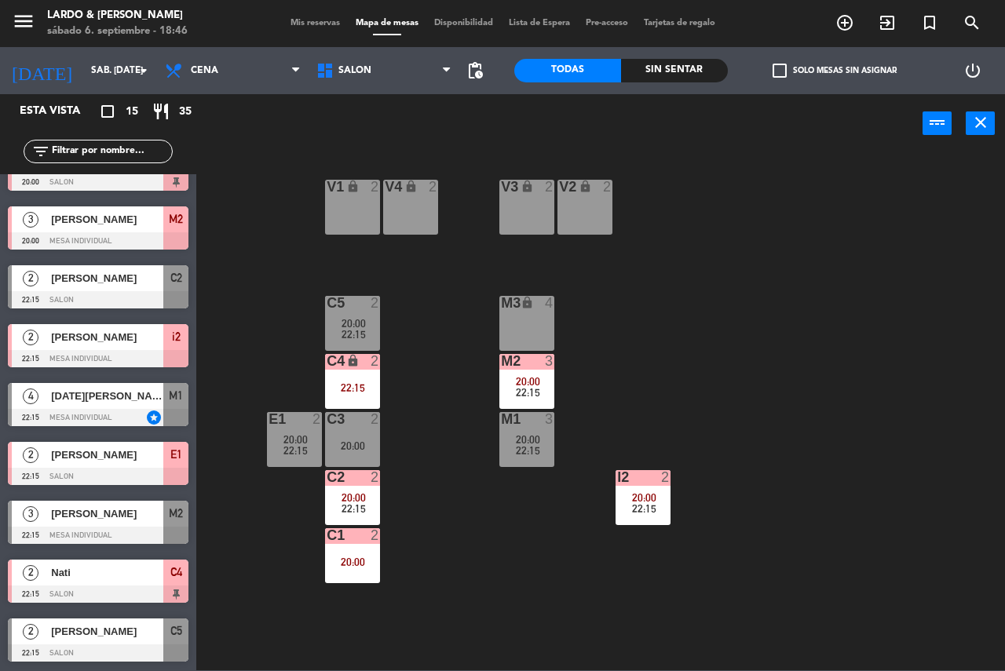
click at [319, 29] on div "Mis reservas Mapa de mesas Disponibilidad Lista de Espera Pre-acceso Tarjetas d…" at bounding box center [503, 23] width 440 height 14
click at [319, 23] on span "Mis reservas" at bounding box center [315, 23] width 65 height 9
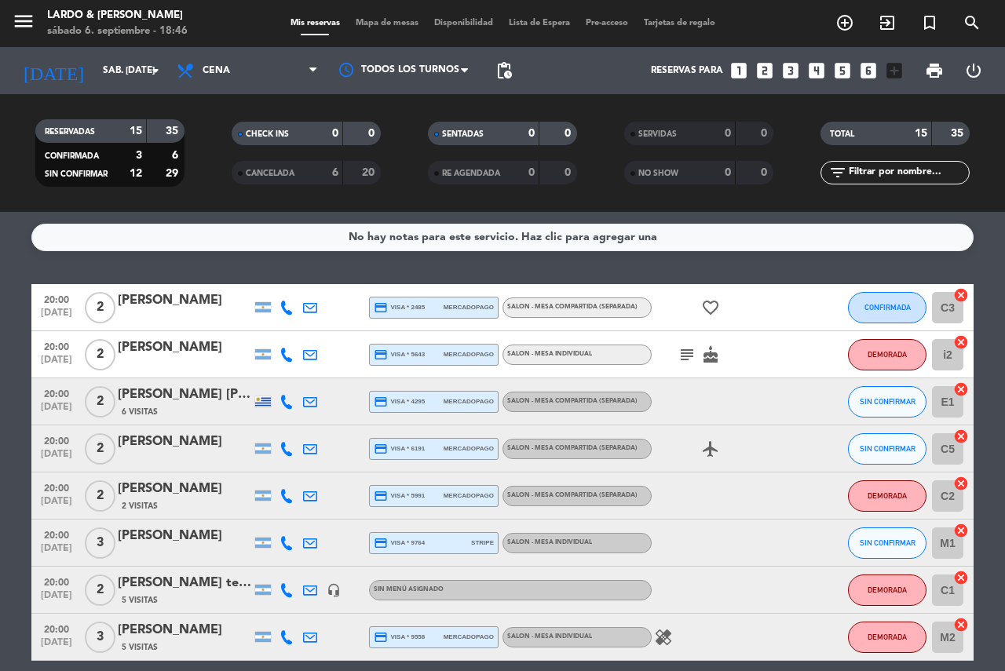
click at [317, 177] on div "6" at bounding box center [323, 173] width 31 height 18
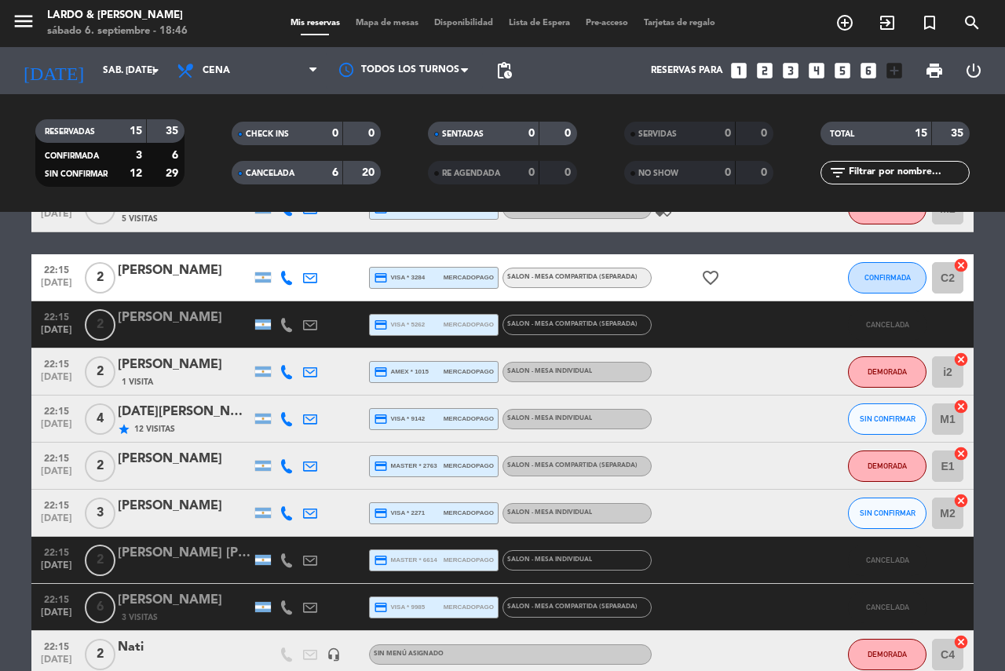
scroll to position [703, 0]
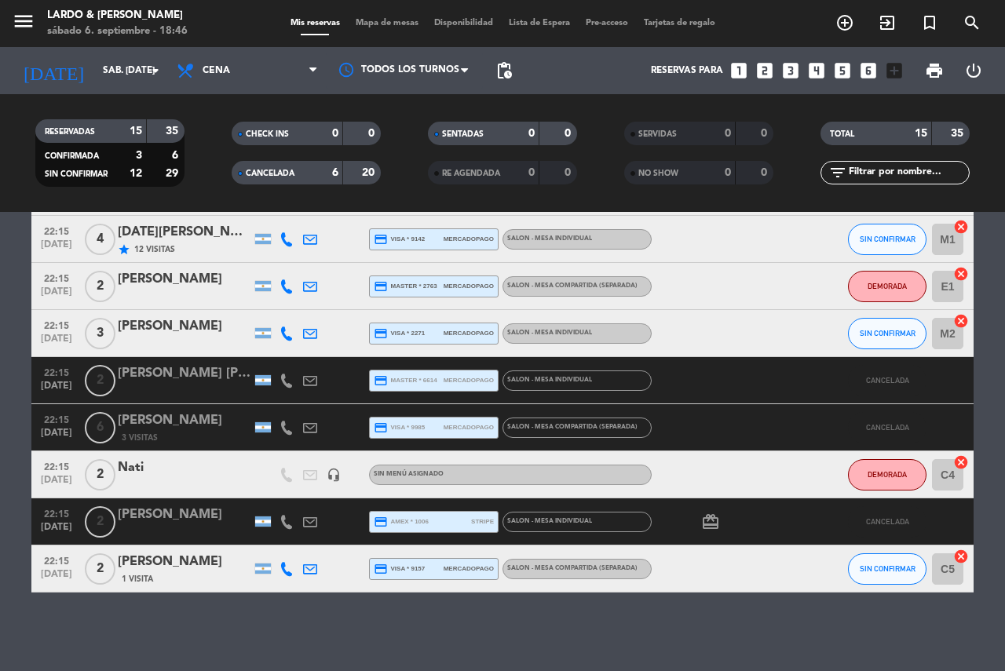
click at [206, 424] on div "[PERSON_NAME]" at bounding box center [184, 421] width 133 height 20
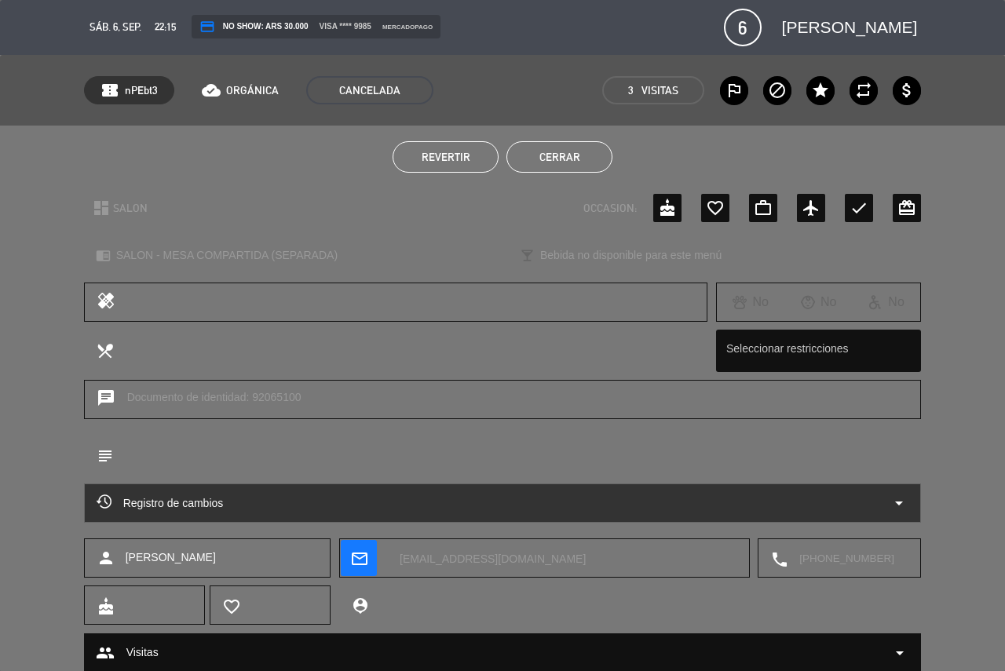
scroll to position [49, 0]
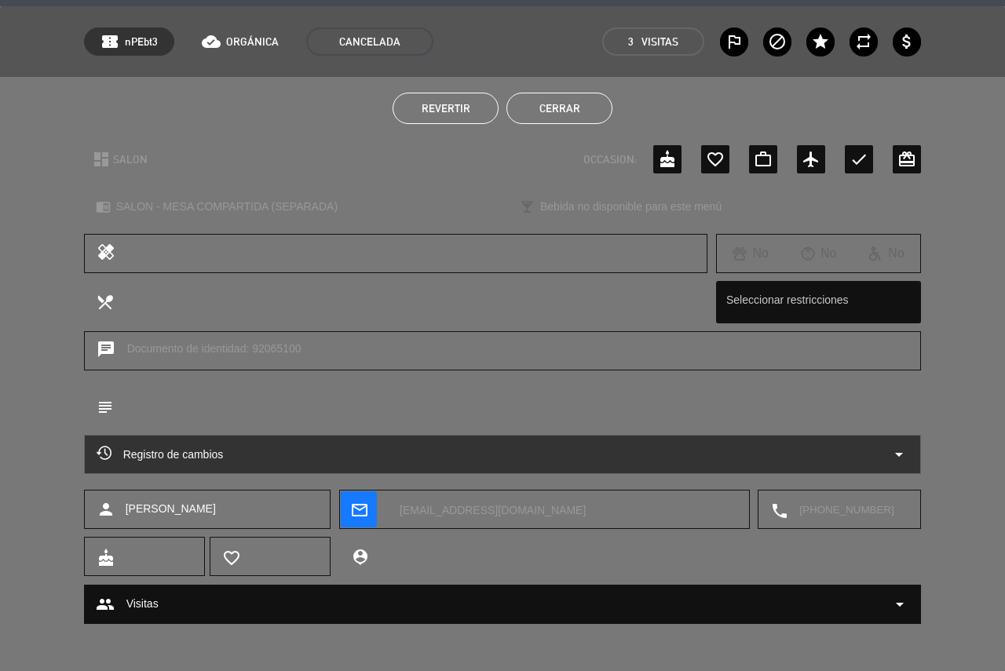
click at [523, 108] on button "Cerrar" at bounding box center [559, 108] width 106 height 31
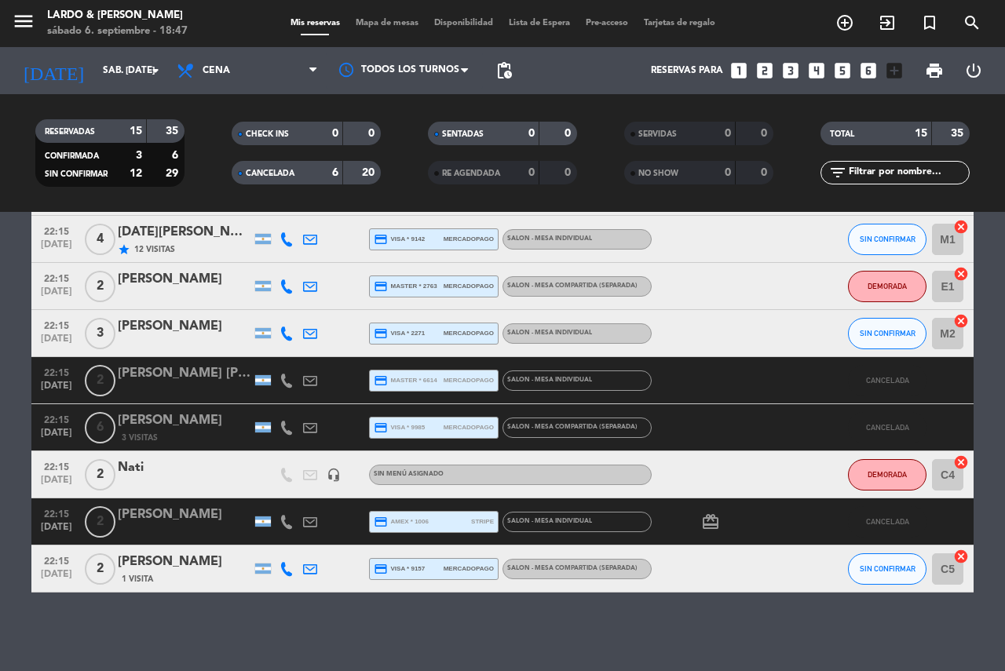
click at [324, 24] on span "Mis reservas" at bounding box center [315, 23] width 65 height 9
click at [358, 27] on span "Mapa de mesas" at bounding box center [387, 23] width 78 height 9
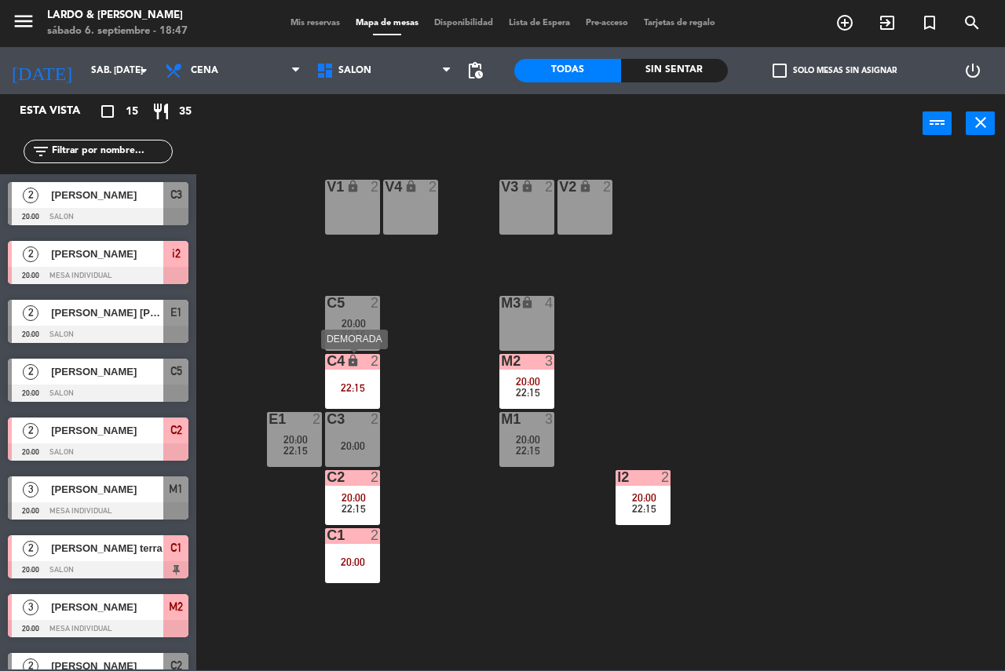
click at [343, 403] on div "C4 lock 2 22:15" at bounding box center [352, 381] width 55 height 55
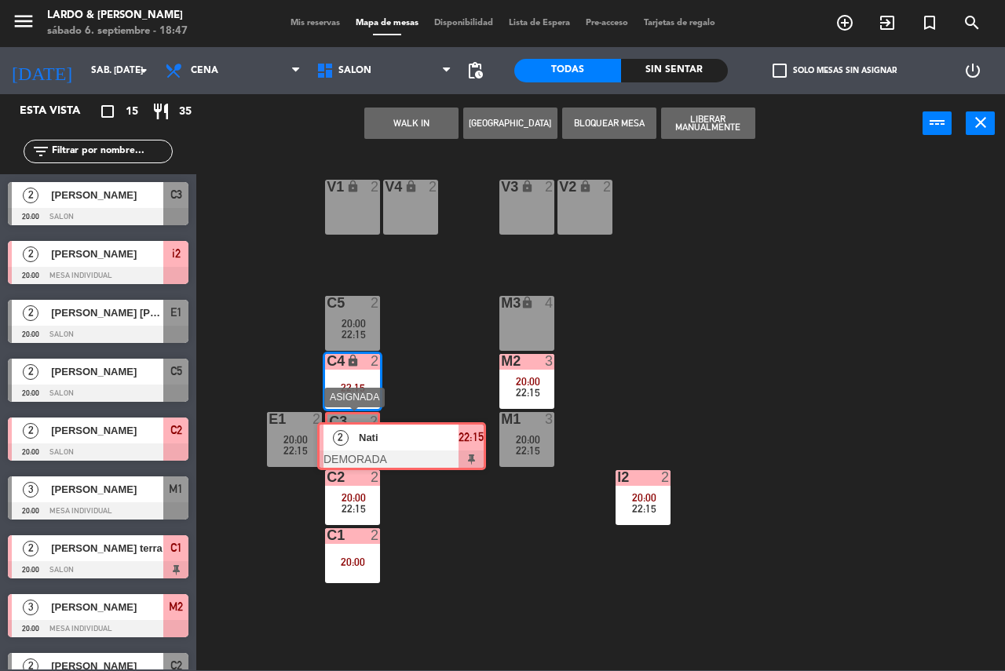
drag, startPoint x: 374, startPoint y: 431, endPoint x: 360, endPoint y: 434, distance: 14.5
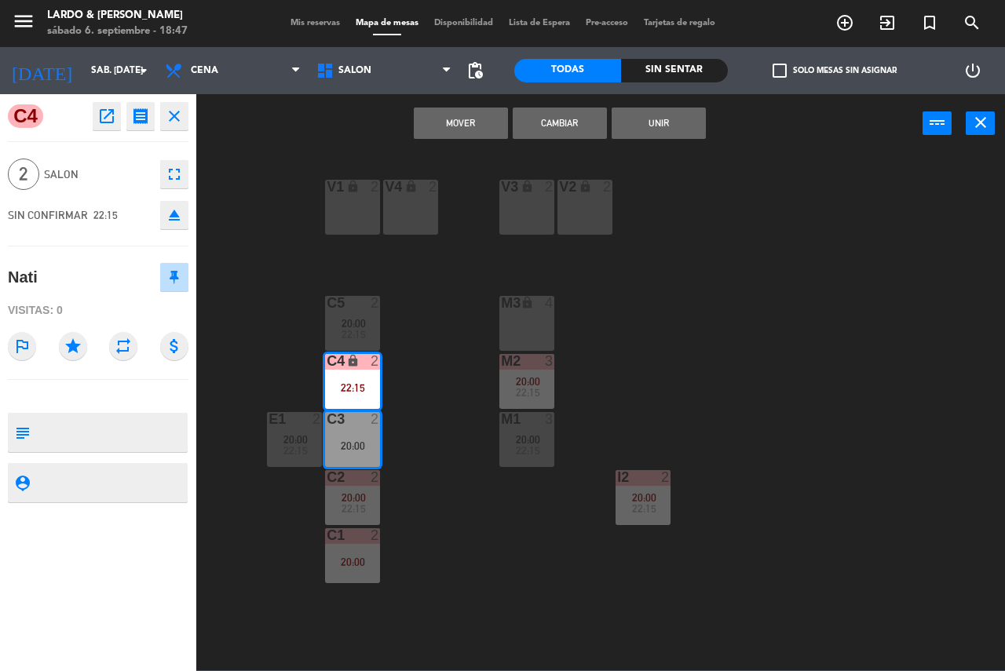
click at [479, 119] on button "Mover" at bounding box center [461, 123] width 94 height 31
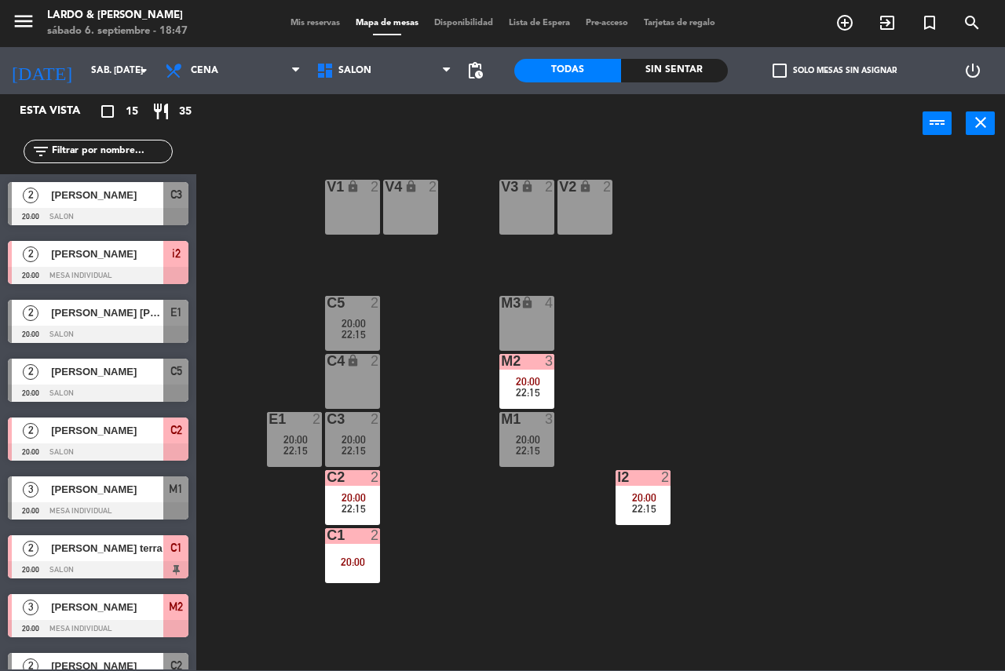
scroll to position [198, 0]
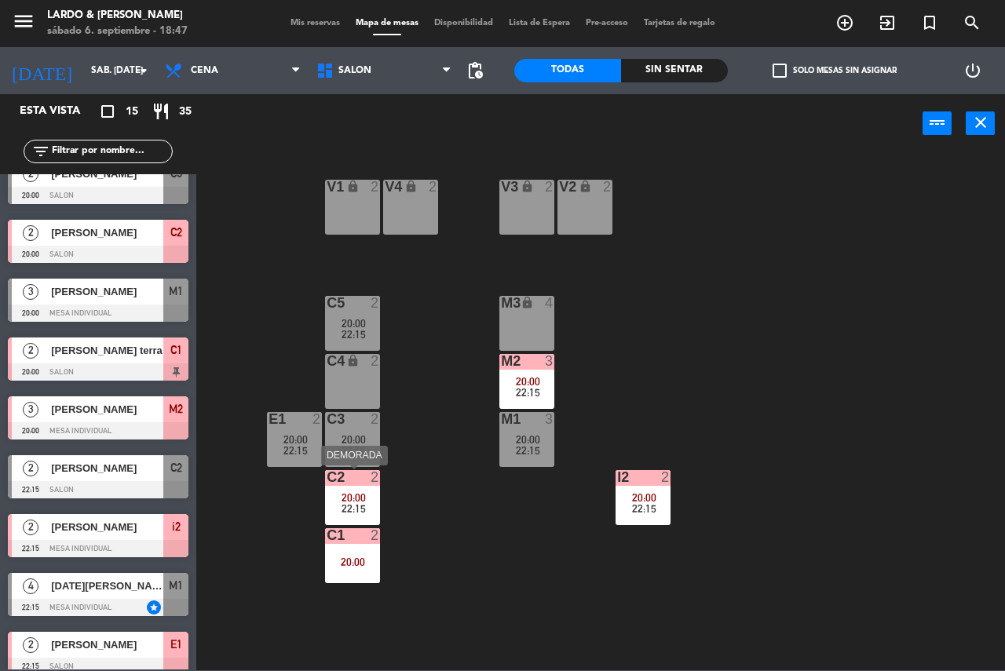
click at [348, 502] on span "22:15" at bounding box center [353, 508] width 24 height 13
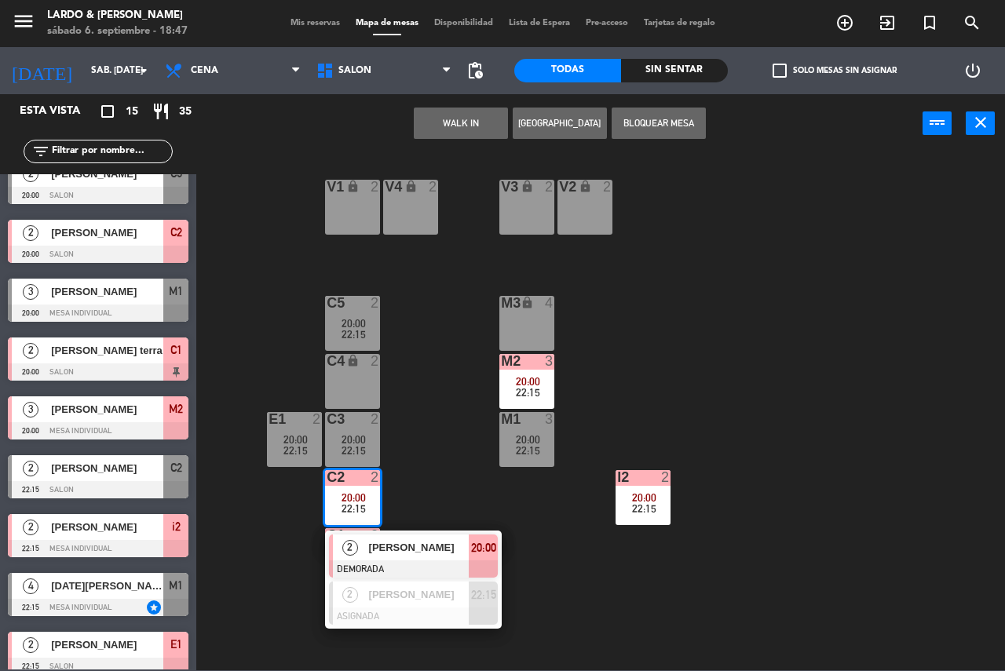
click at [400, 487] on div "V1 lock 2 V2 lock 2 V3 lock 2 V4 lock 2 C5 2 20:00 22:15 M3 lock 4 C4 lock 2 M2…" at bounding box center [605, 411] width 798 height 518
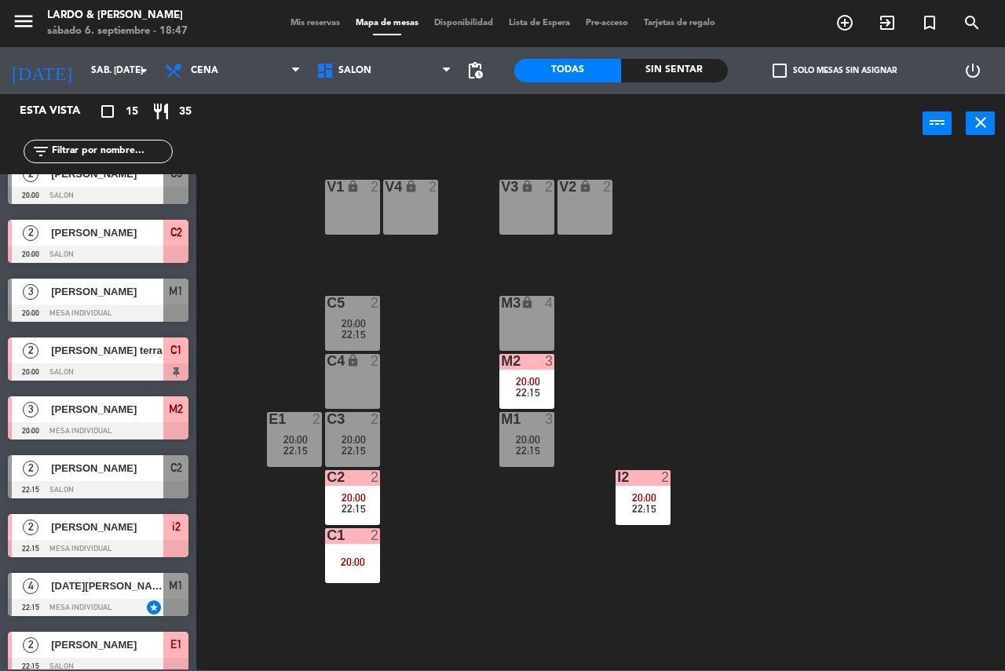
click at [356, 449] on span "22:15" at bounding box center [353, 450] width 24 height 13
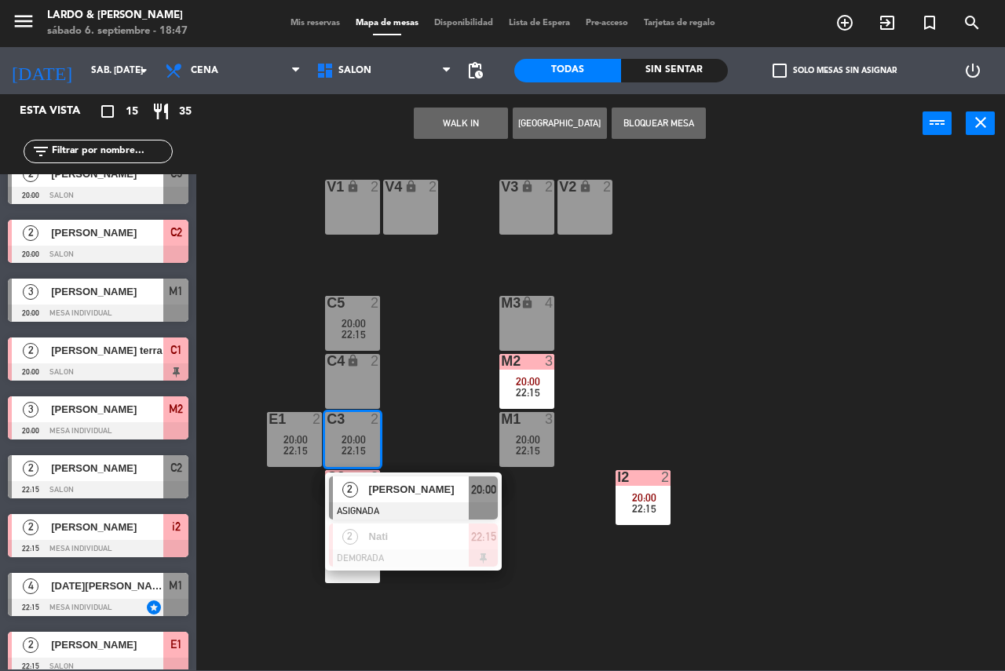
drag, startPoint x: 427, startPoint y: 451, endPoint x: 319, endPoint y: 430, distance: 109.5
click at [425, 451] on div "V1 lock 2 V2 lock 2 V3 lock 2 V4 lock 2 C5 2 20:00 22:15 M3 lock 4 C4 lock 2 M2…" at bounding box center [605, 411] width 798 height 518
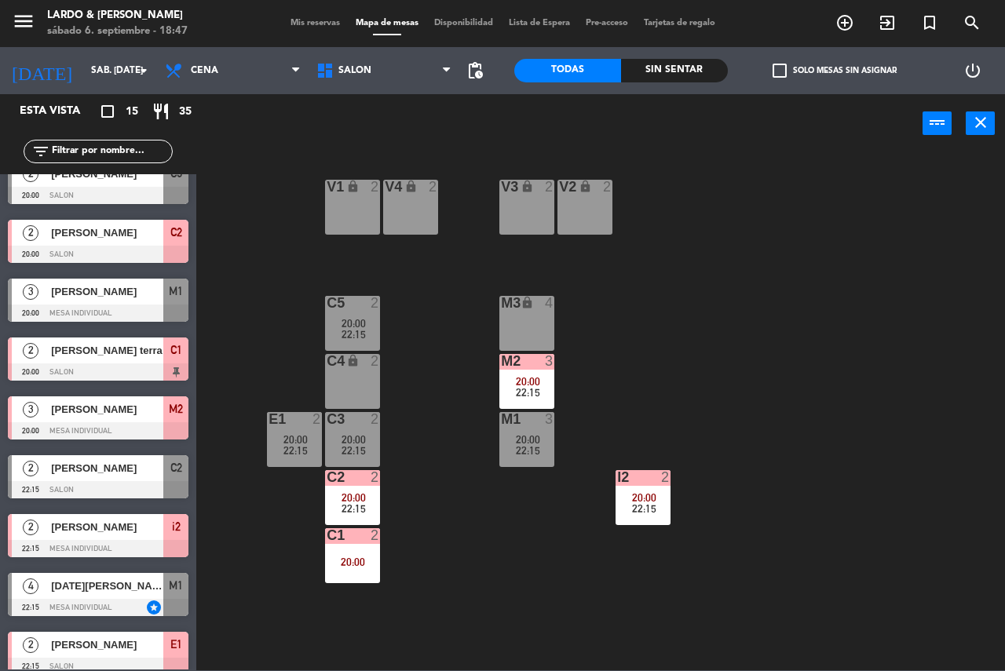
click at [305, 427] on div "E1 2" at bounding box center [294, 420] width 55 height 16
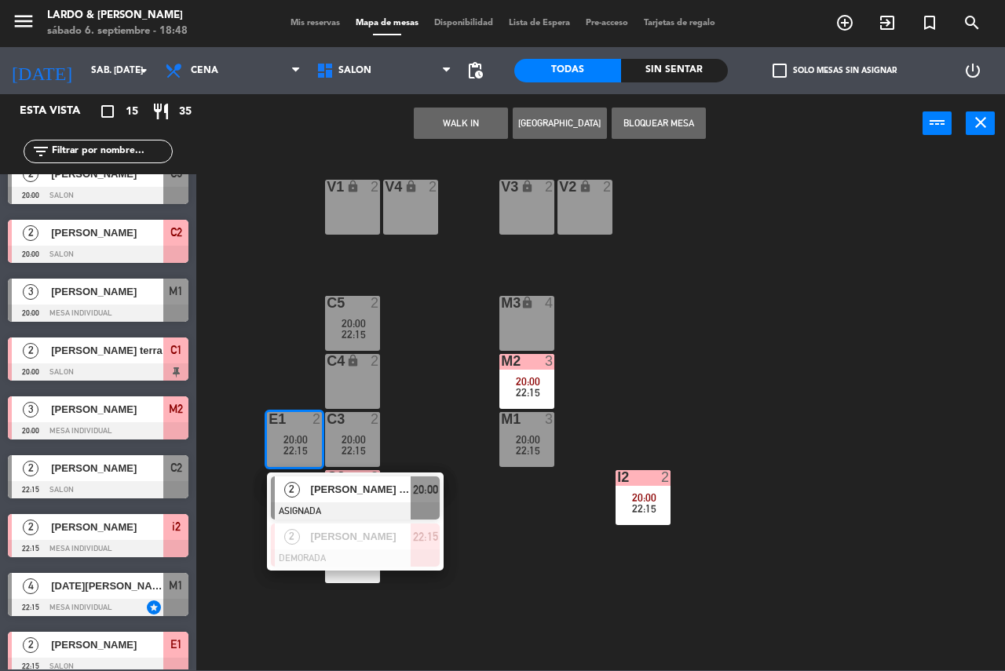
click at [419, 412] on div "V1 lock 2 V2 lock 2 V3 lock 2 V4 lock 2 C5 2 20:00 22:15 M3 lock 4 C4 lock 2 M2…" at bounding box center [605, 411] width 798 height 518
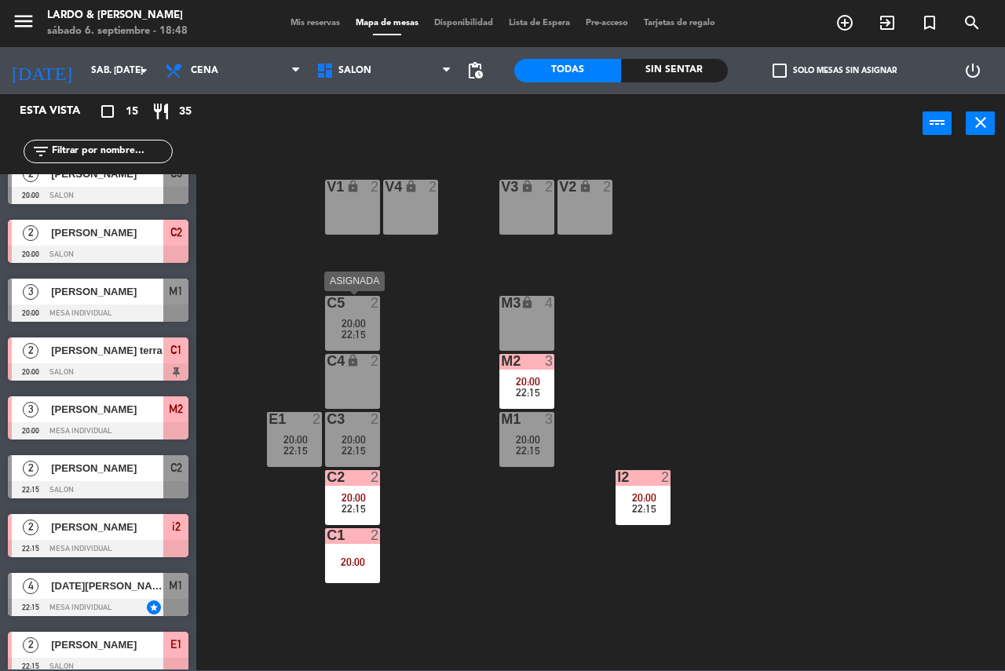
click at [347, 334] on span "22:15" at bounding box center [353, 334] width 24 height 13
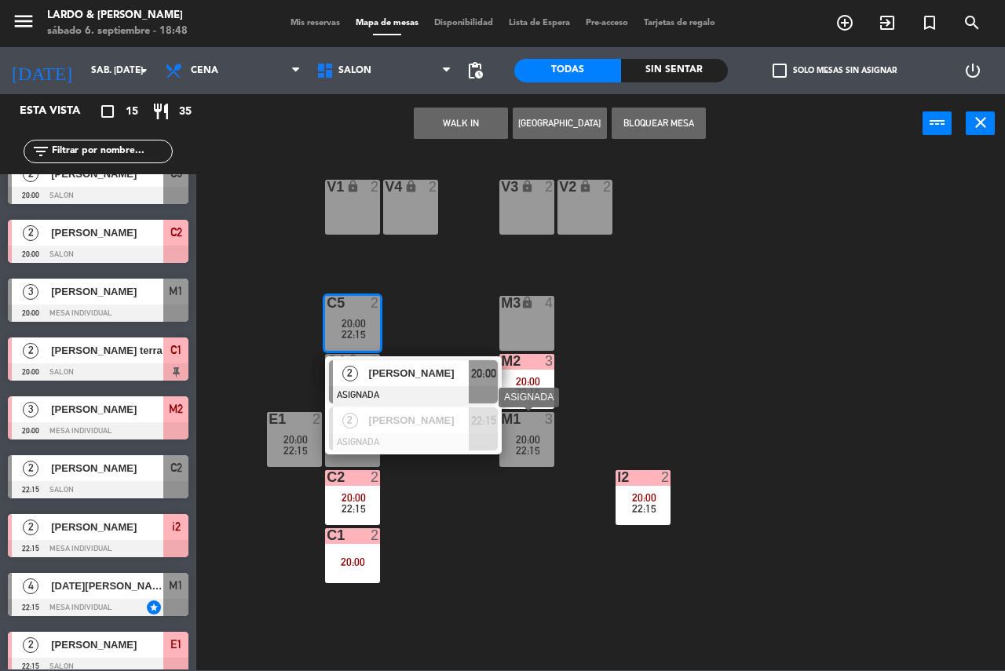
click at [554, 415] on div "3" at bounding box center [549, 419] width 9 height 14
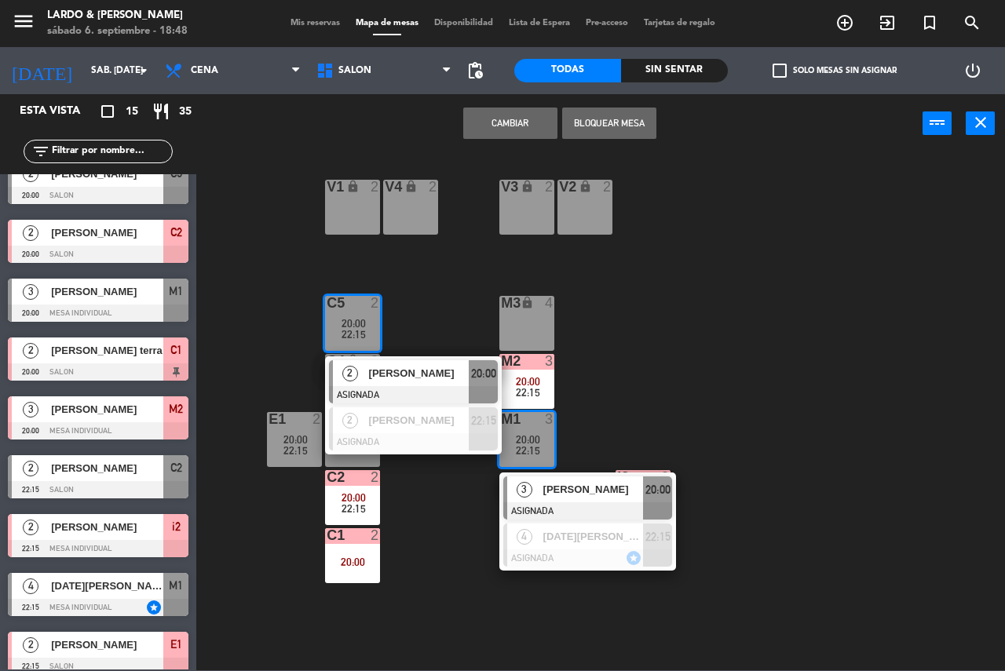
click at [658, 409] on div "V1 lock 2 V2 lock 2 V3 lock 2 V4 lock 2 C5 2 20:00 22:15 2 [PERSON_NAME] ASIGNA…" at bounding box center [605, 411] width 798 height 518
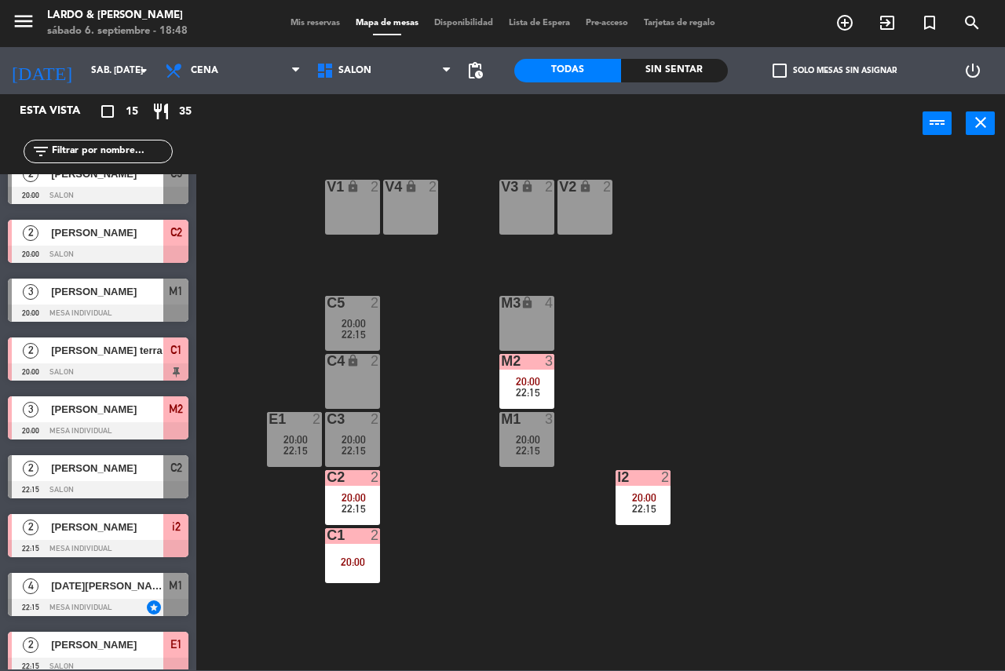
click at [556, 436] on div "V1 lock 2 V2 lock 2 V3 lock 2 V4 lock 2 C5 2 20:00 22:15 M3 lock 4 C4 lock 2 M2…" at bounding box center [605, 411] width 798 height 518
click at [520, 442] on span "20:00" at bounding box center [528, 439] width 24 height 13
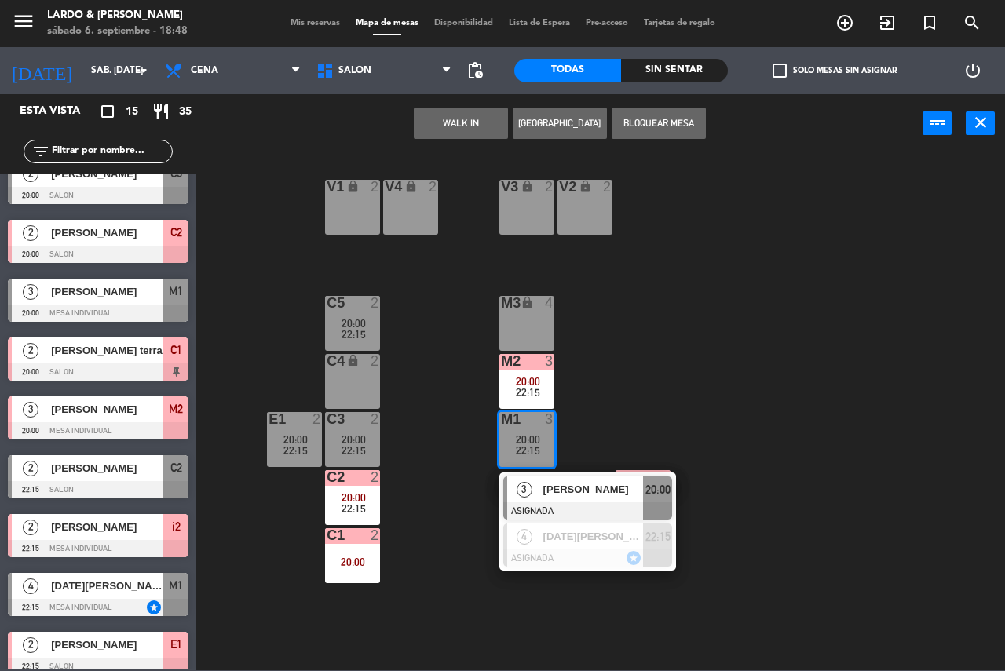
drag, startPoint x: 762, startPoint y: 255, endPoint x: 510, endPoint y: 395, distance: 288.1
click at [739, 256] on div "V1 lock 2 V2 lock 2 V3 lock 2 V4 lock 2 C5 2 20:00 22:15 M3 lock 4 C4 lock 2 M2…" at bounding box center [605, 411] width 798 height 518
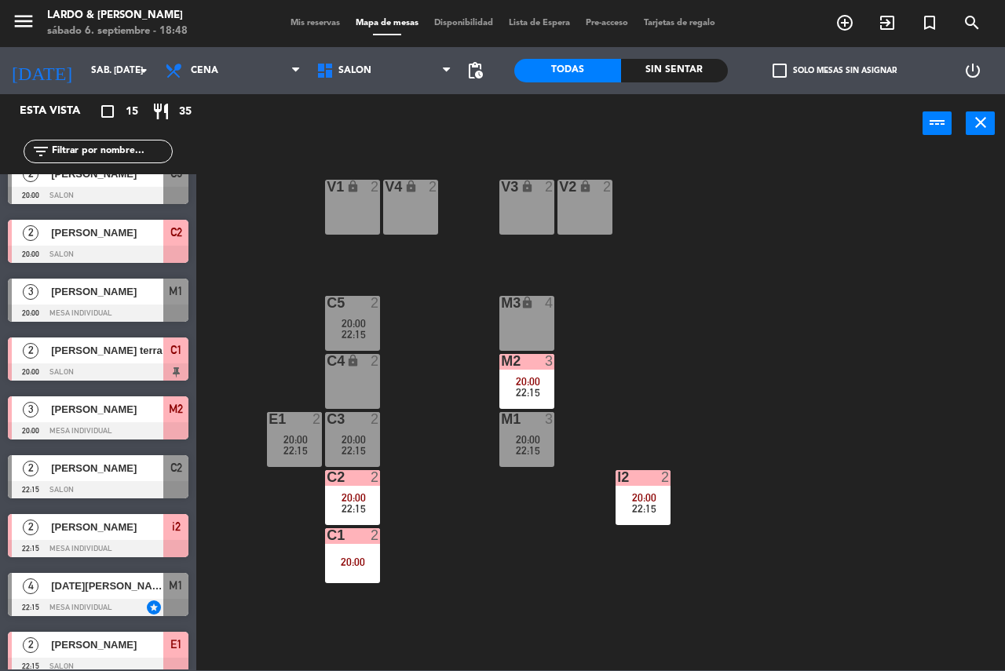
click at [510, 395] on div "22:15" at bounding box center [526, 392] width 55 height 11
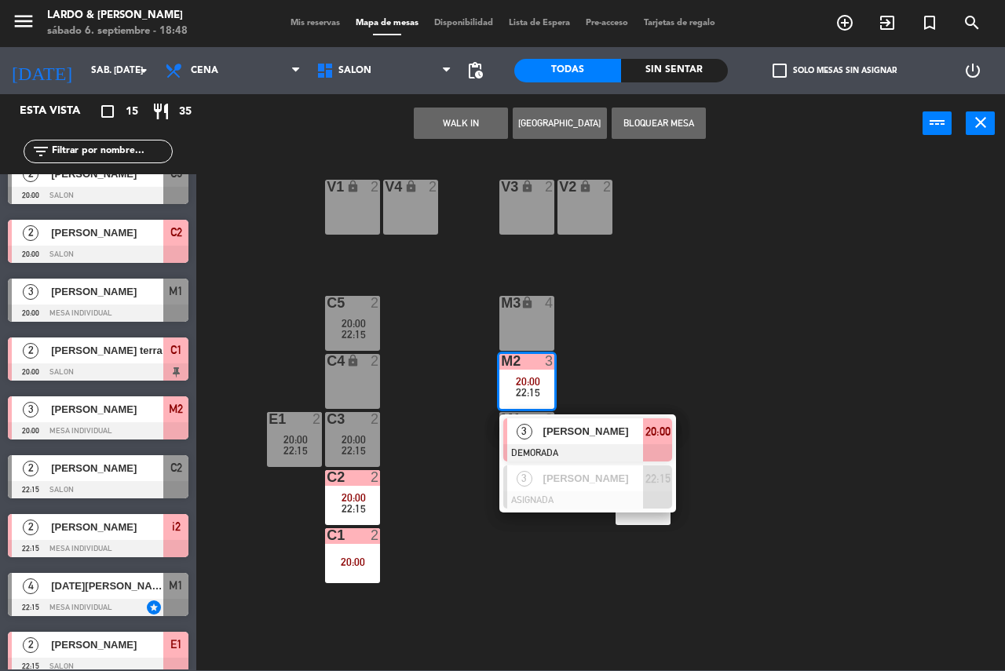
click at [604, 385] on div "V1 lock 2 V2 lock 2 V3 lock 2 V4 lock 2 C5 2 20:00 22:15 M3 lock 4 C4 lock 2 M2…" at bounding box center [605, 411] width 798 height 518
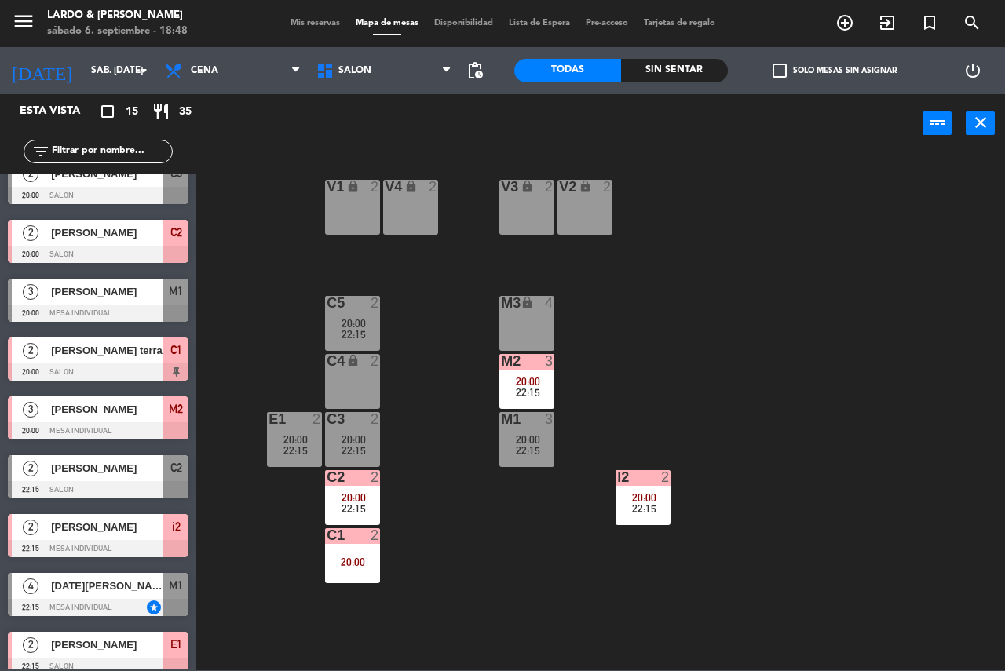
click at [659, 476] on div "2" at bounding box center [669, 477] width 26 height 14
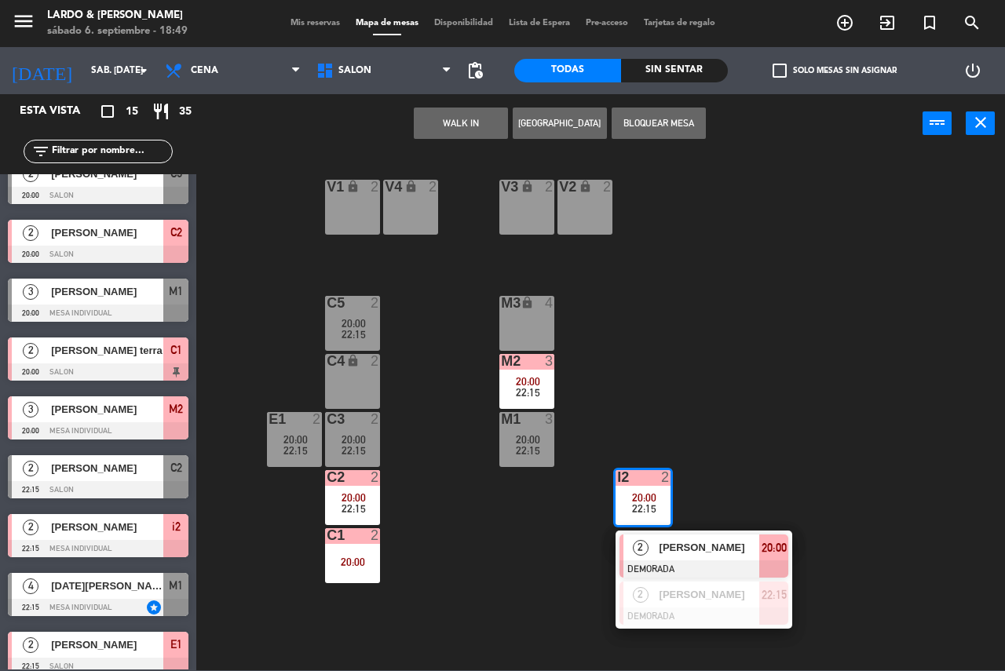
click at [788, 239] on div "V1 lock 2 V2 lock 2 V3 lock 2 V4 lock 2 C5 2 20:00 22:15 M3 lock 4 C4 lock 2 M2…" at bounding box center [605, 411] width 798 height 518
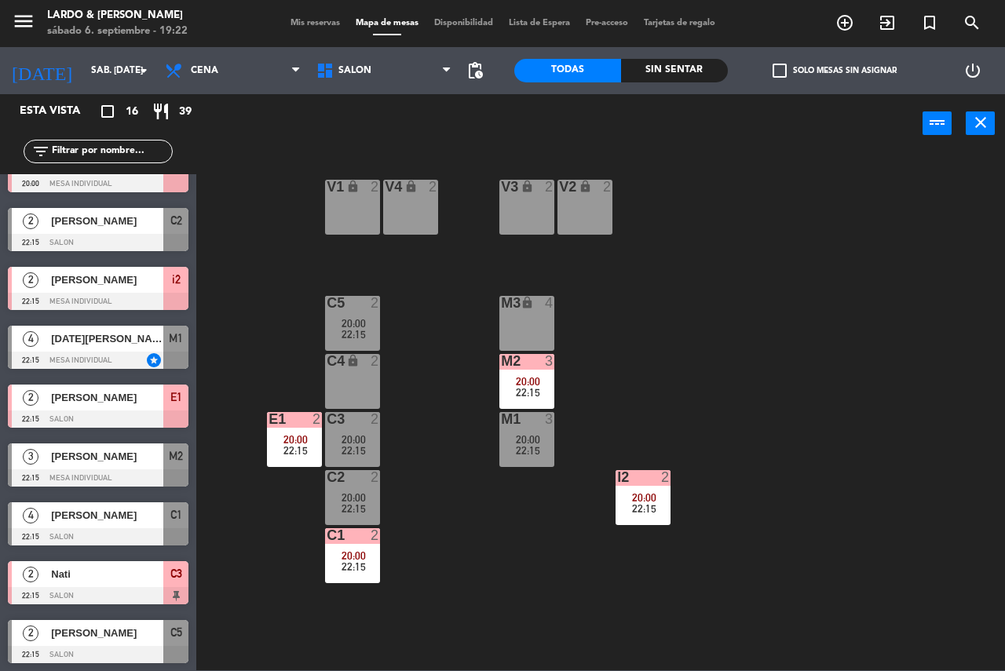
scroll to position [447, 0]
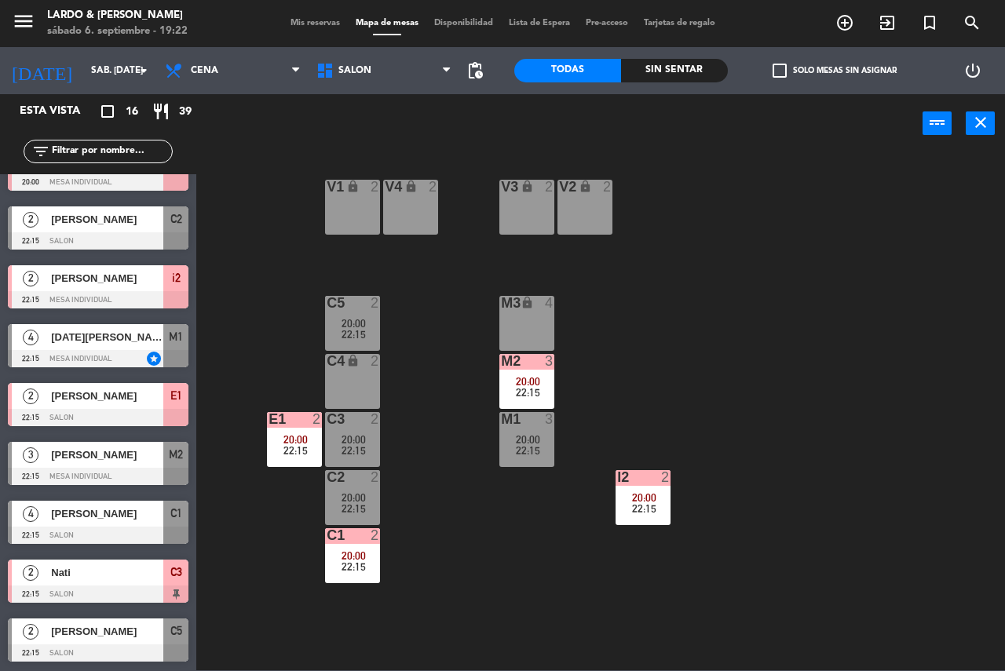
click at [72, 225] on span "[PERSON_NAME]" at bounding box center [107, 219] width 112 height 16
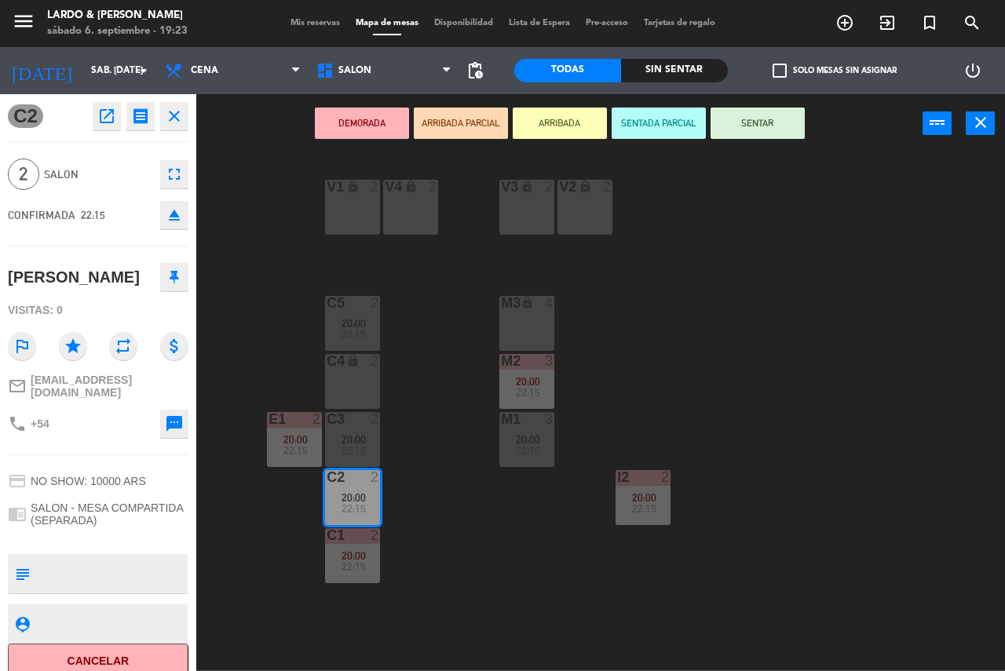
click at [400, 116] on button "DEMORADA" at bounding box center [362, 123] width 94 height 31
click at [414, 344] on div "V1 lock 2 V2 lock 2 V3 lock 2 V4 lock 2 C5 2 20:00 22:15 M3 lock 4 C4 lock 2 M2…" at bounding box center [605, 411] width 798 height 518
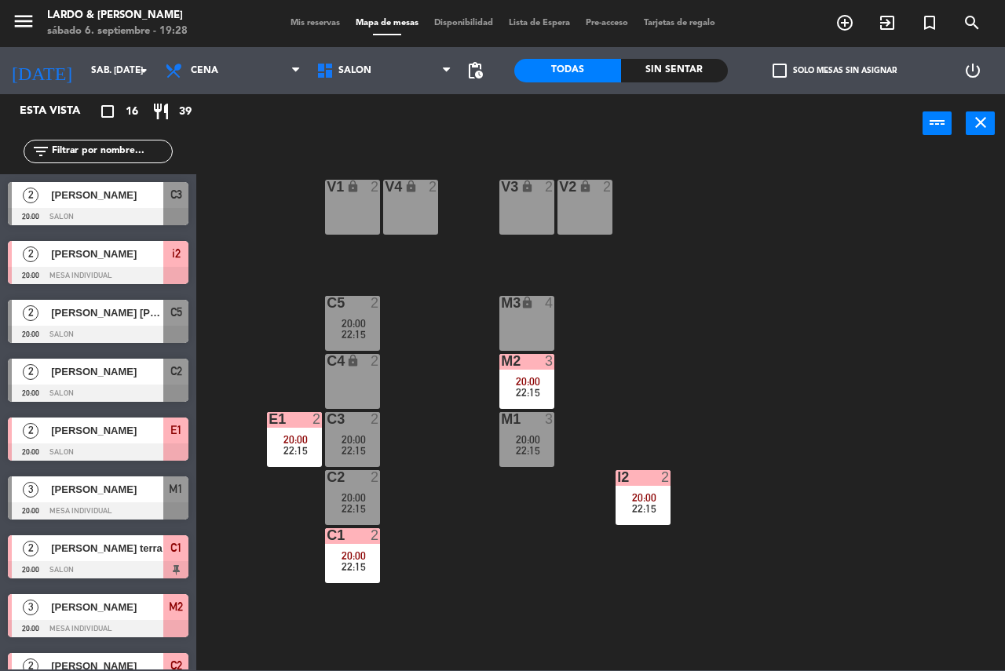
click at [108, 371] on span "[PERSON_NAME]" at bounding box center [107, 371] width 112 height 16
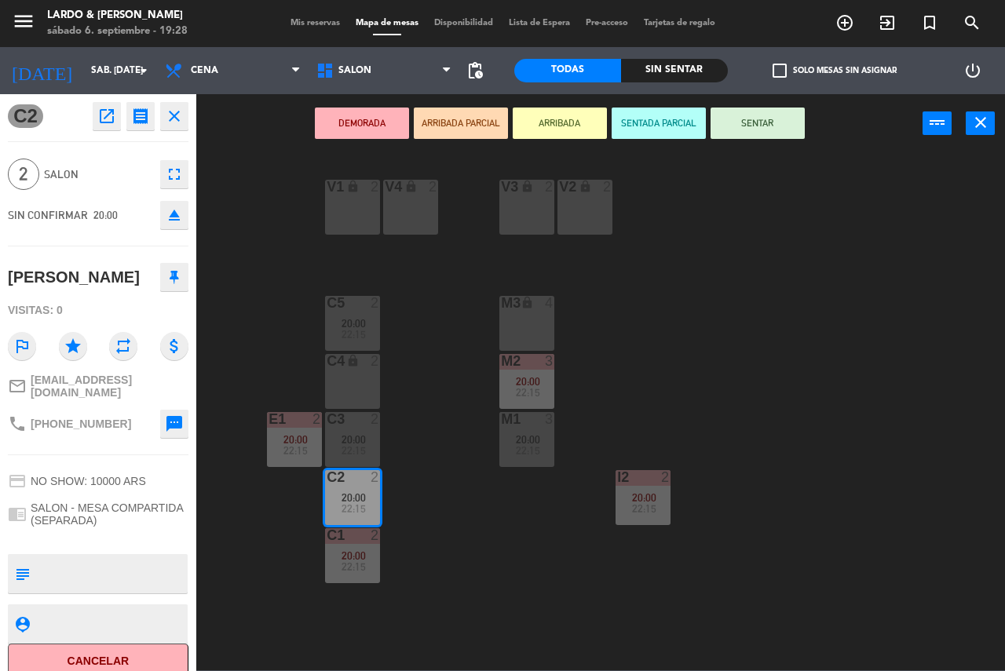
click at [333, 131] on button "DEMORADA" at bounding box center [362, 123] width 94 height 31
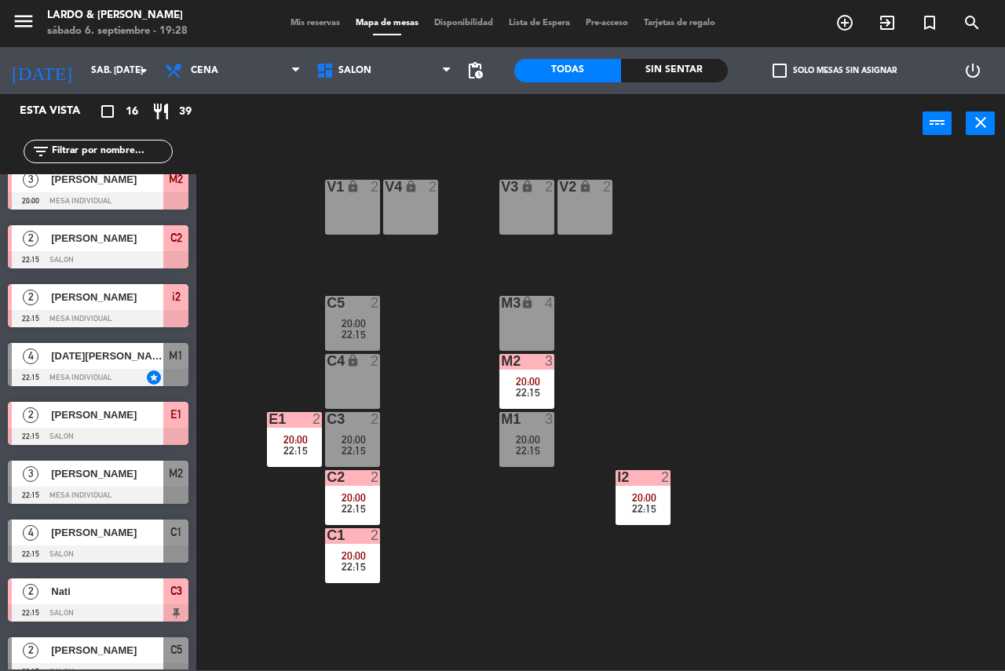
scroll to position [447, 0]
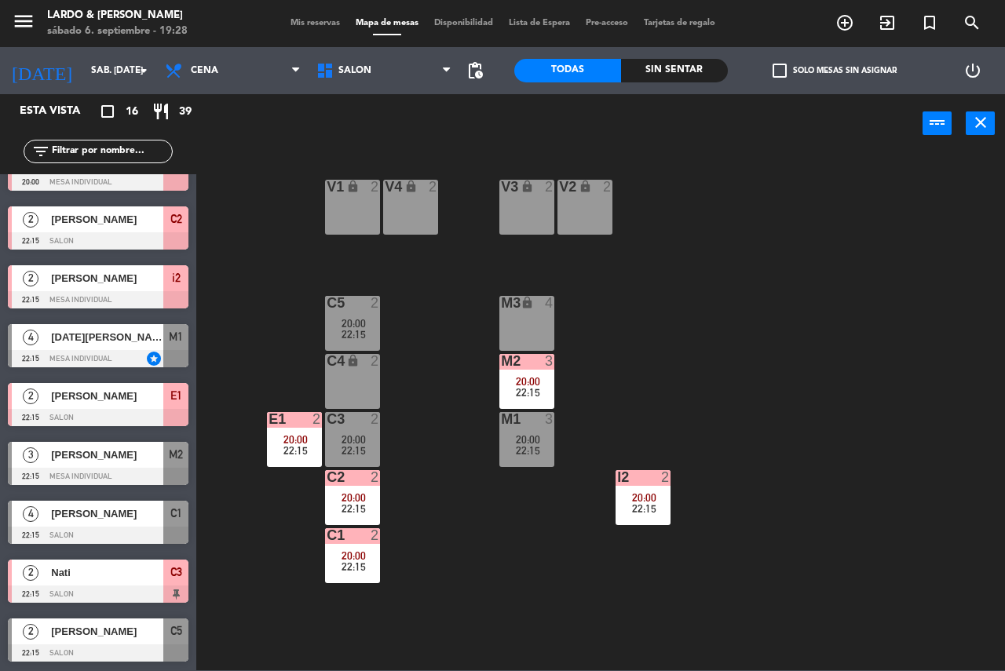
click at [86, 330] on span "[DATE][PERSON_NAME]" at bounding box center [107, 337] width 112 height 16
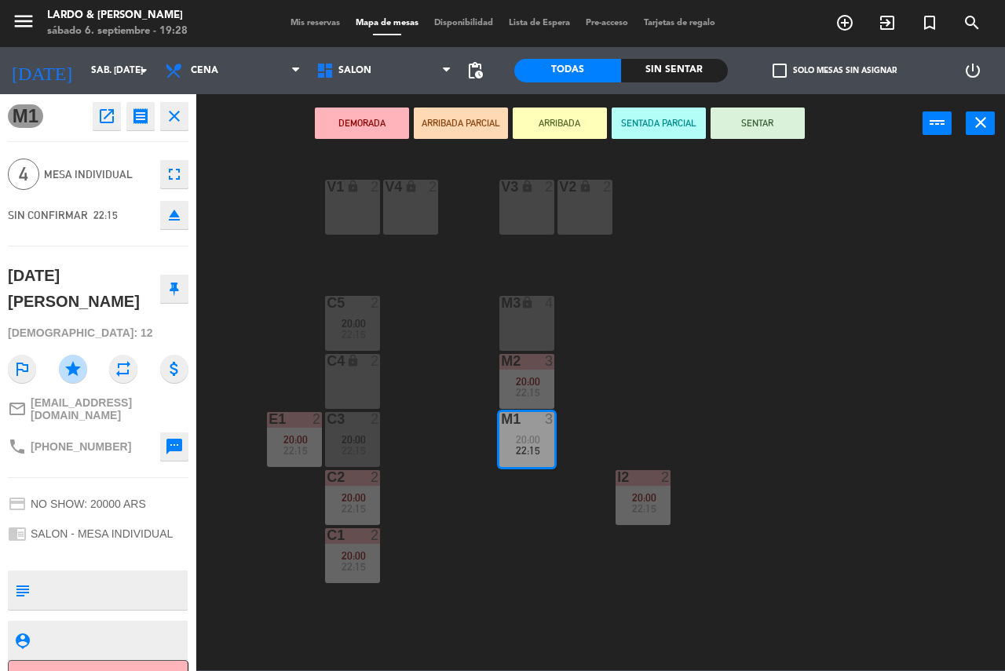
click at [341, 130] on button "DEMORADA" at bounding box center [362, 123] width 94 height 31
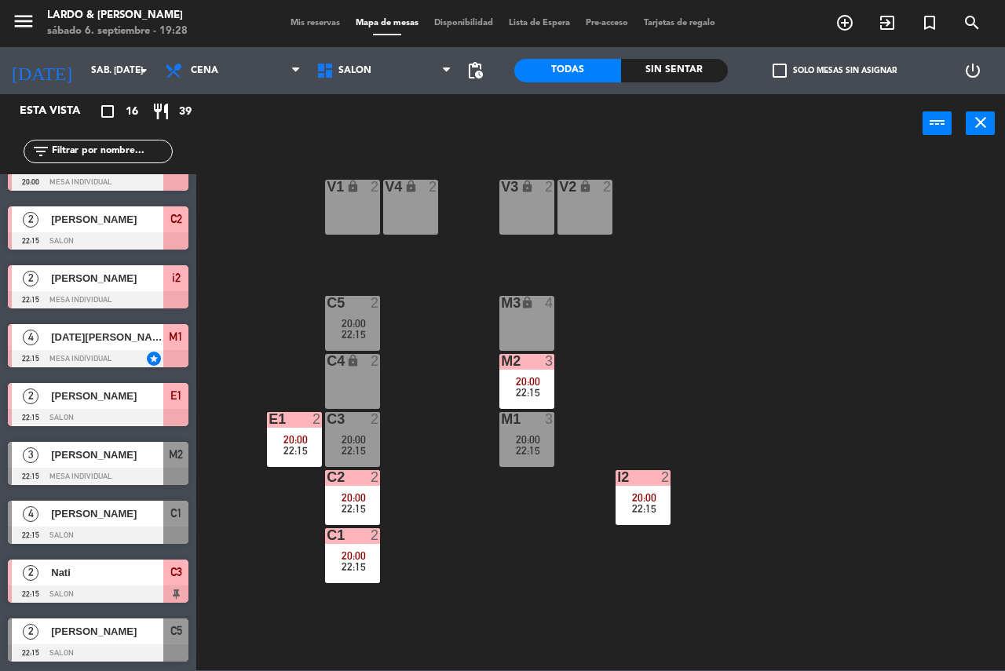
click at [130, 460] on span "[PERSON_NAME]" at bounding box center [107, 455] width 112 height 16
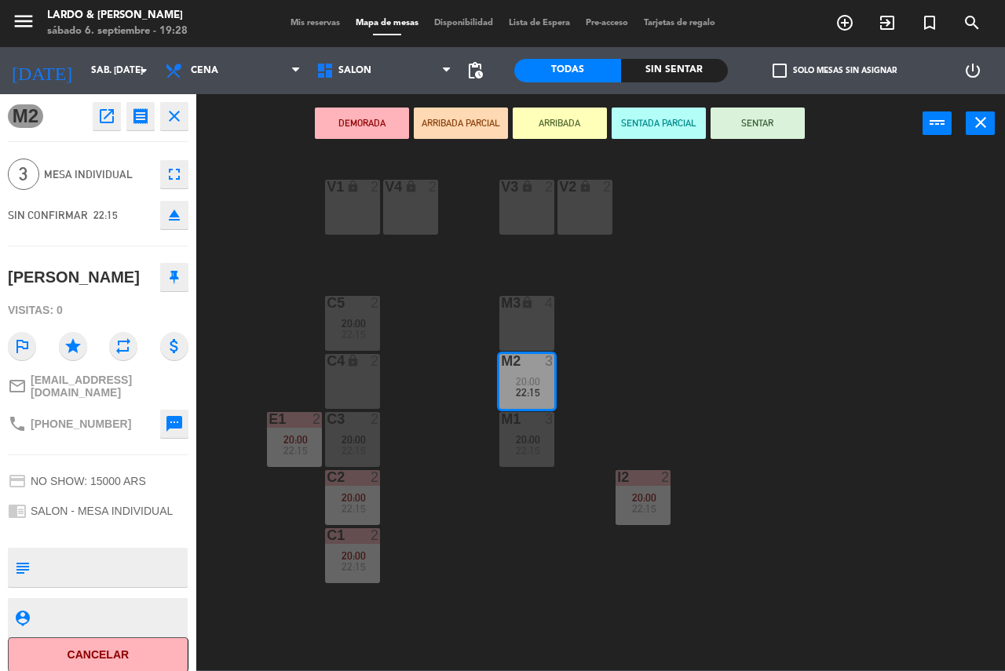
click at [373, 115] on button "DEMORADA" at bounding box center [362, 123] width 94 height 31
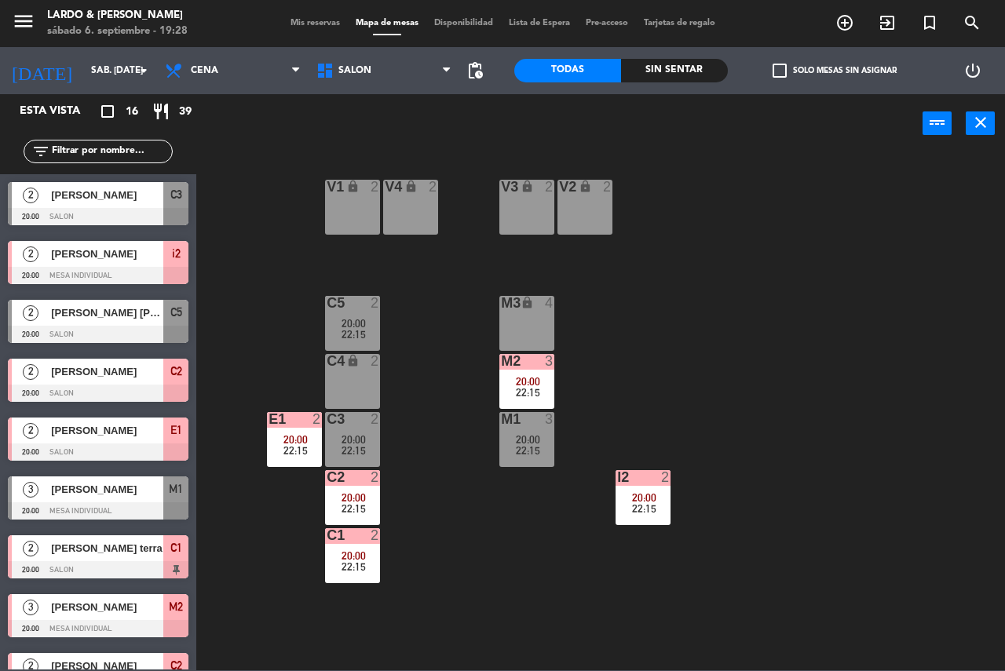
scroll to position [101, 0]
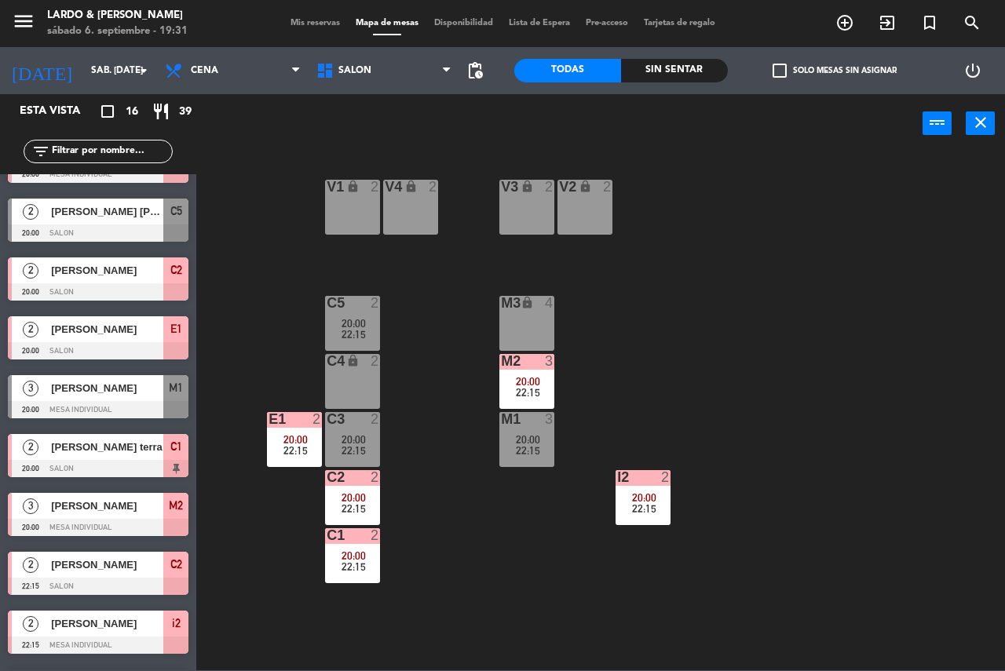
click at [373, 389] on div "C4 lock 2" at bounding box center [352, 381] width 55 height 55
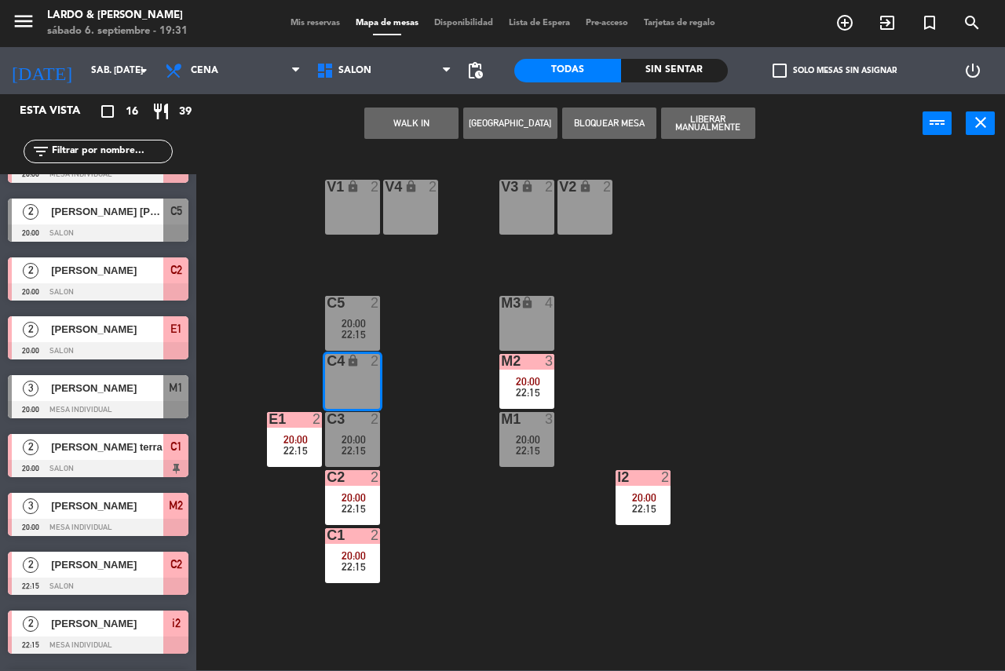
click at [491, 144] on div "WALK IN Crear Reserva Bloquear Mesa Liberar Manualmente power_input close" at bounding box center [559, 124] width 726 height 60
click at [493, 125] on button "[GEOGRAPHIC_DATA]" at bounding box center [510, 123] width 94 height 31
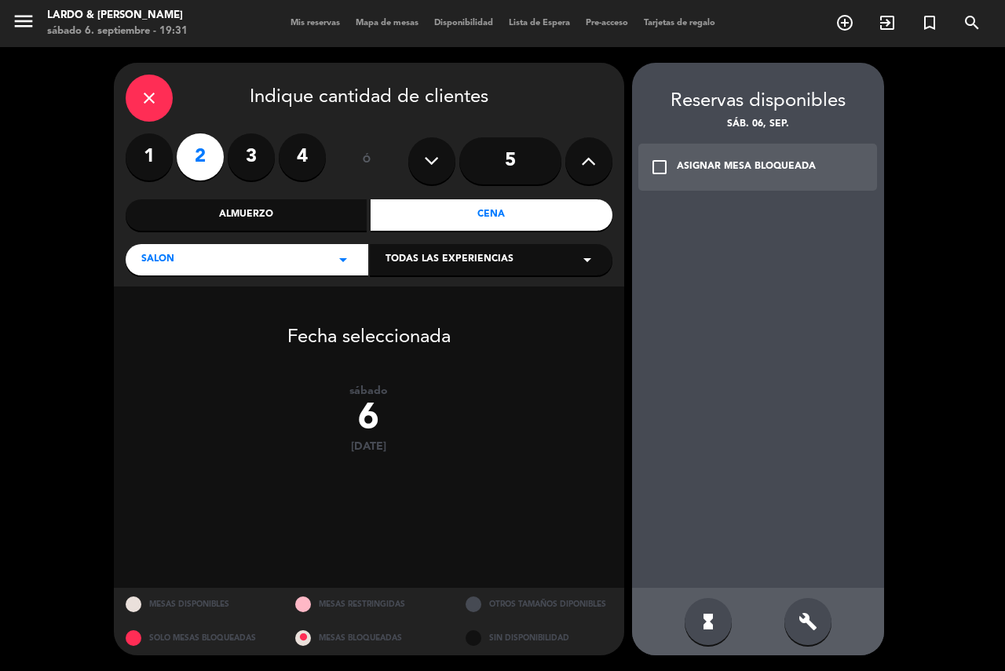
click at [691, 180] on div "check_box_outline_blank ASIGNAR MESA BLOQUEADA" at bounding box center [757, 167] width 239 height 47
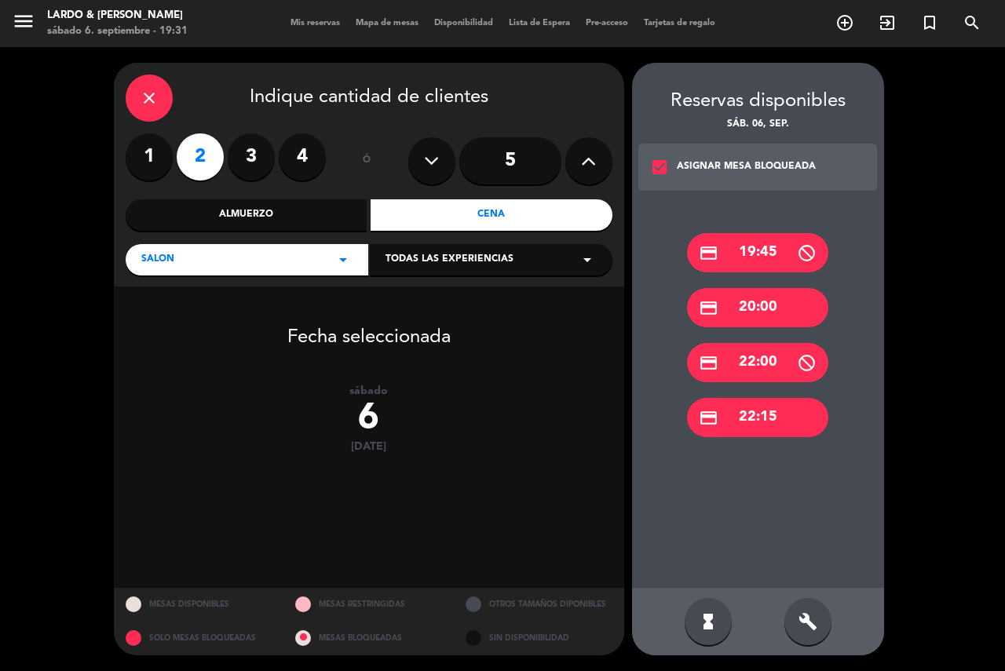
click at [737, 307] on div "credit_card 20:00" at bounding box center [757, 307] width 141 height 39
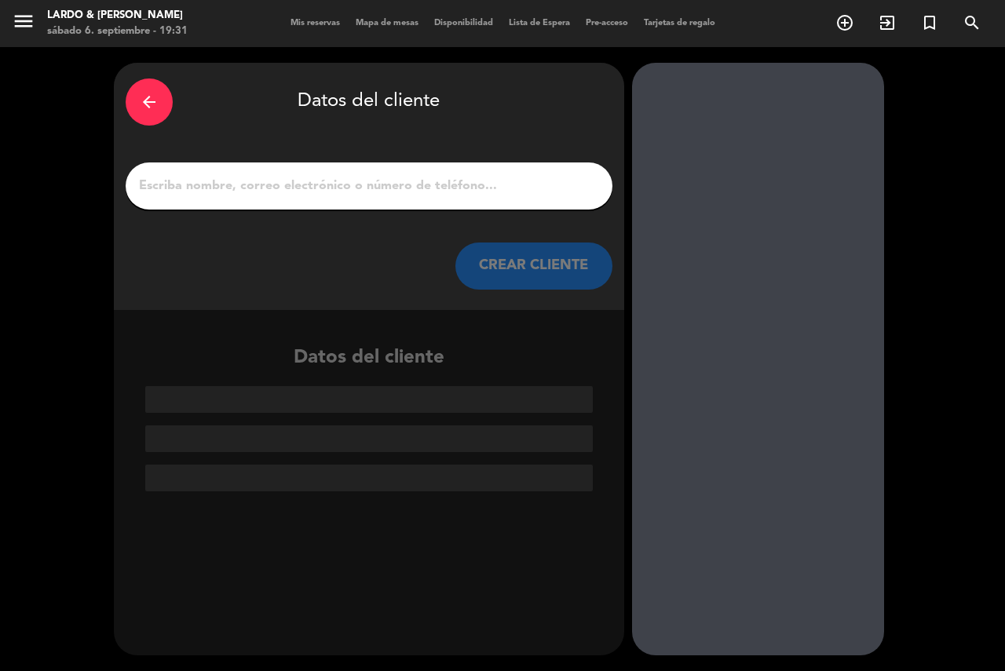
click at [489, 204] on div at bounding box center [369, 185] width 487 height 47
click at [473, 192] on input "1" at bounding box center [368, 186] width 463 height 22
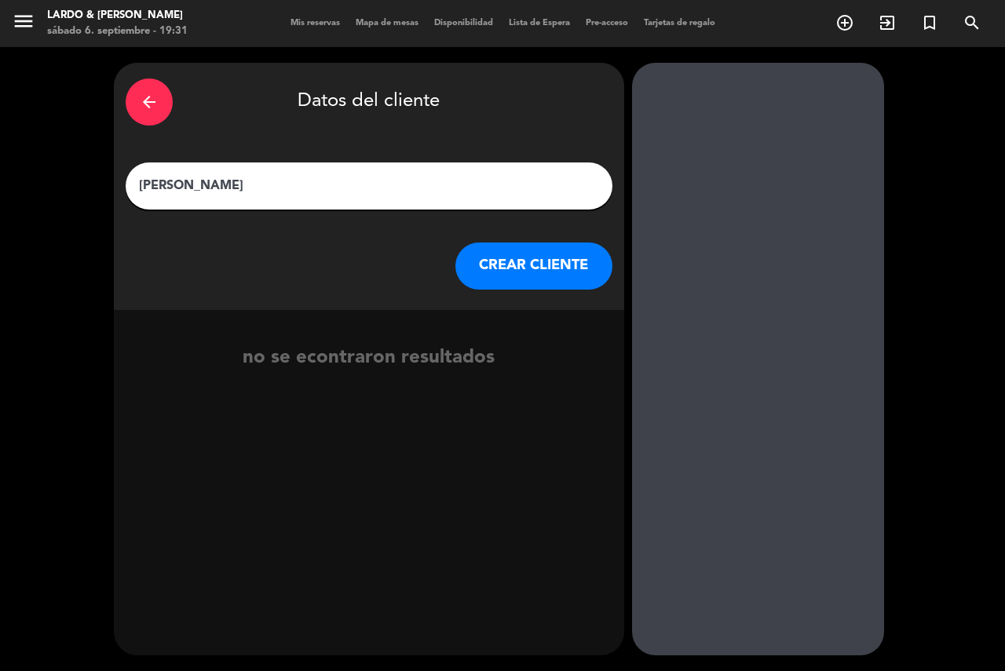
type input "[PERSON_NAME]"
click at [509, 243] on button "CREAR CLIENTE" at bounding box center [533, 266] width 157 height 47
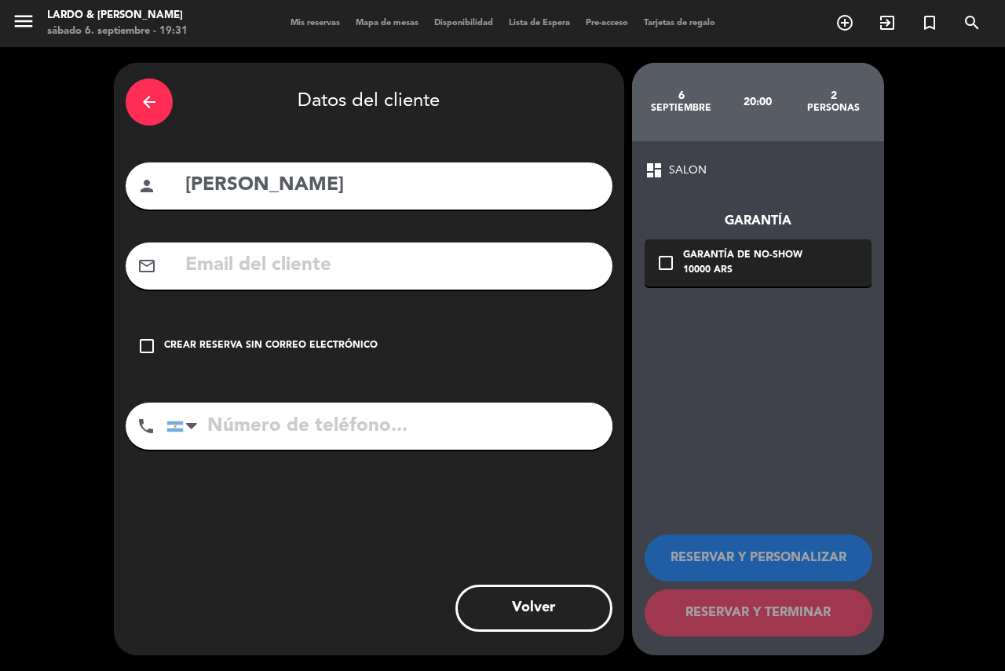
click at [380, 345] on div "check_box_outline_blank Crear reserva sin correo electrónico" at bounding box center [369, 346] width 487 height 47
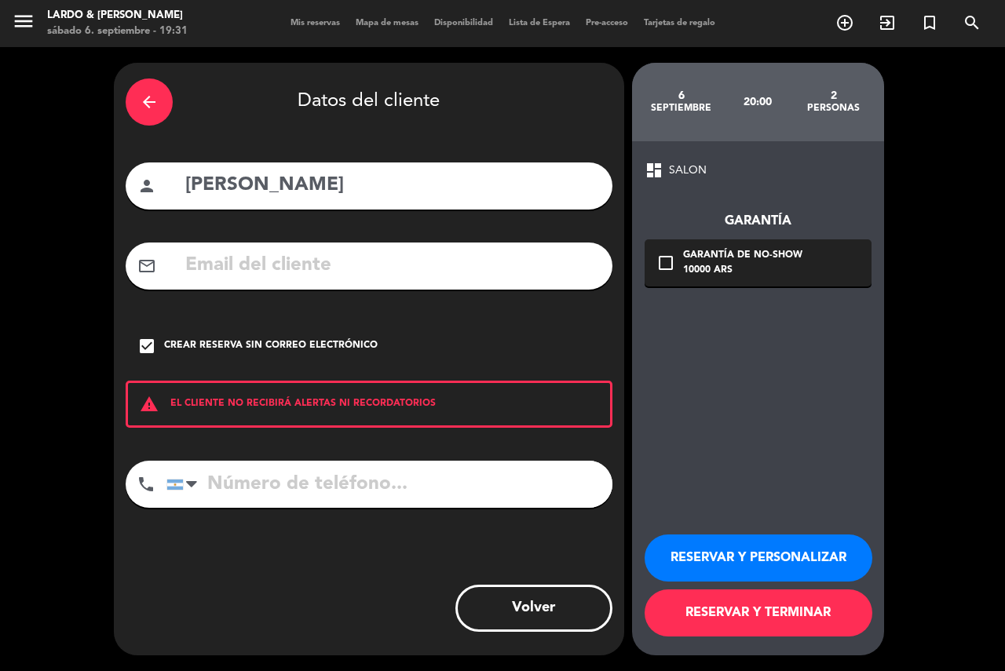
click at [694, 586] on div "RESERVAR Y PERSONALIZAR RESERVAR Y TERMINAR" at bounding box center [757, 579] width 227 height 154
click at [696, 593] on button "RESERVAR Y TERMINAR" at bounding box center [758, 613] width 228 height 47
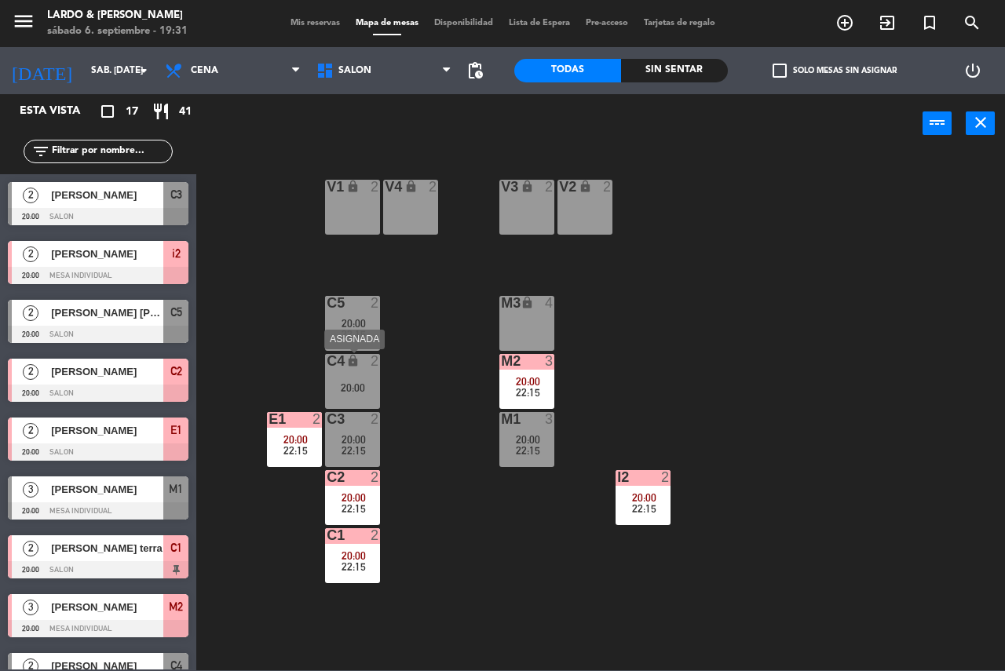
click at [366, 359] on div "2" at bounding box center [379, 361] width 26 height 15
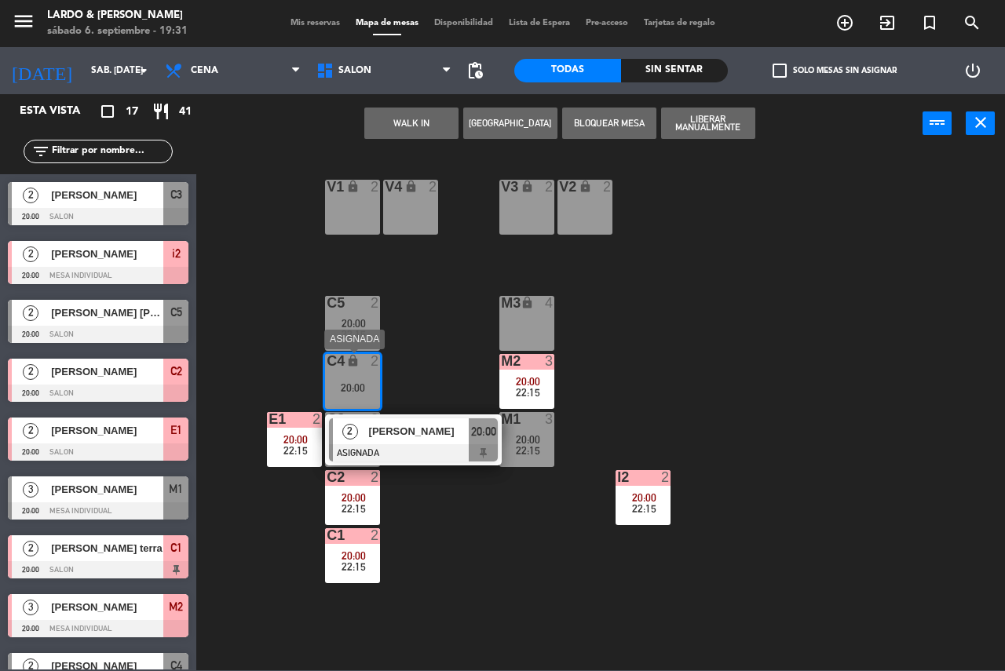
click at [411, 420] on div "[PERSON_NAME]" at bounding box center [418, 431] width 102 height 26
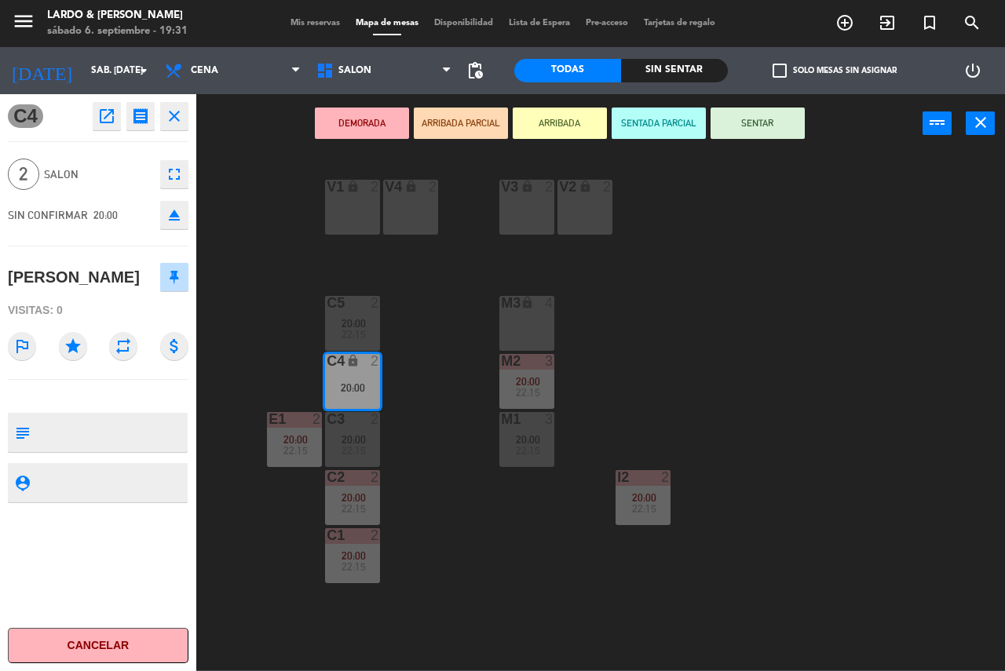
click at [346, 130] on button "DEMORADA" at bounding box center [362, 123] width 94 height 31
